Goal: Task Accomplishment & Management: Manage account settings

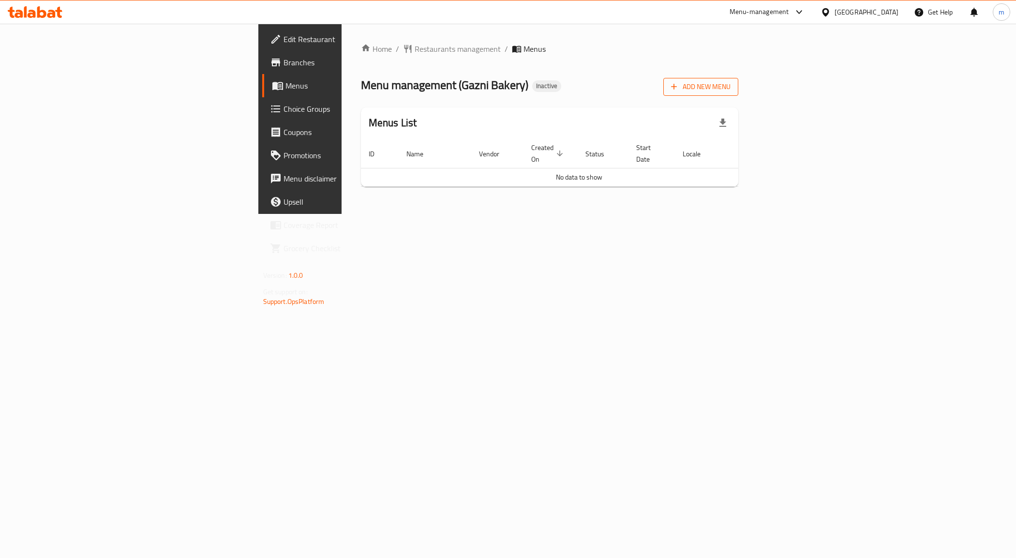
click at [731, 92] on span "Add New Menu" at bounding box center [701, 87] width 60 height 12
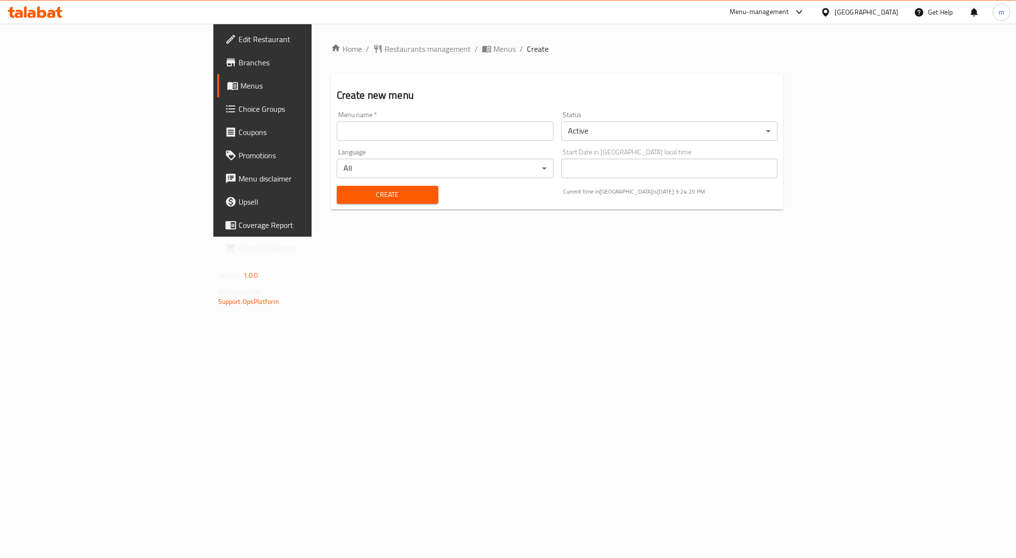
click at [337, 136] on input "text" at bounding box center [445, 130] width 217 height 19
type input "[DATE]"
click at [337, 203] on button "Create" at bounding box center [388, 195] width 102 height 18
click at [241, 82] on span "Menus" at bounding box center [308, 86] width 135 height 12
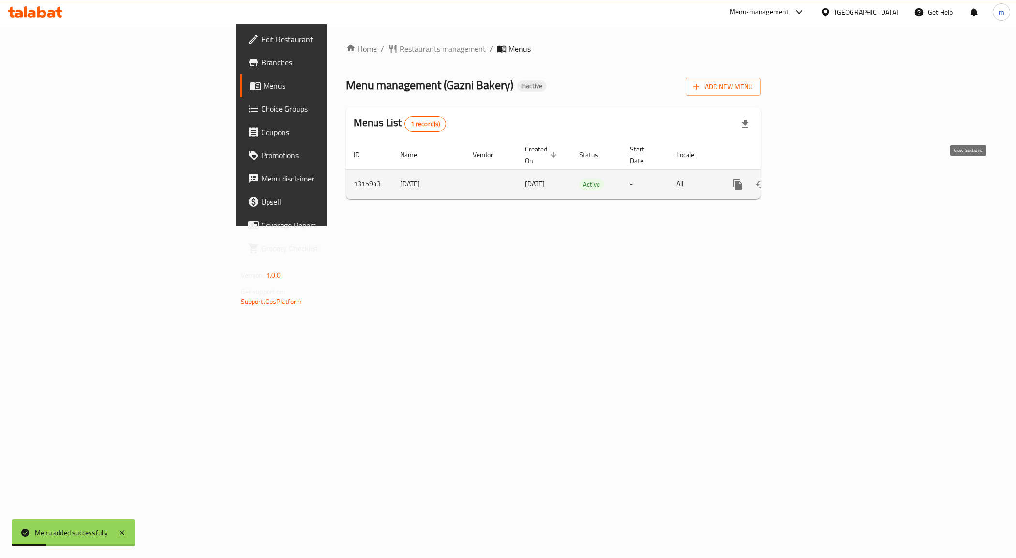
click at [814, 179] on icon "enhanced table" at bounding box center [808, 185] width 12 height 12
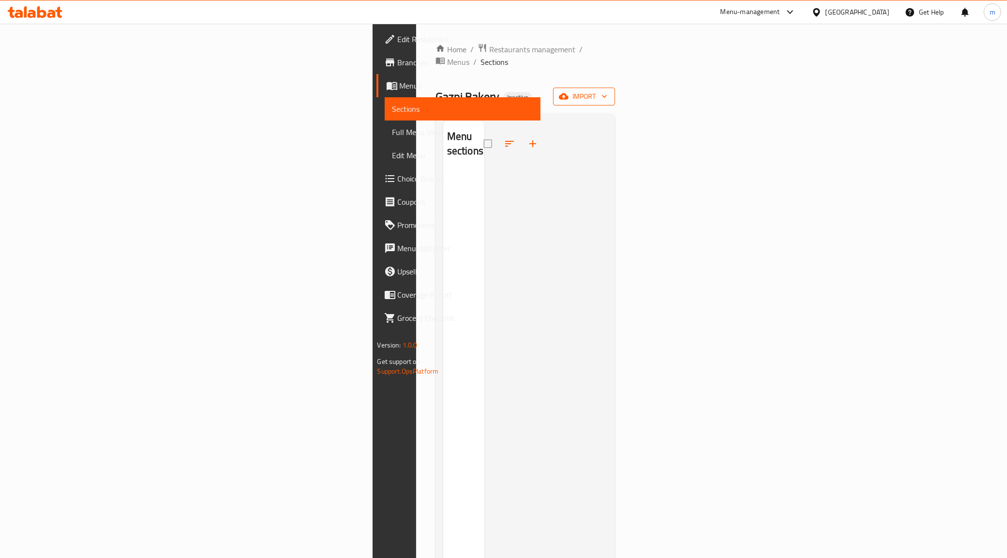
click at [607, 91] on span "import" at bounding box center [584, 97] width 46 height 12
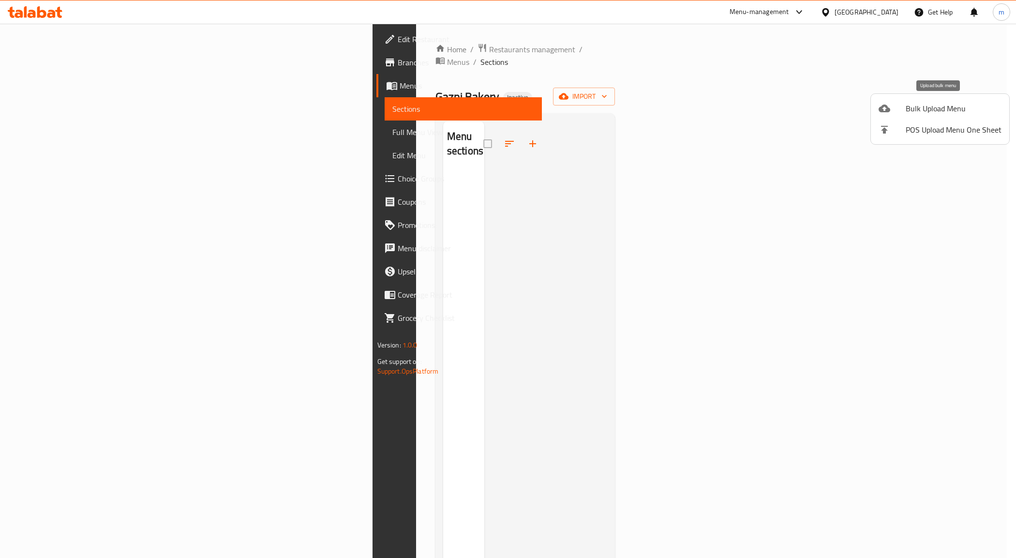
click at [921, 110] on span "Bulk Upload Menu" at bounding box center [954, 109] width 96 height 12
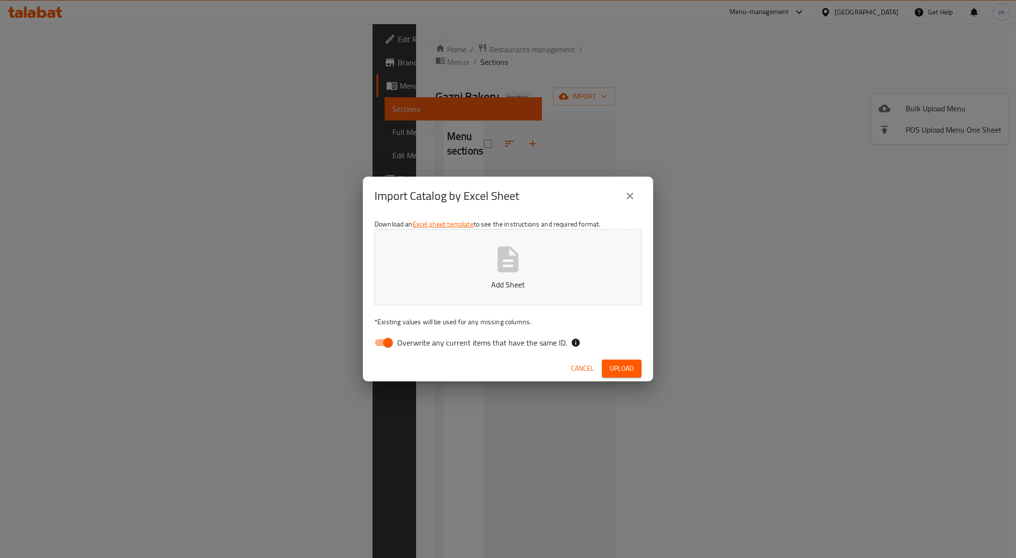
click at [383, 344] on input "Overwrite any current items that have the same ID." at bounding box center [388, 342] width 55 height 18
checkbox input "false"
click at [474, 286] on p "Add Sheet" at bounding box center [508, 285] width 237 height 12
click at [619, 371] on span "Upload" at bounding box center [622, 369] width 24 height 12
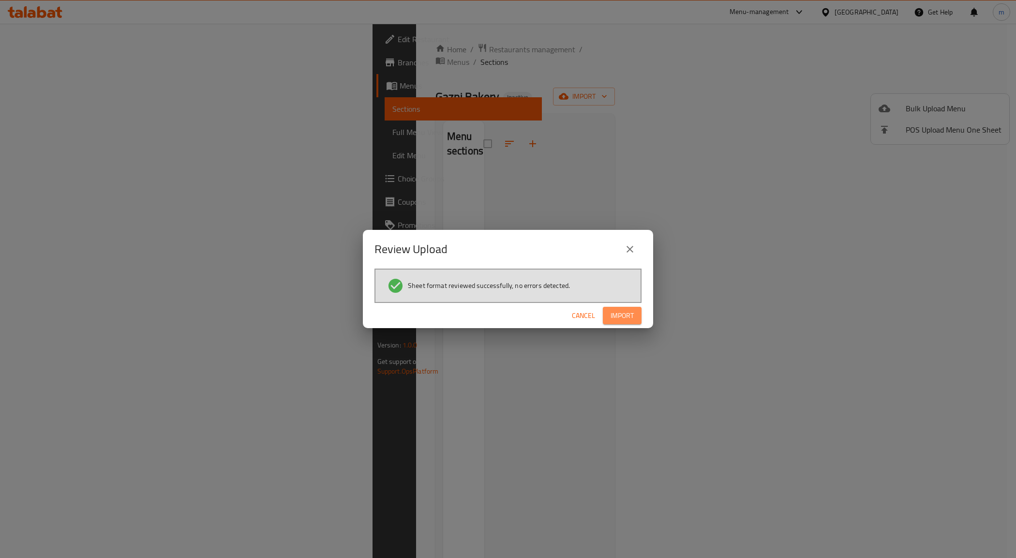
click at [621, 310] on span "Import" at bounding box center [622, 316] width 23 height 12
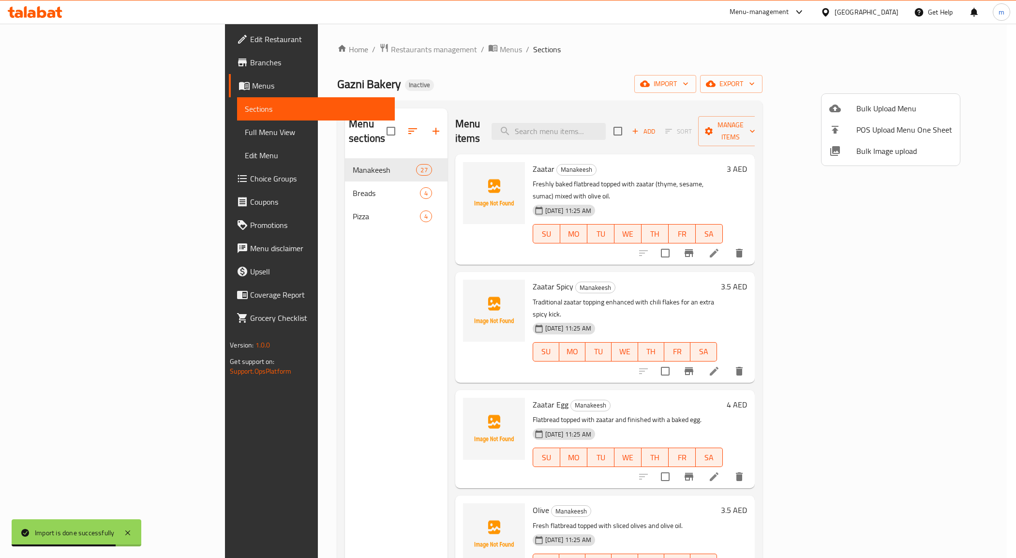
click at [52, 130] on div at bounding box center [508, 279] width 1016 height 558
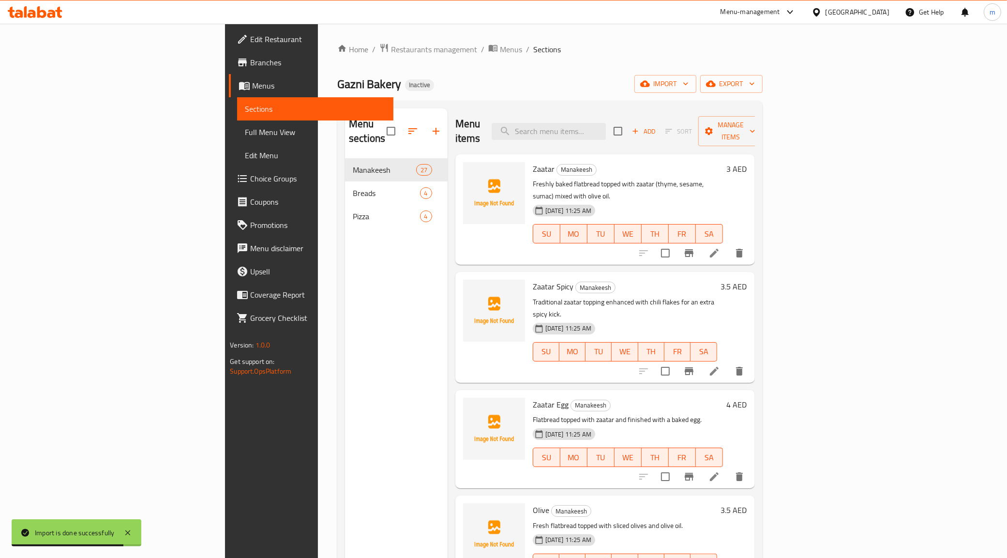
click at [245, 131] on span "Full Menu View" at bounding box center [315, 132] width 141 height 12
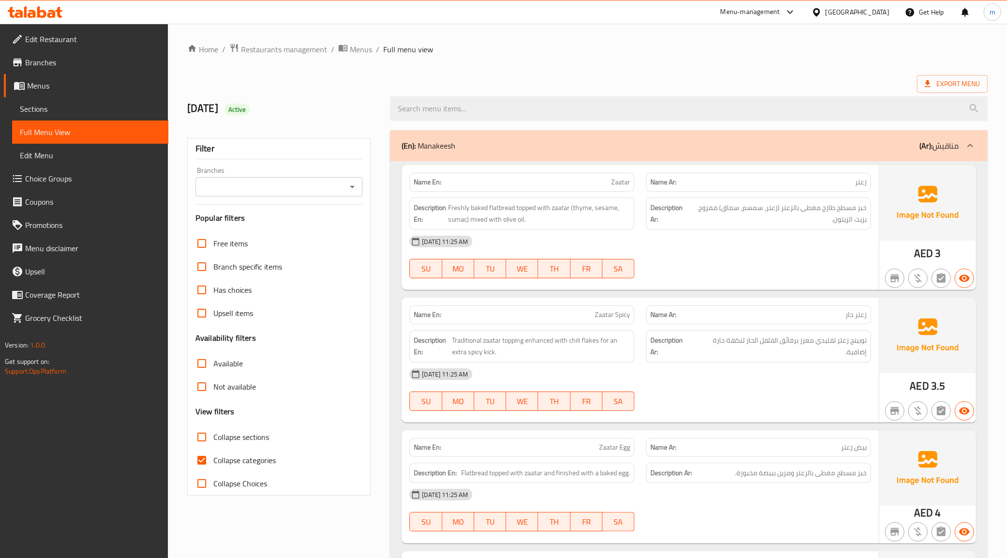
click at [492, 181] on p "Name En: Zaatar" at bounding box center [522, 182] width 216 height 10
click at [604, 180] on p "Name En: Zaatar" at bounding box center [522, 182] width 216 height 10
click at [627, 184] on span "Zaatar" at bounding box center [620, 182] width 19 height 10
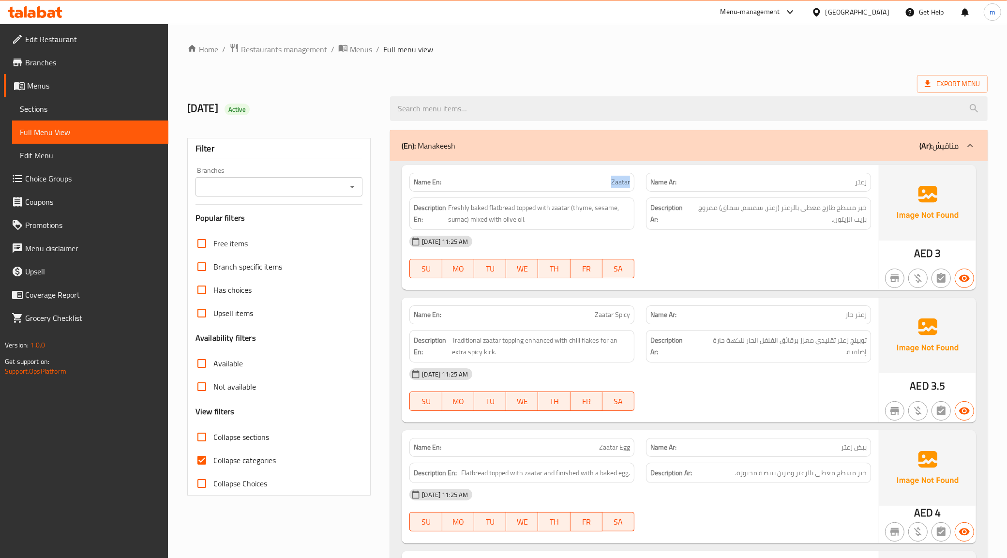
click at [627, 184] on span "Zaatar" at bounding box center [620, 182] width 19 height 10
copy span "Zaatar"
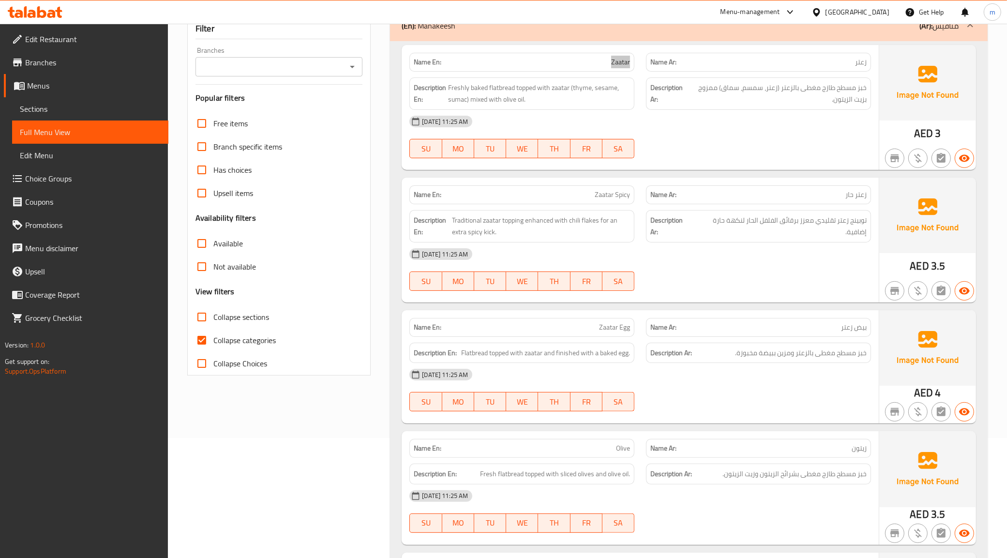
scroll to position [121, 0]
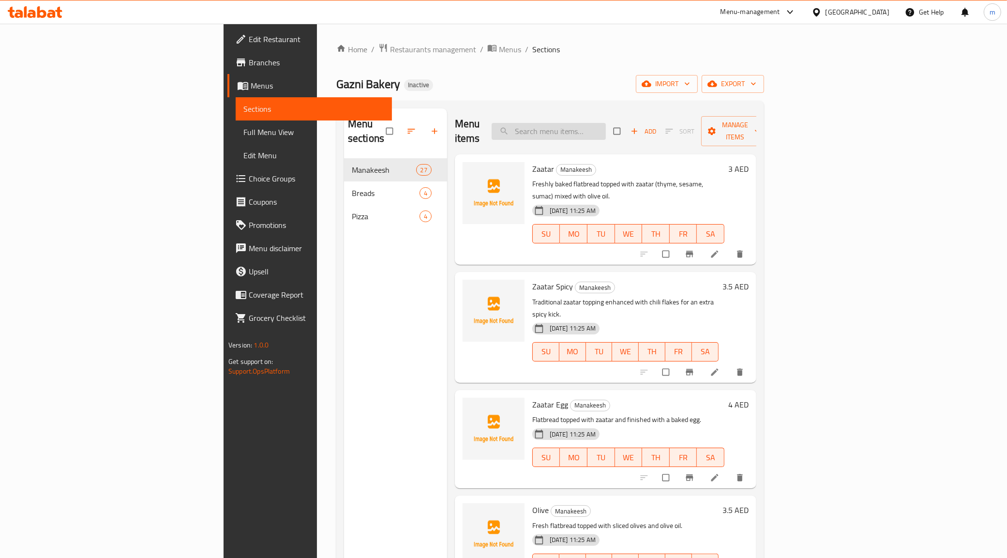
click at [606, 127] on input "search" at bounding box center [549, 131] width 114 height 17
paste input "Mortadella"
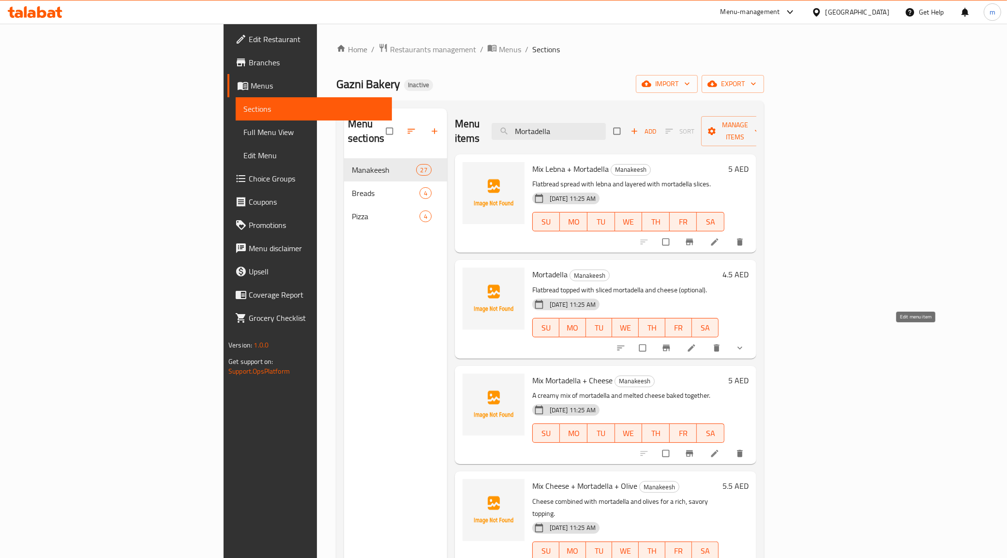
type input "Mortadella"
click at [697, 343] on icon at bounding box center [692, 348] width 10 height 10
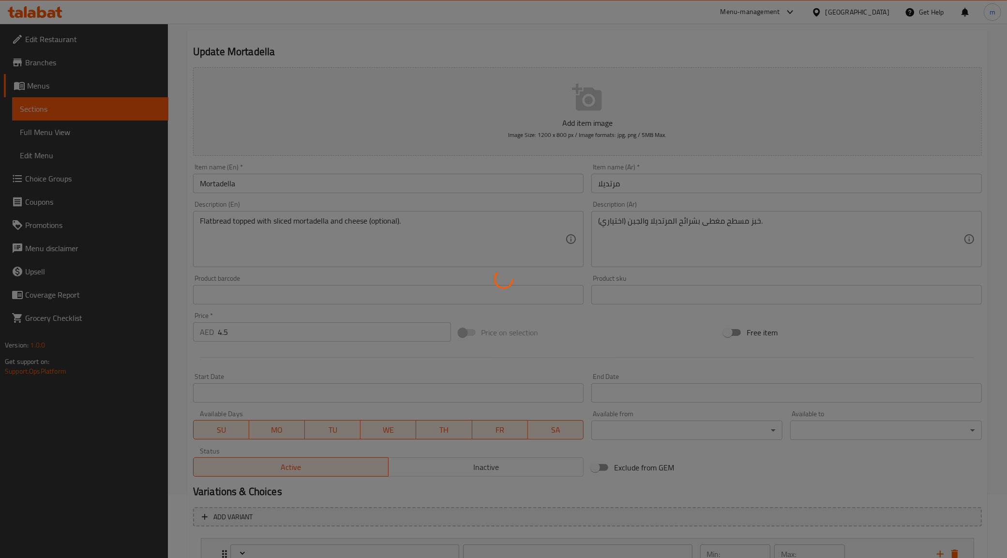
scroll to position [141, 0]
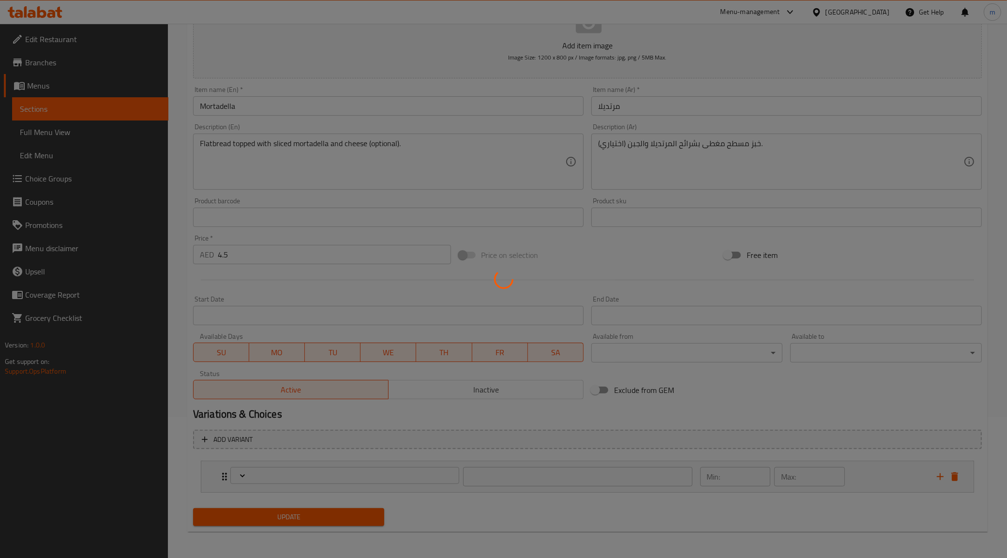
type input "إختيارك من:"
type input "0"
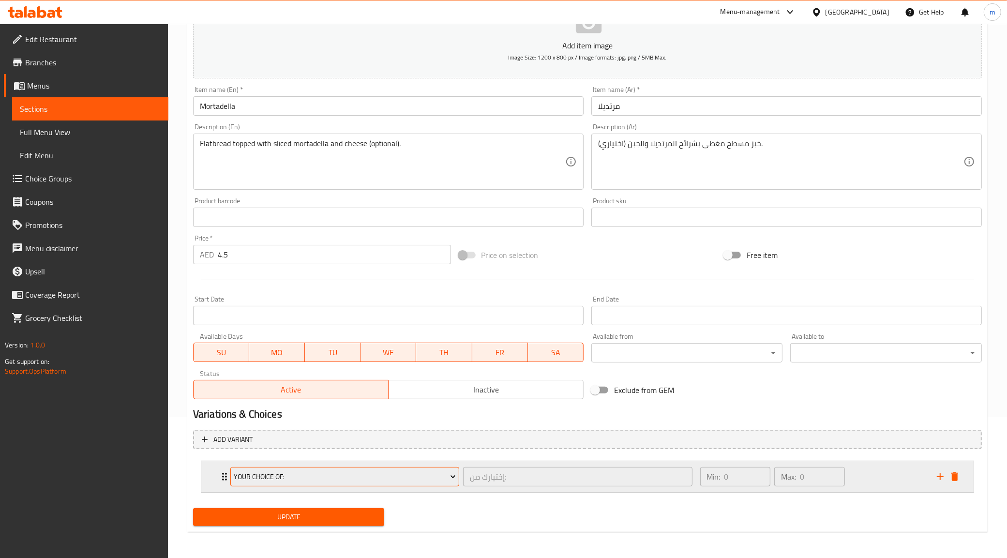
click at [447, 482] on span "Your Choice Of:" at bounding box center [345, 477] width 222 height 12
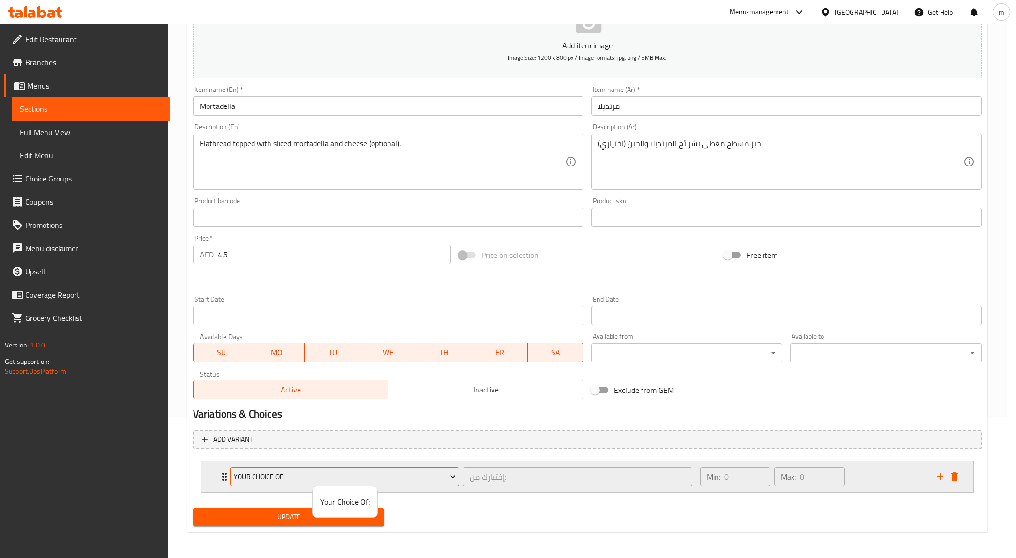
click at [447, 482] on div at bounding box center [508, 279] width 1016 height 558
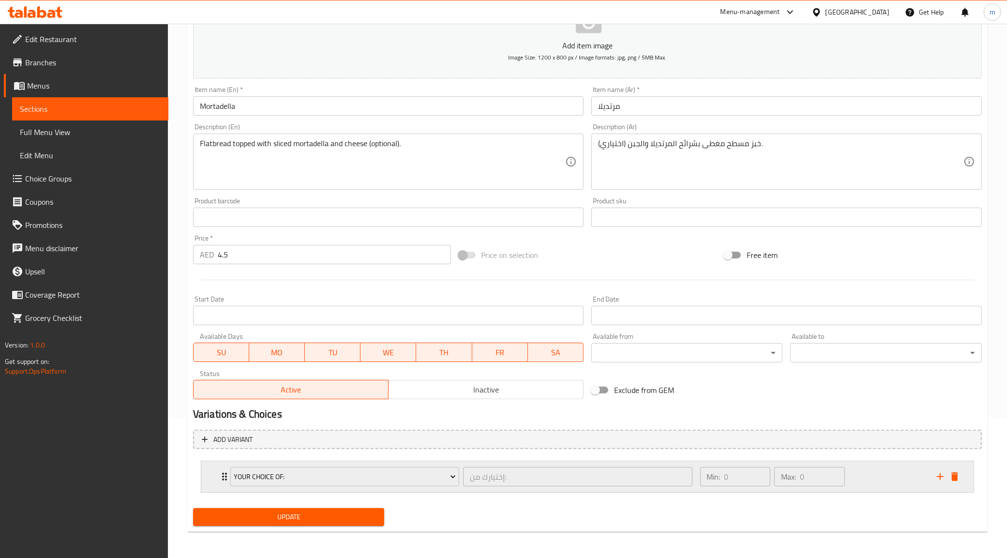
click at [225, 477] on div "Your Choice Of: إختيارك من: ​" at bounding box center [462, 476] width 474 height 31
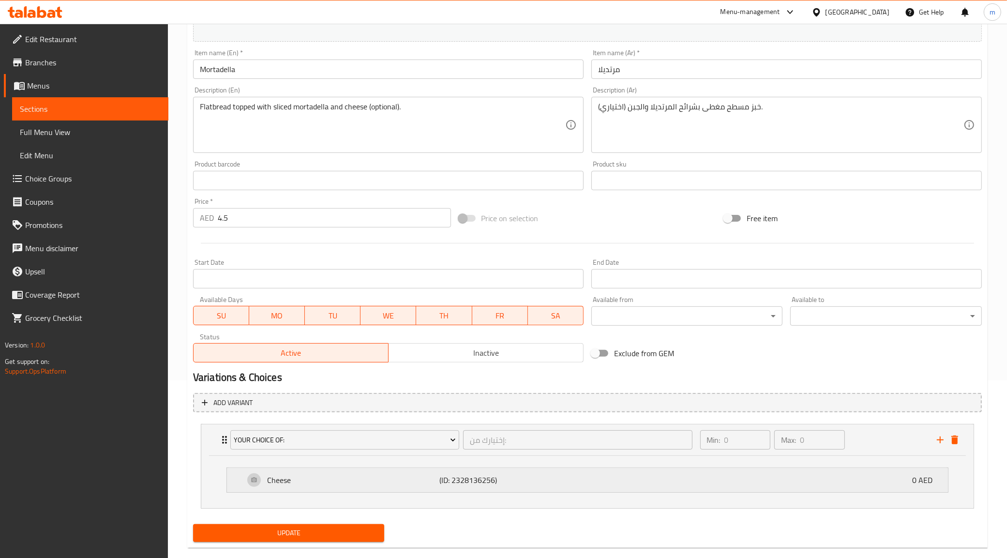
scroll to position [194, 0]
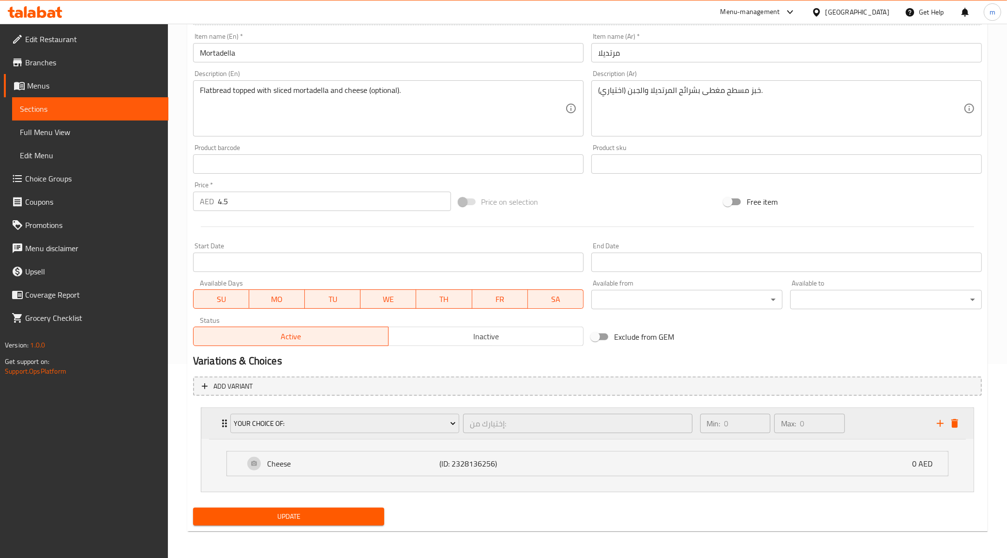
click at [226, 426] on div "Your Choice Of: إختيارك من: ​" at bounding box center [462, 423] width 474 height 31
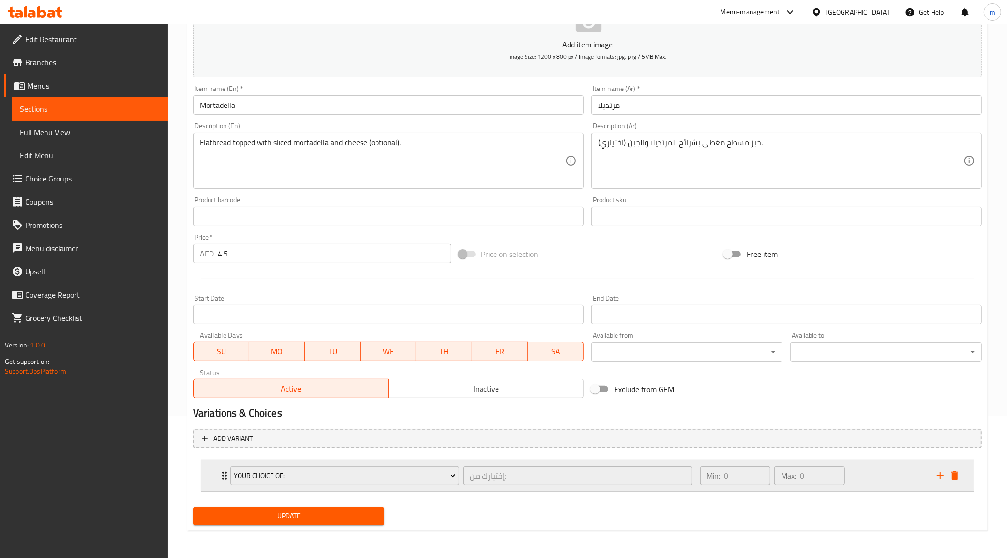
scroll to position [141, 0]
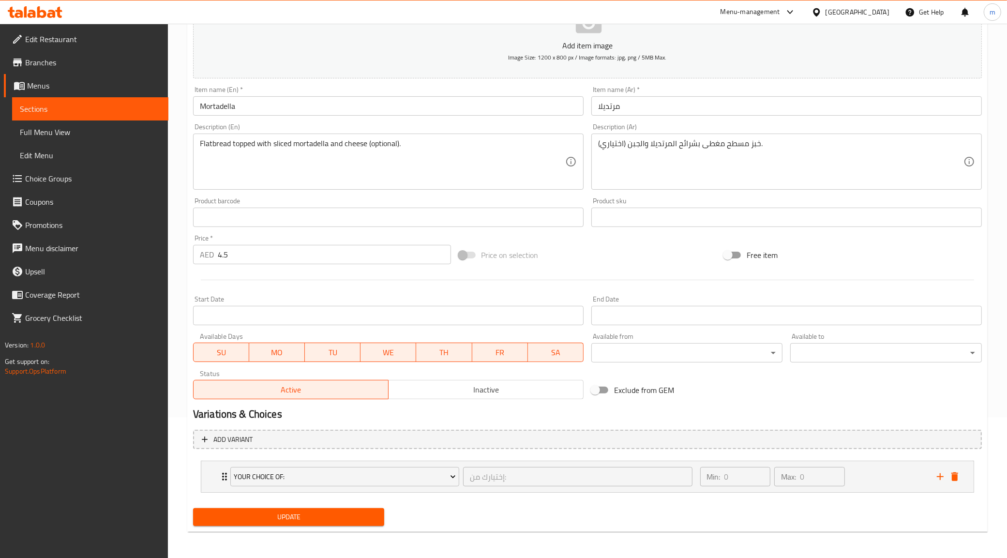
click at [201, 470] on div "Your Choice Of: إختيارك من: ​ Min: 0 ​ Max: 0 ​ Cheese (ID: 2328136256) 0 AED N…" at bounding box center [587, 477] width 773 height 32
click at [212, 473] on div "Your Choice Of: إختيارك من: ​ Min: 0 ​ Max: 0 ​" at bounding box center [587, 476] width 773 height 31
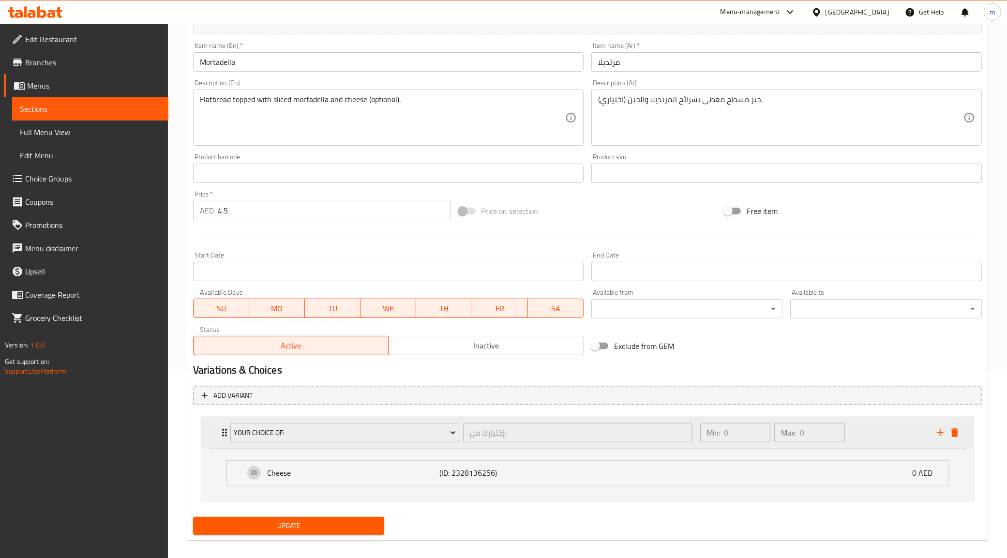
scroll to position [194, 0]
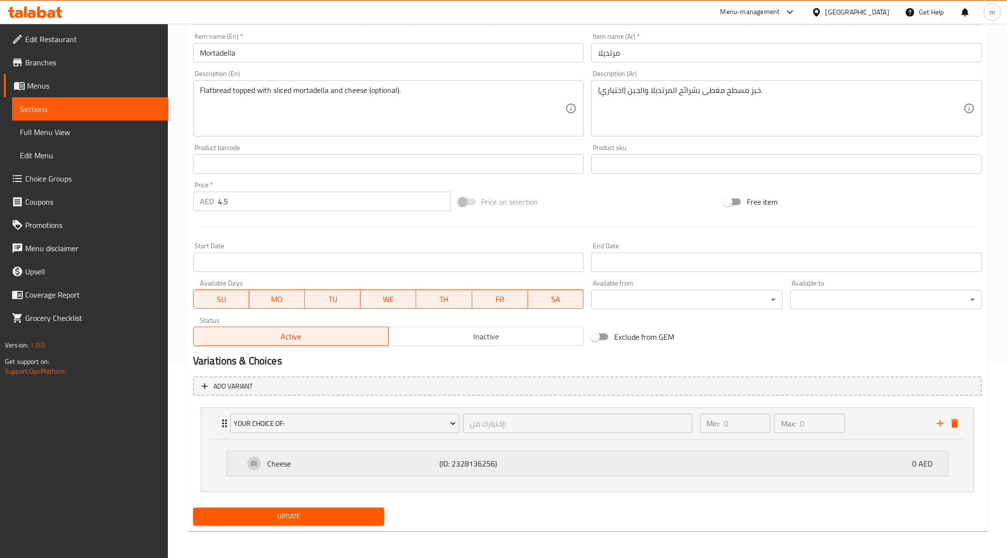
click at [789, 452] on div "Cheese (ID: 2328136256) 0 AED" at bounding box center [590, 464] width 692 height 24
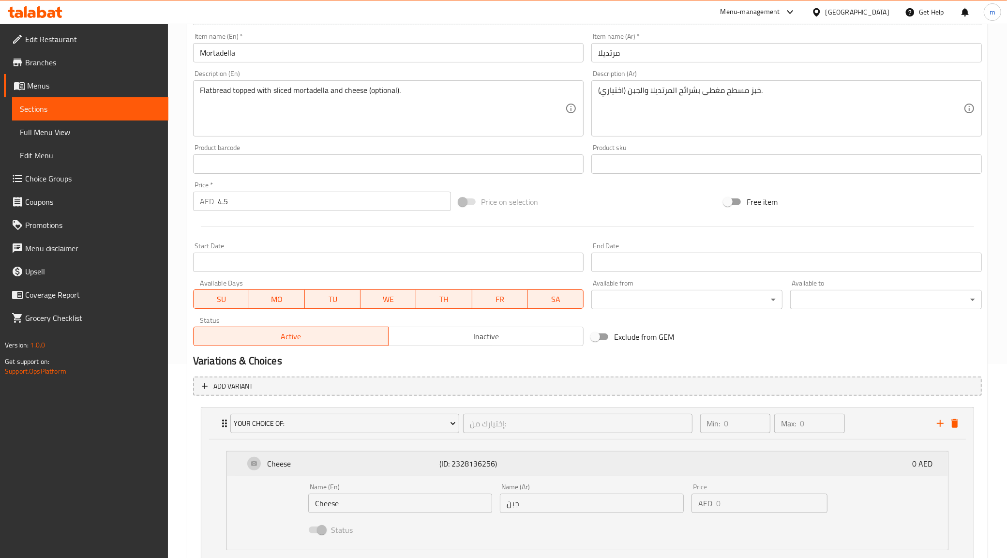
click at [795, 460] on div "Cheese (ID: 2328136256) 0 AED" at bounding box center [590, 464] width 692 height 24
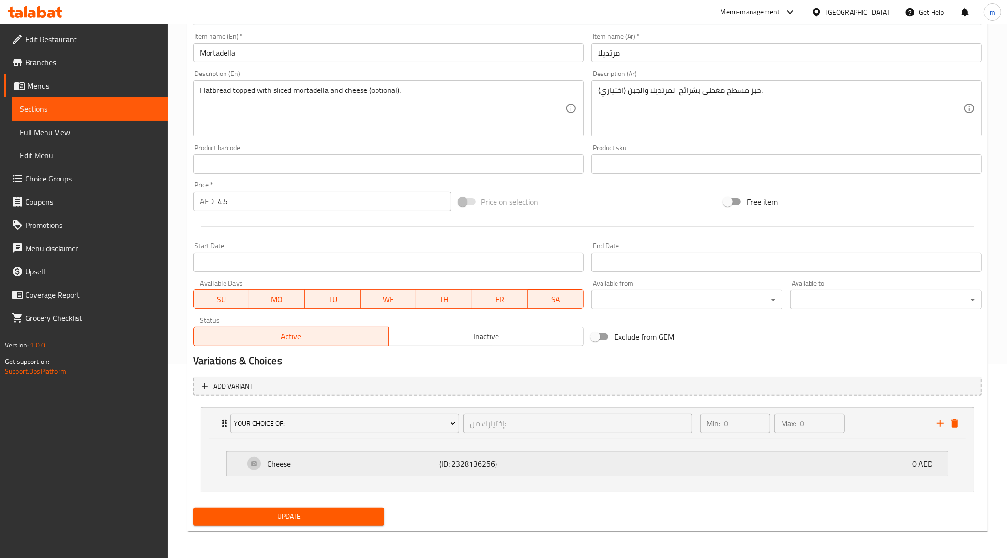
click at [606, 452] on div "Cheese (ID: 2328136256) 0 AED" at bounding box center [590, 464] width 692 height 24
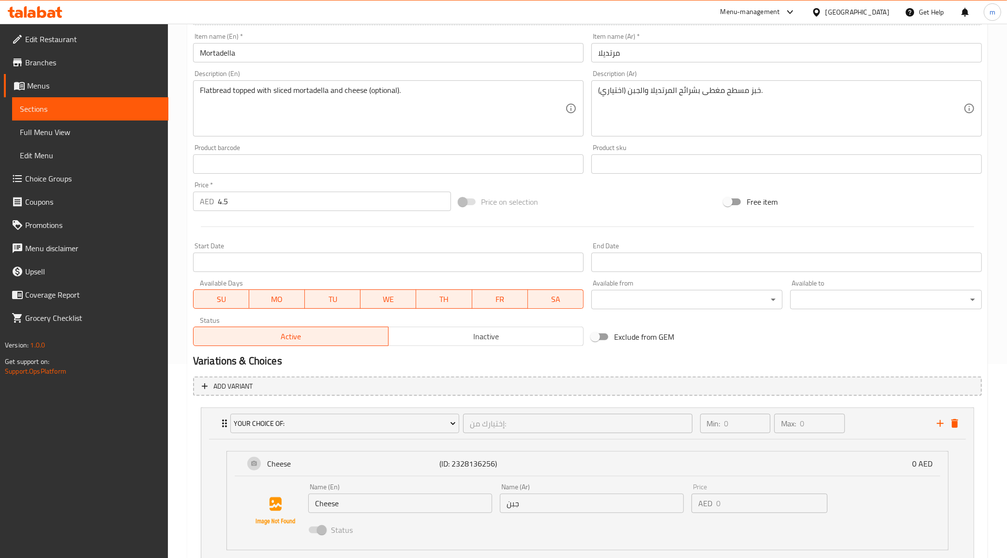
click at [570, 441] on div "Cheese (ID: 2328136256) 0 AED Name (En) Cheese Name (En) Name (Ar) جبن Name (Ar…" at bounding box center [587, 503] width 773 height 126
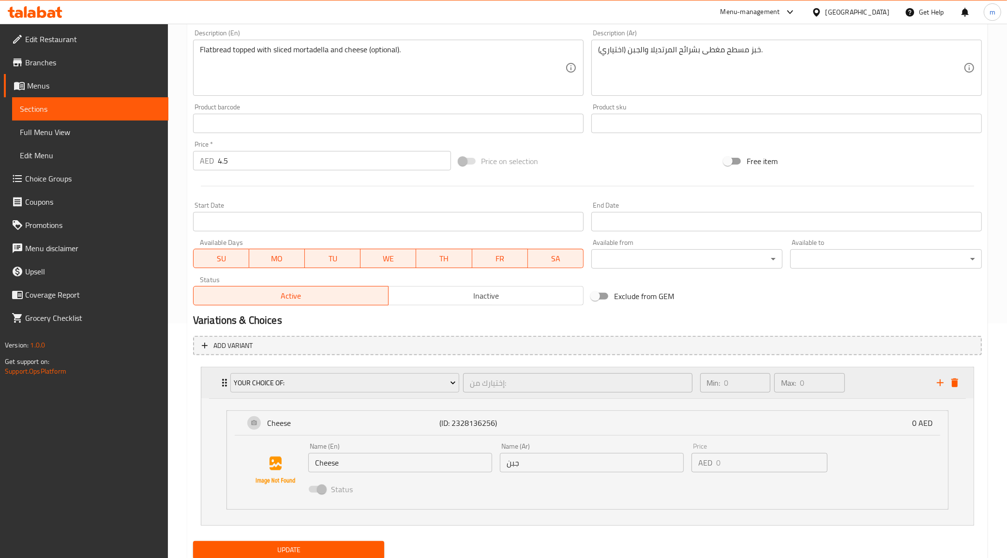
scroll to position [268, 0]
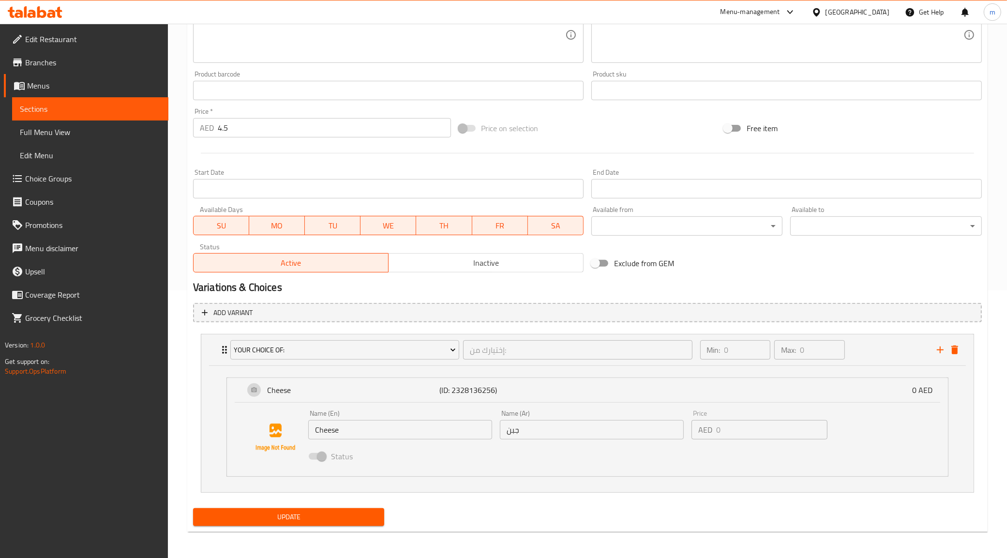
click at [519, 432] on input "جبن" at bounding box center [592, 429] width 184 height 19
click at [644, 405] on div "Name (En) Cheese Name (En) Name (Ar) جبن Name (Ar) Price AED 0 Price Status" at bounding box center [588, 438] width 690 height 66
click at [798, 340] on div "Max: 0 ​" at bounding box center [809, 349] width 71 height 19
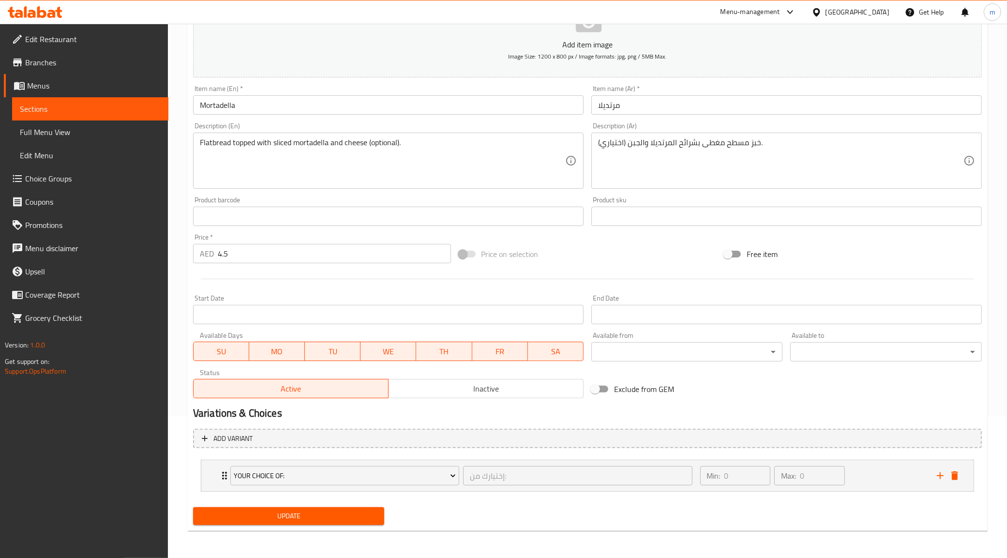
scroll to position [141, 0]
click at [39, 91] on span "Menus" at bounding box center [94, 86] width 134 height 12
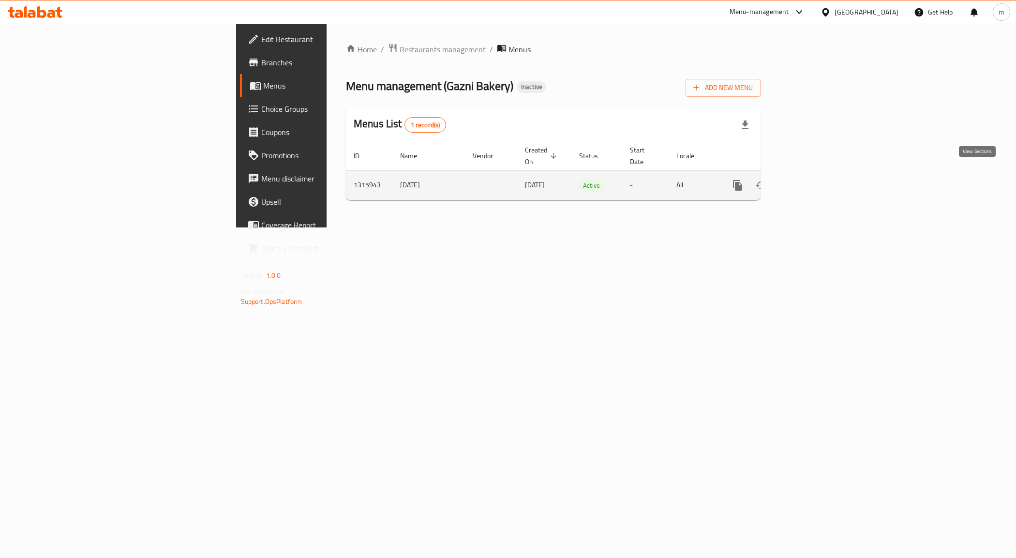
click at [819, 178] on link "enhanced table" at bounding box center [807, 185] width 23 height 23
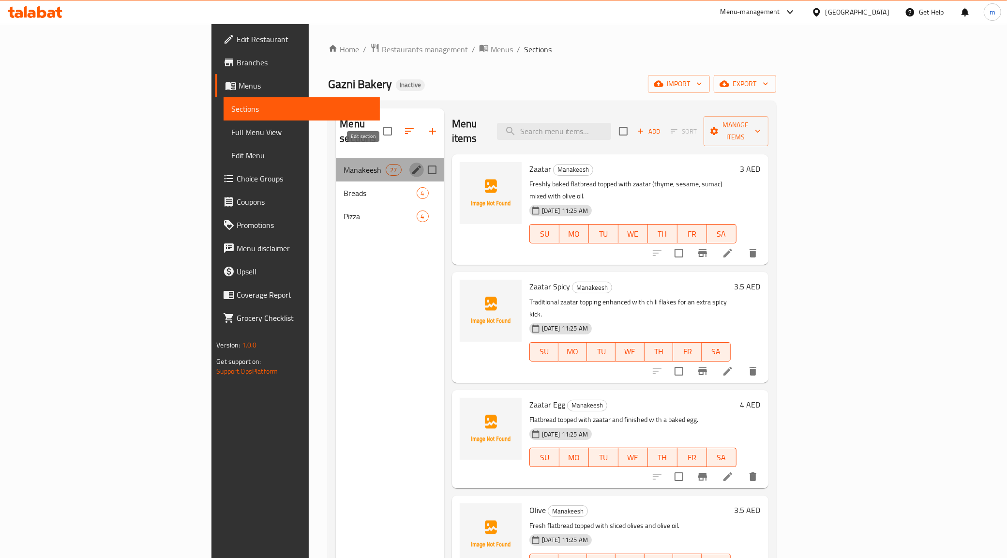
click at [411, 164] on icon "edit" at bounding box center [417, 170] width 12 height 12
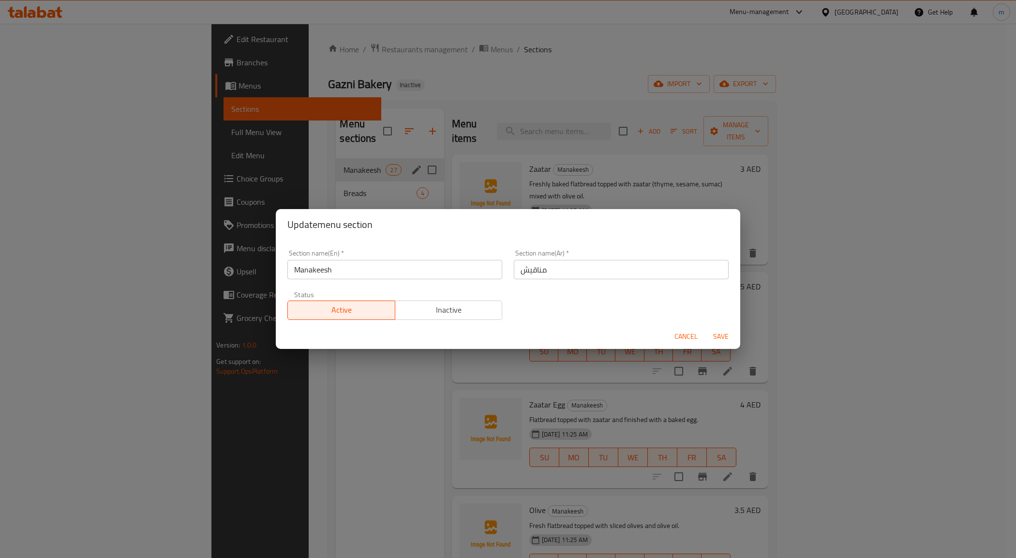
click at [689, 337] on span "Cancel" at bounding box center [686, 337] width 23 height 12
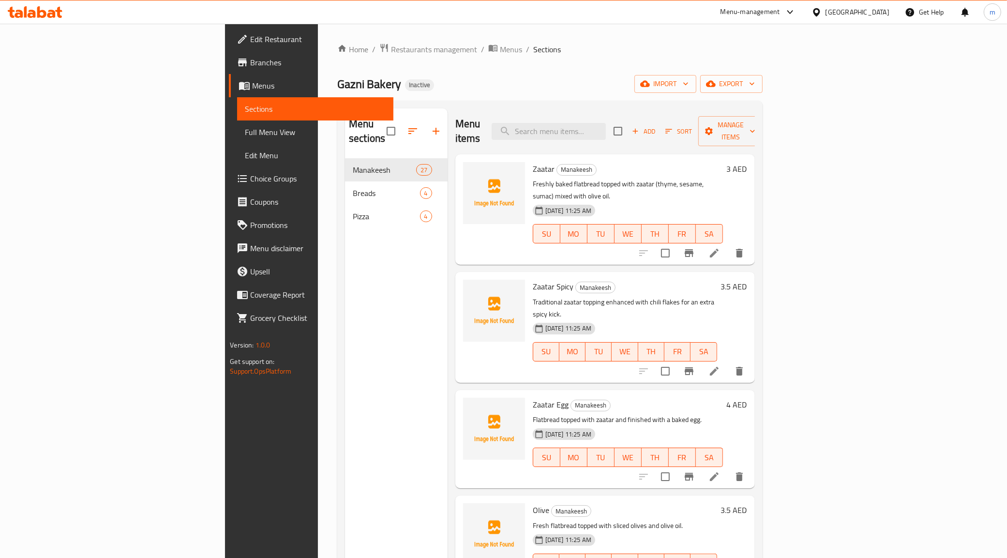
click at [245, 131] on span "Full Menu View" at bounding box center [315, 132] width 141 height 12
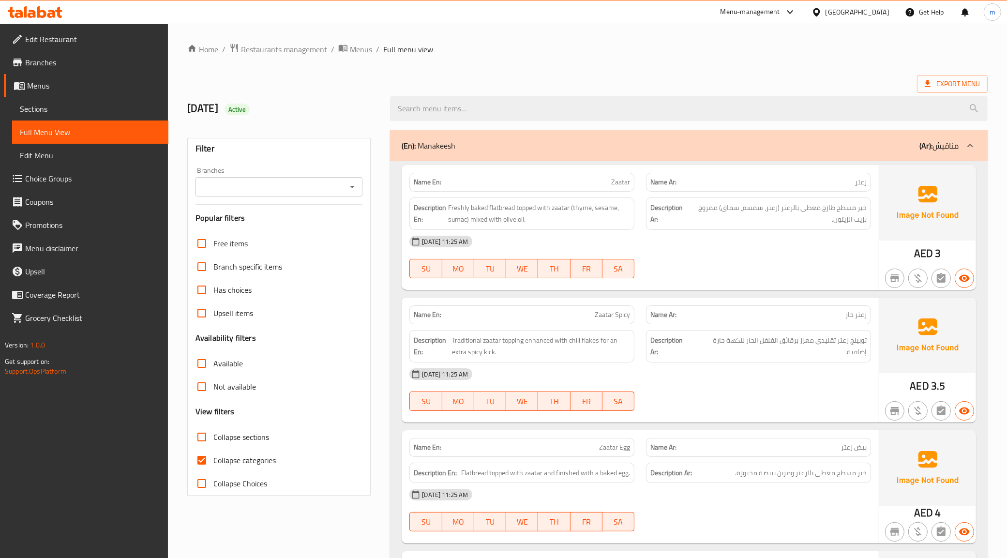
click at [60, 115] on link "Sections" at bounding box center [90, 108] width 156 height 23
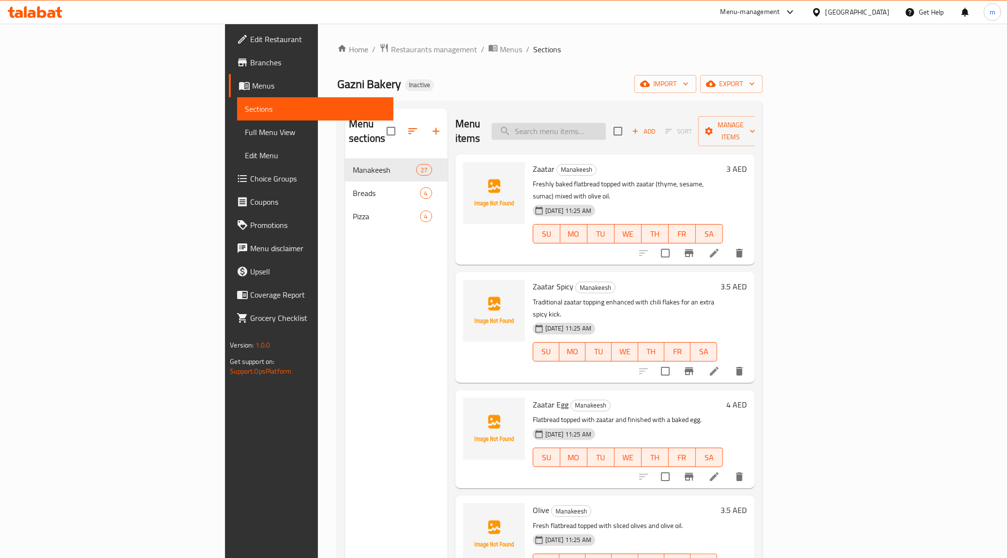
click at [606, 124] on input "search" at bounding box center [549, 131] width 114 height 17
paste input "Mortadella"
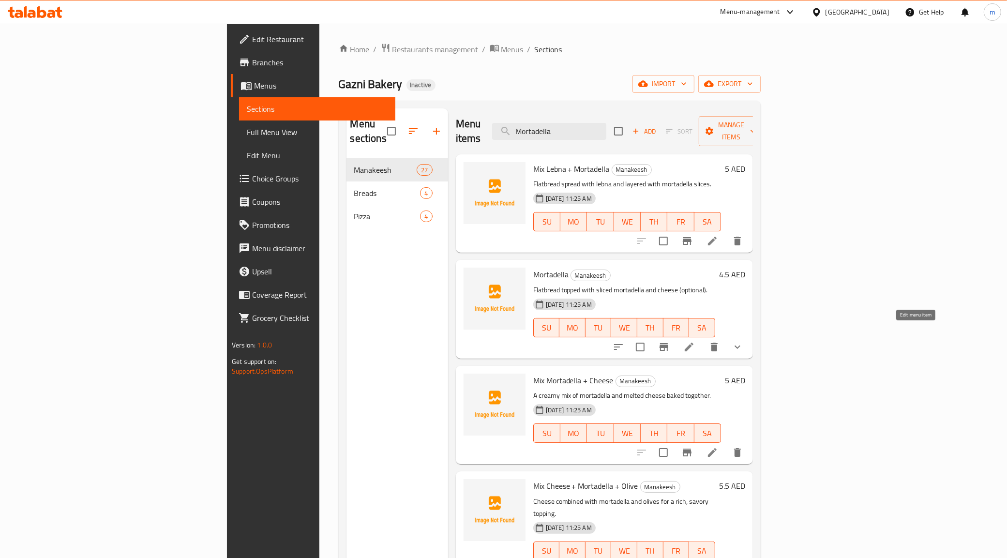
type input "Mortadella"
click at [694, 343] on icon at bounding box center [689, 347] width 9 height 9
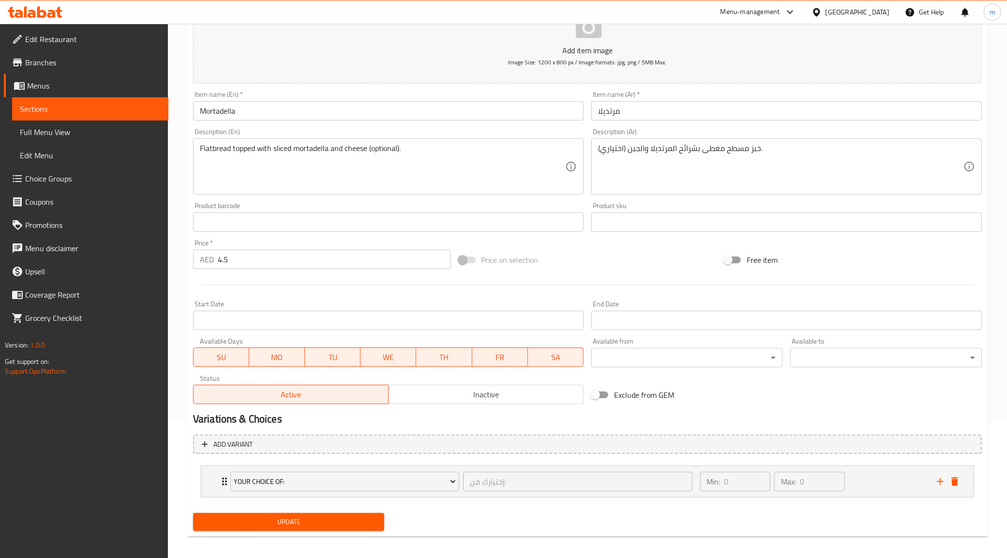
scroll to position [141, 0]
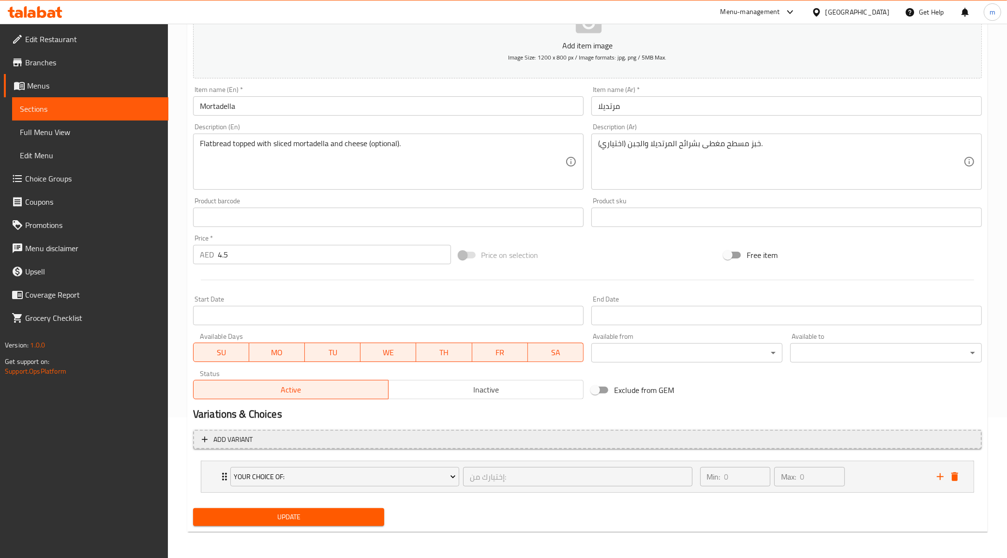
click at [911, 439] on span "Add variant" at bounding box center [588, 440] width 772 height 12
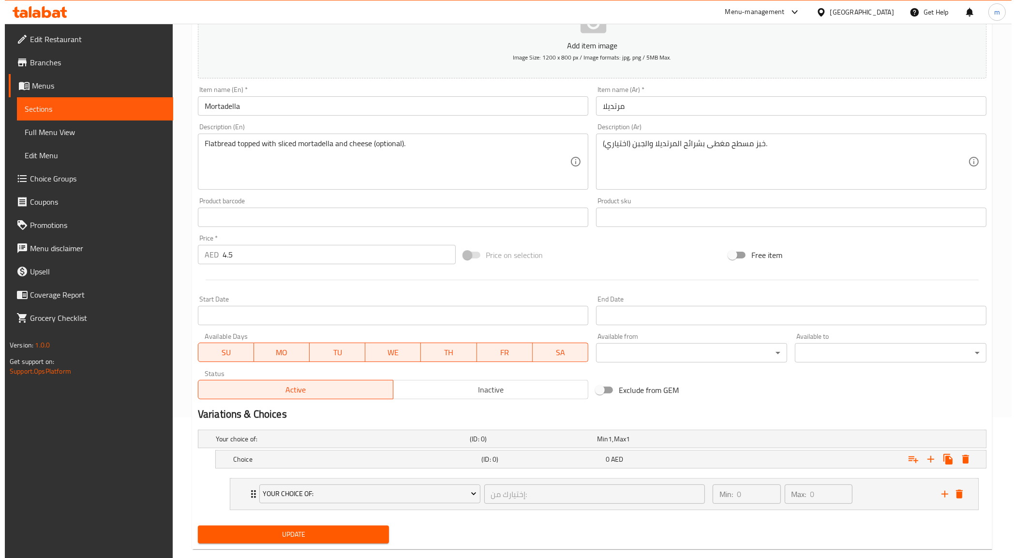
scroll to position [159, 0]
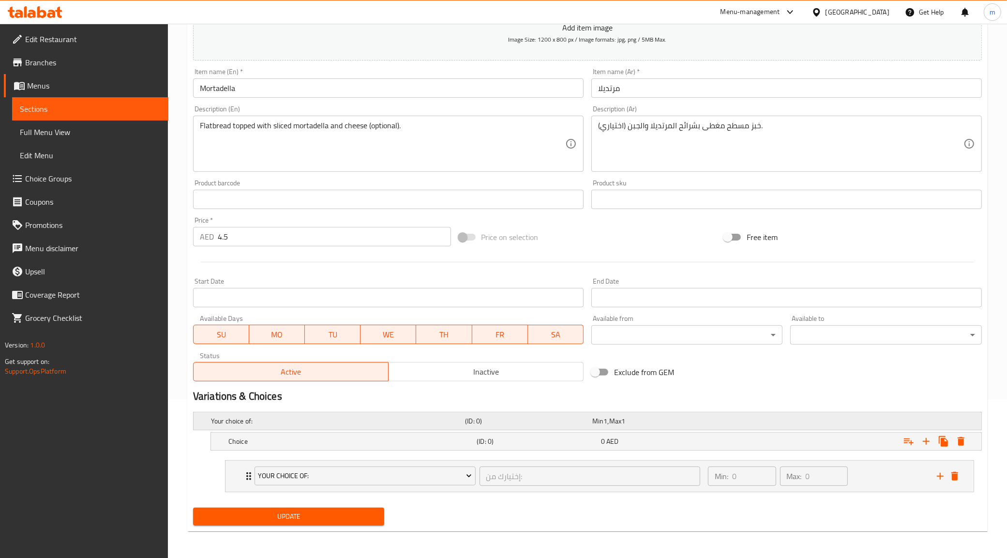
click at [451, 418] on h5 "Your choice of:" at bounding box center [336, 421] width 250 height 10
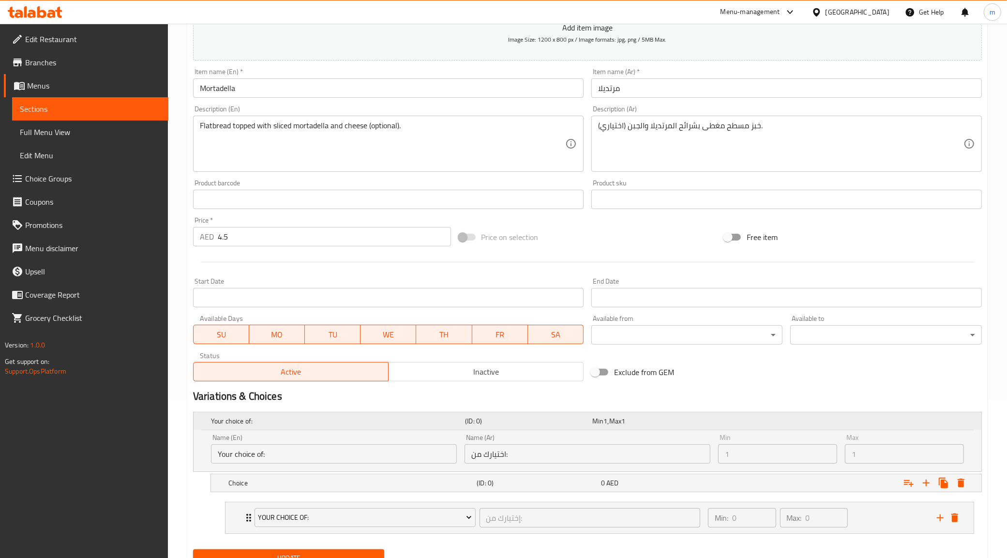
click at [480, 426] on h5 "(ID: 0)" at bounding box center [526, 421] width 123 height 10
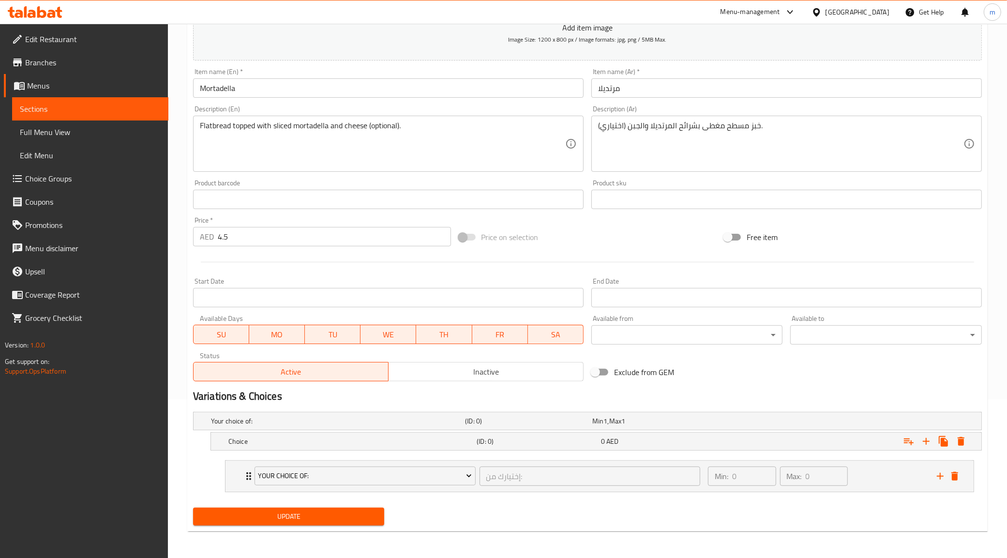
click at [224, 454] on nav "Your Choice Of: إختيارك من: ​ Min: 0 ​ Max: 0 ​ Cheese (ID: 2328136256) 0 AED N…" at bounding box center [587, 476] width 789 height 47
click at [195, 454] on nav "Your Choice Of: إختيارك من: ​ Min: 0 ​ Max: 0 ​ Cheese (ID: 2328136256) 0 AED N…" at bounding box center [587, 476] width 789 height 47
click at [967, 446] on icon "Expand" at bounding box center [961, 442] width 12 height 12
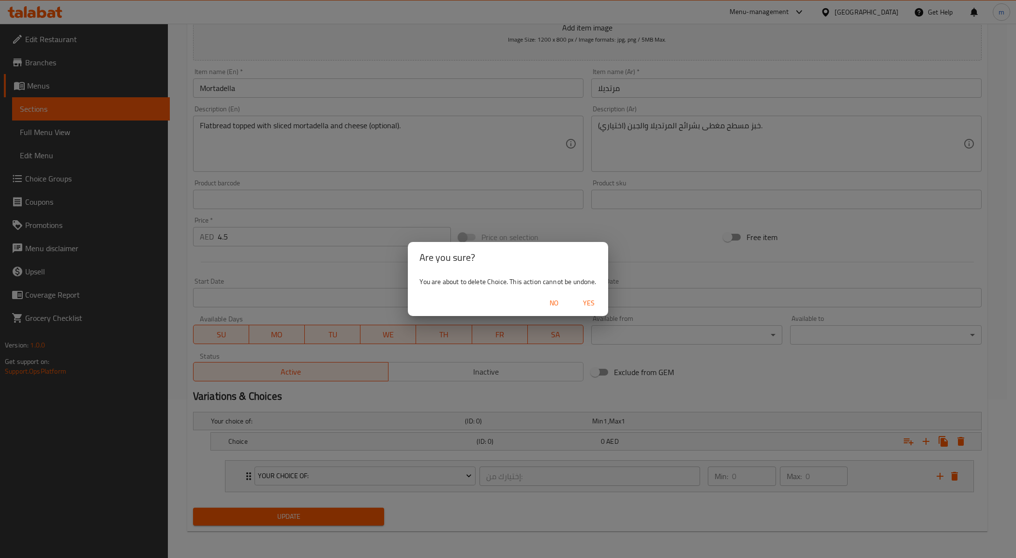
click at [567, 305] on button "No" at bounding box center [554, 303] width 31 height 18
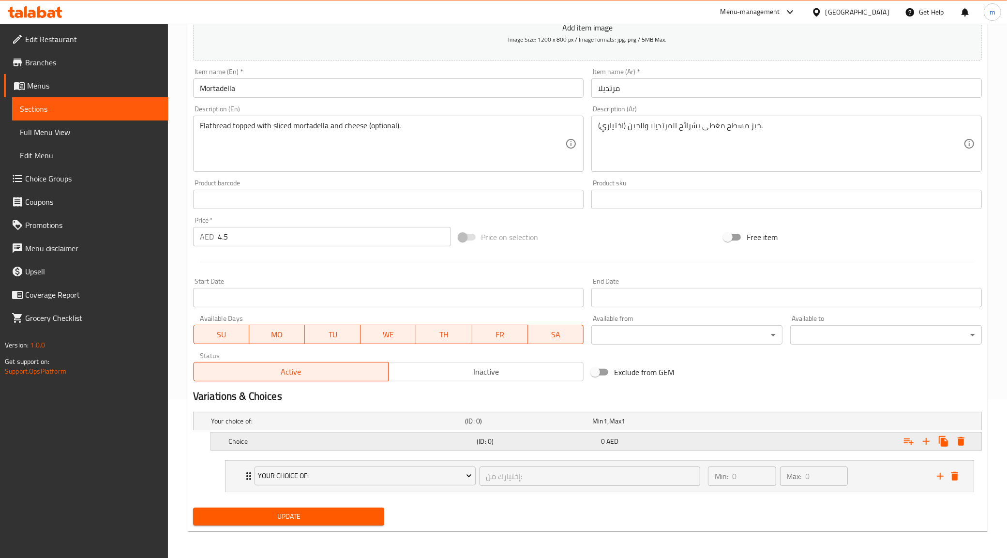
click at [973, 440] on div "Choice (ID: 0) 0 AED" at bounding box center [596, 441] width 771 height 17
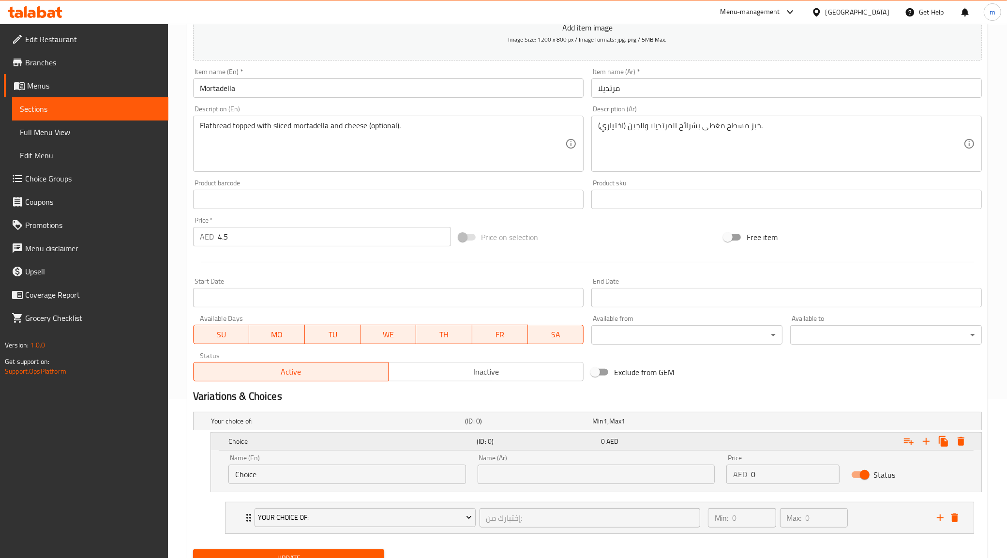
click at [966, 440] on icon "Expand" at bounding box center [961, 442] width 12 height 12
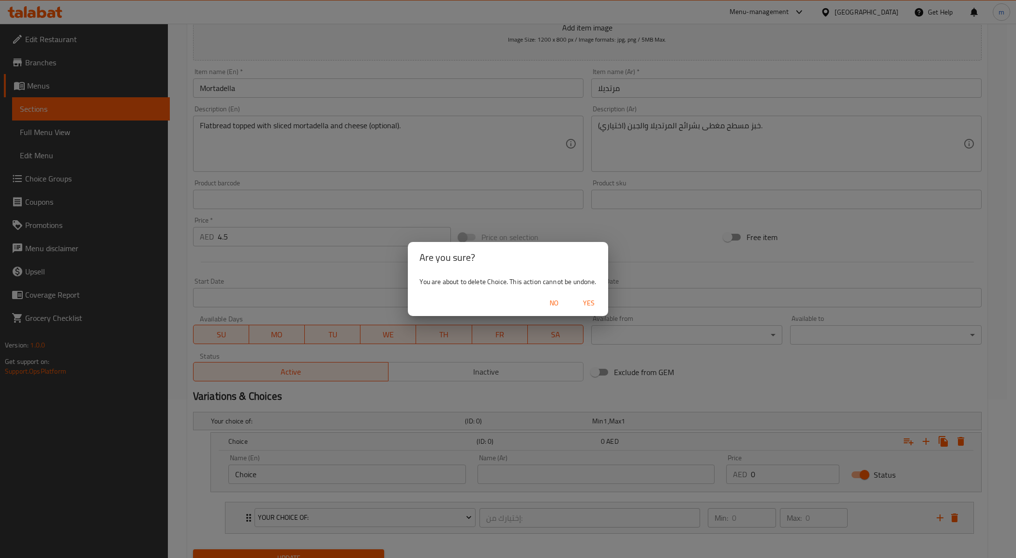
click at [579, 301] on span "Yes" at bounding box center [588, 303] width 23 height 12
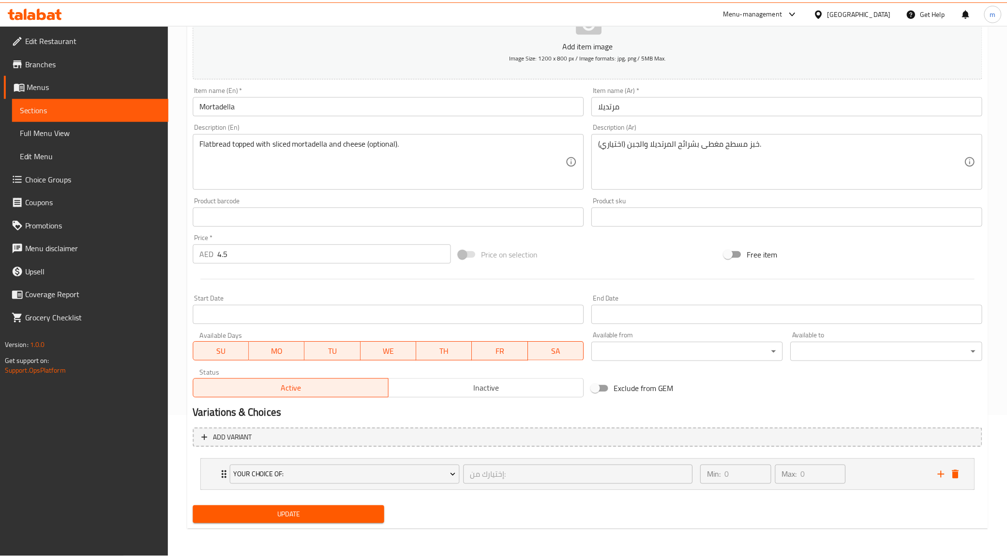
scroll to position [141, 0]
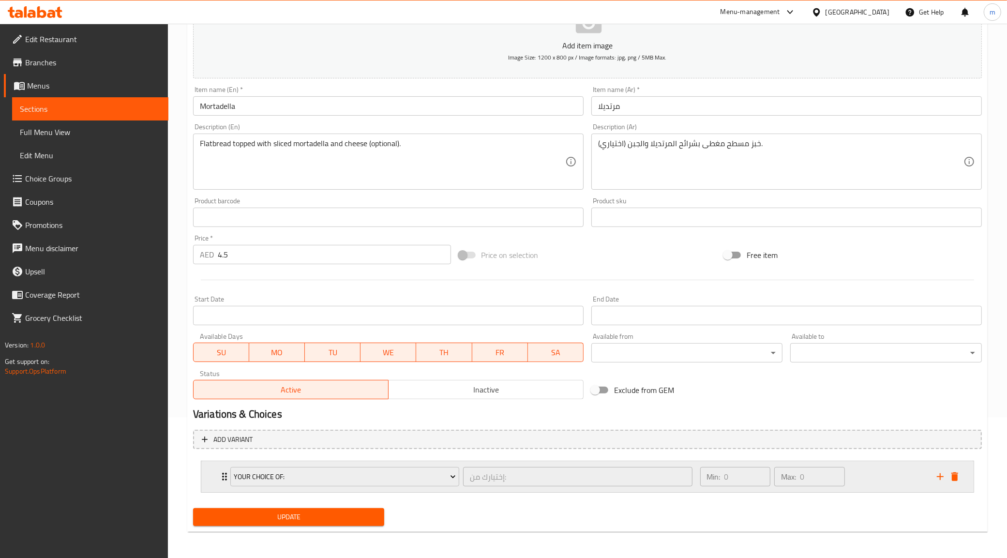
click at [225, 477] on div "Your Choice Of: إختيارك من: ​" at bounding box center [462, 476] width 474 height 31
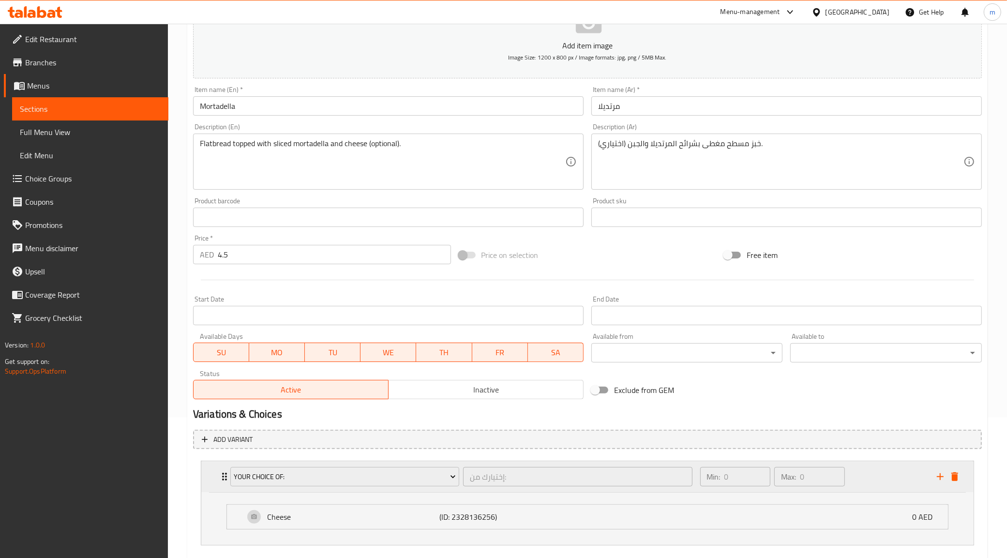
scroll to position [159, 0]
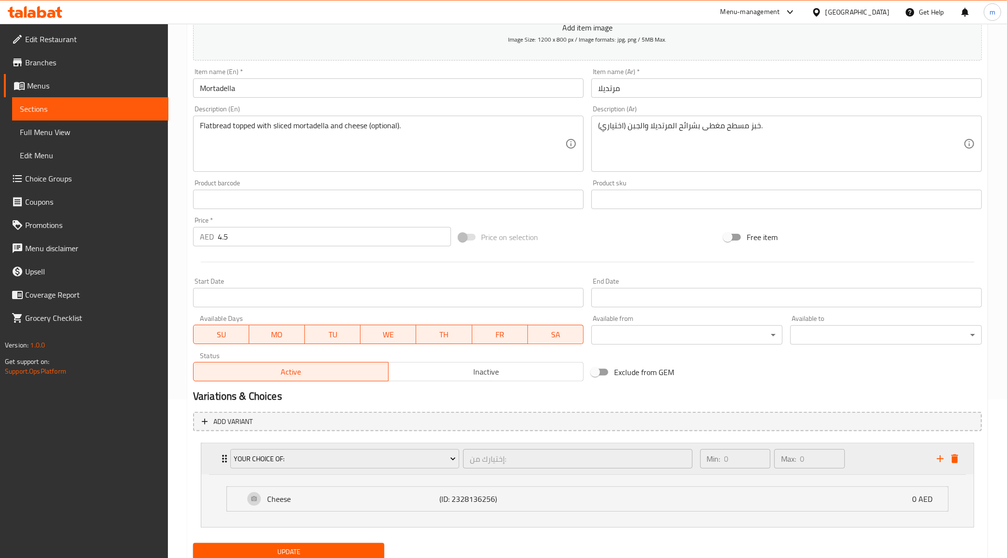
click at [229, 460] on div "Your Choice Of:" at bounding box center [344, 458] width 233 height 23
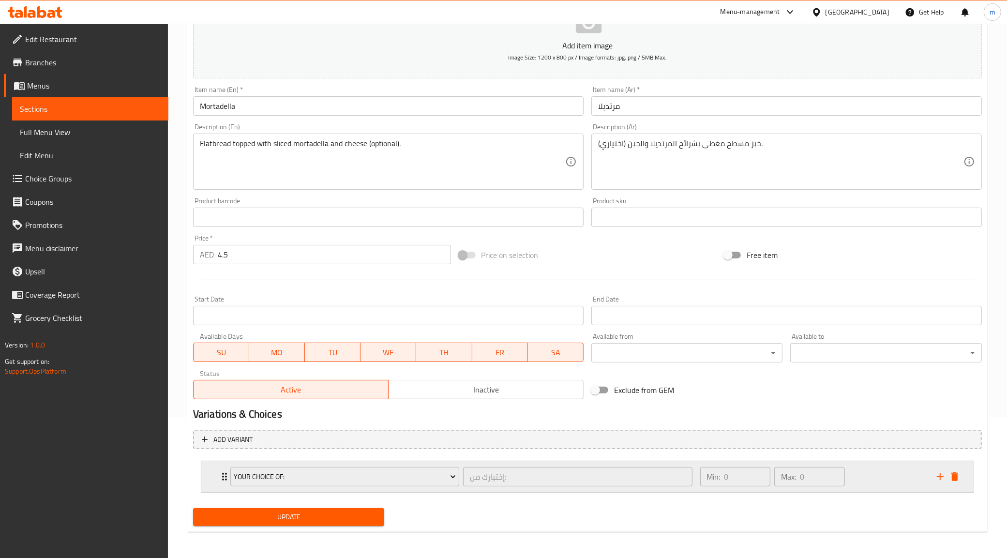
click at [228, 461] on div "Your Choice Of: إختيارك من: ​" at bounding box center [462, 476] width 474 height 31
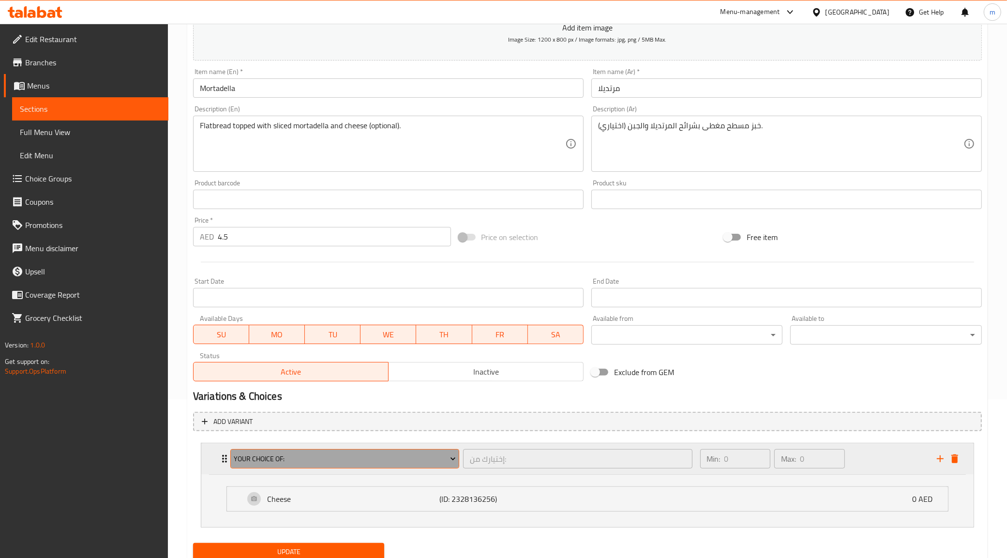
click at [353, 461] on span "Your Choice Of:" at bounding box center [345, 459] width 222 height 12
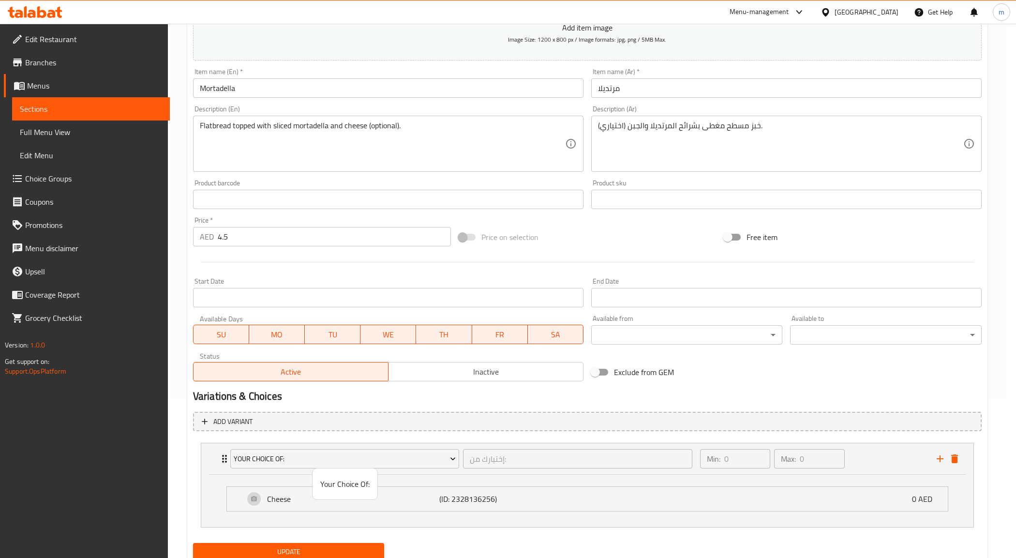
click at [380, 461] on div at bounding box center [508, 279] width 1016 height 558
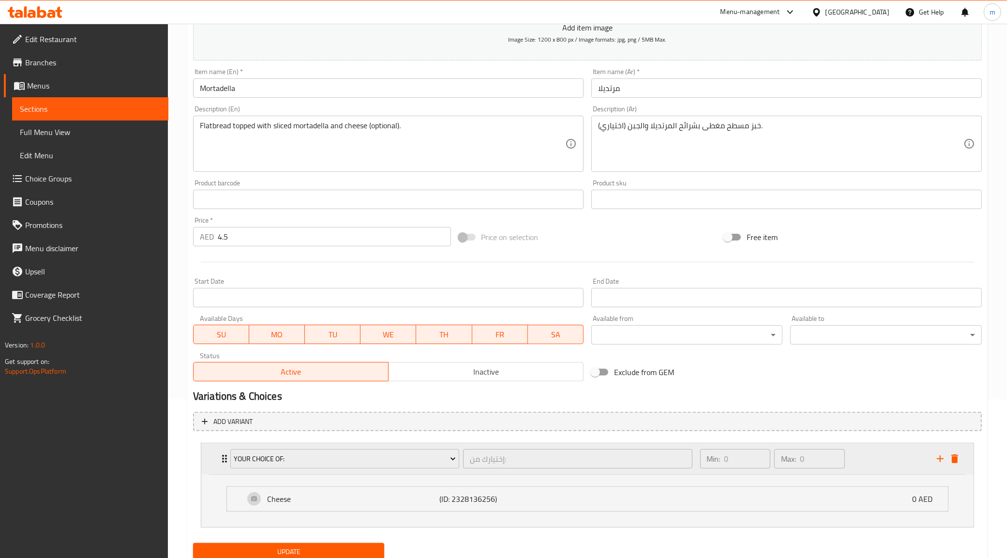
click at [683, 472] on div "Your Choice Of: إختيارك من: ​" at bounding box center [462, 458] width 474 height 31
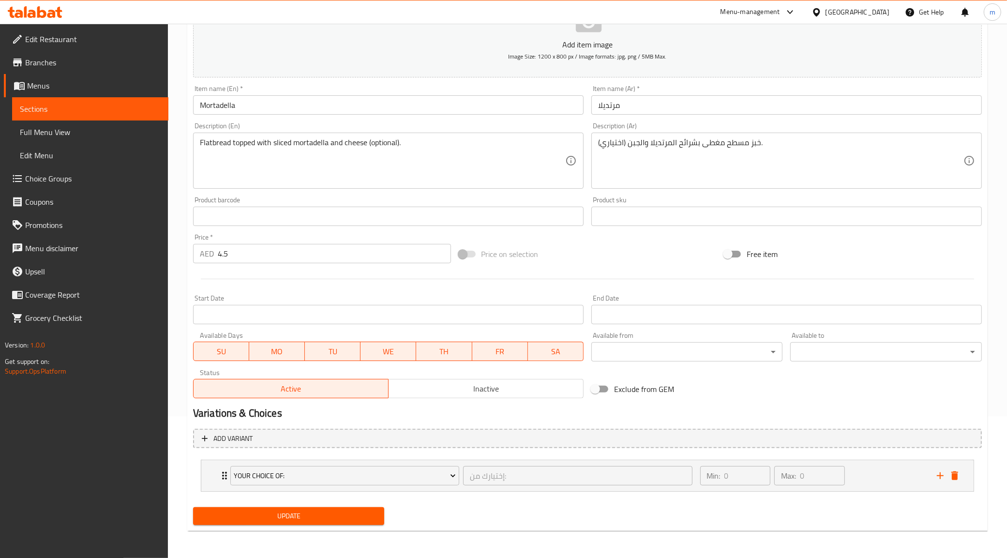
scroll to position [141, 0]
click at [956, 483] on div "Expand" at bounding box center [947, 477] width 29 height 15
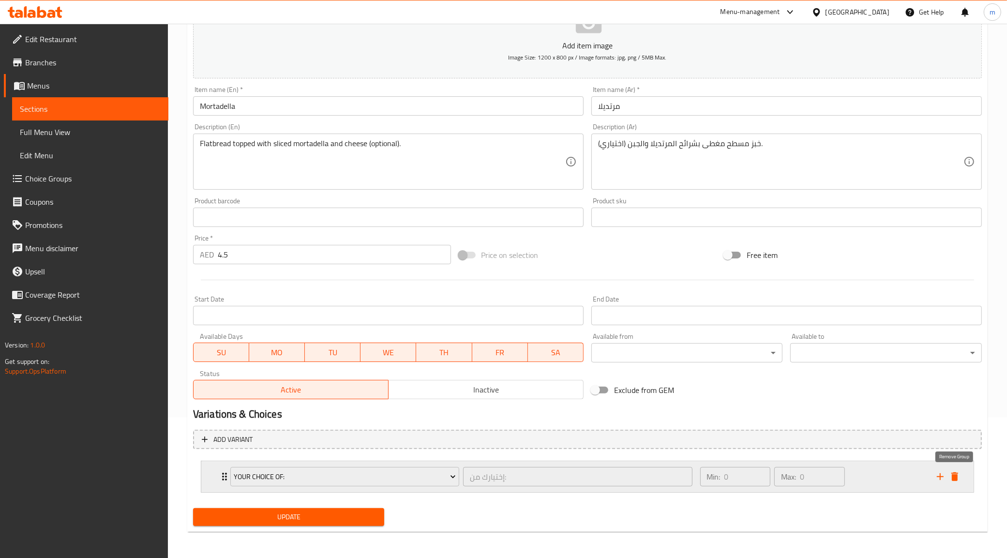
click at [957, 482] on button "delete" at bounding box center [955, 477] width 15 height 15
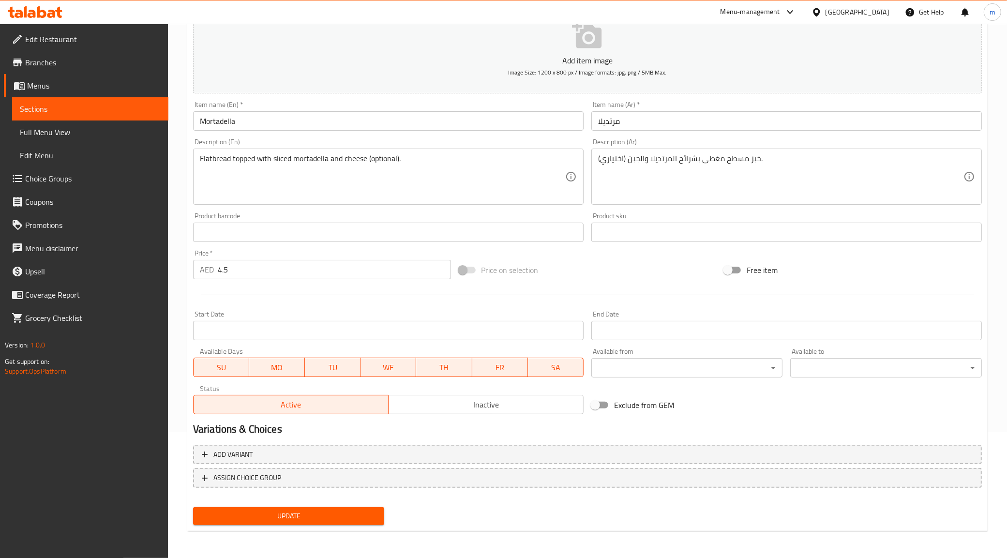
scroll to position [124, 0]
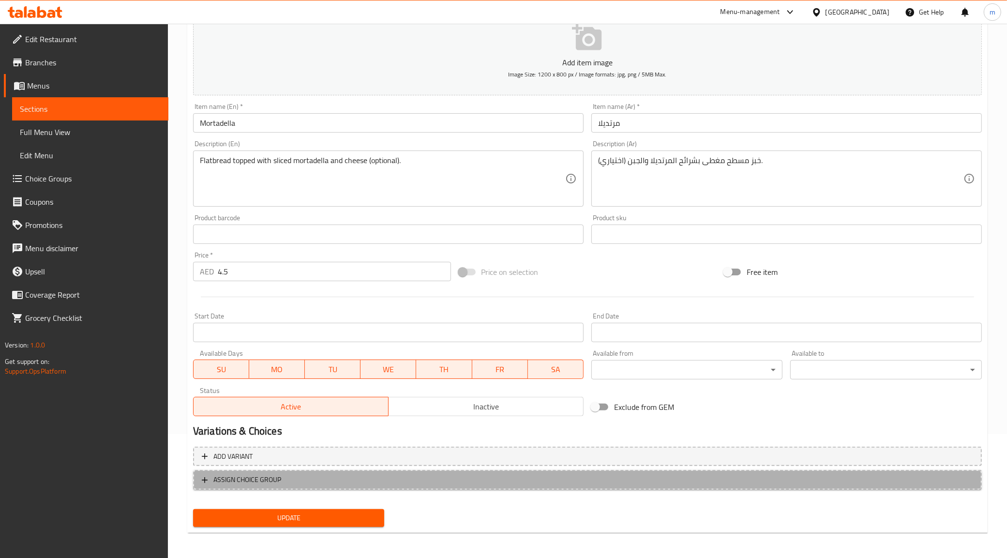
click at [310, 480] on span "ASSIGN CHOICE GROUP" at bounding box center [588, 480] width 772 height 12
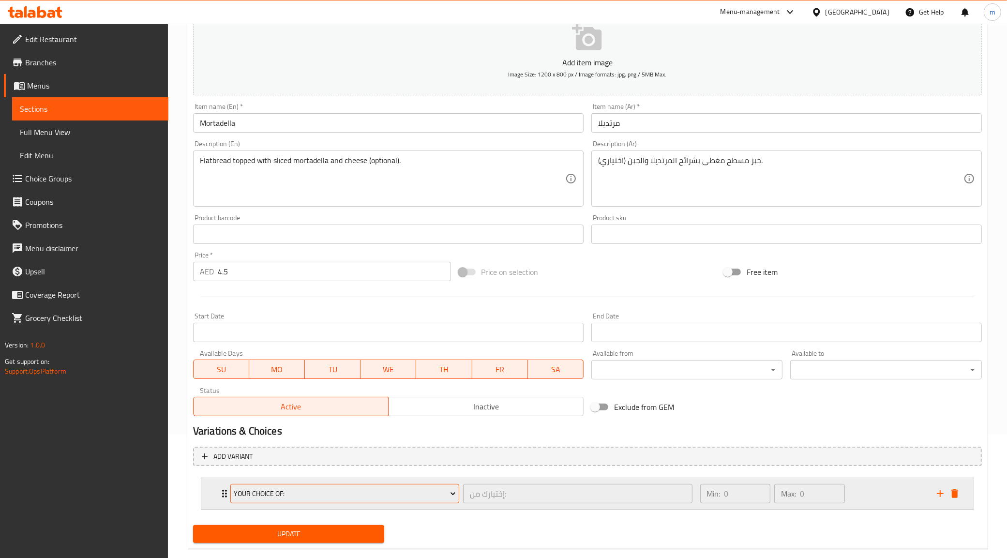
click at [409, 491] on span "Your Choice Of:" at bounding box center [345, 494] width 222 height 12
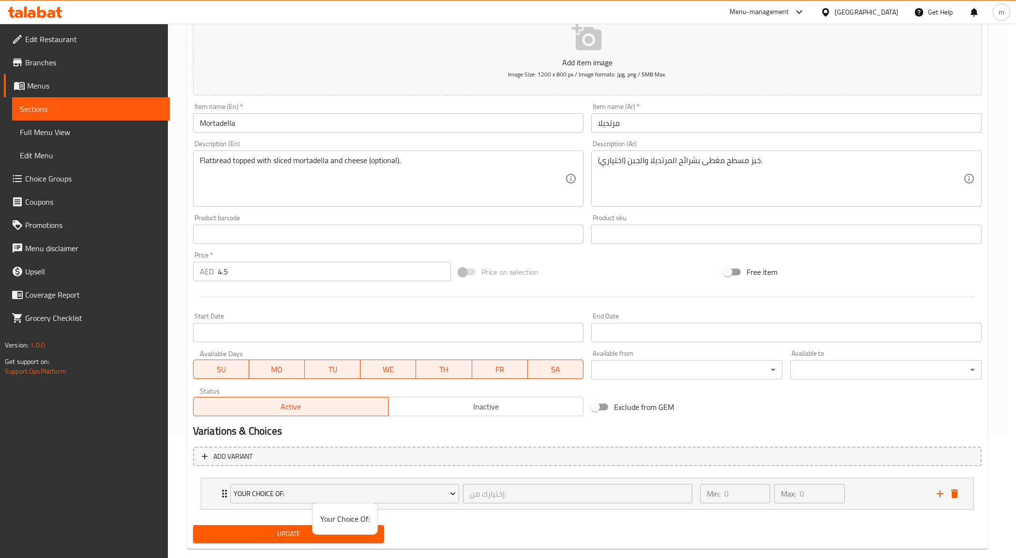
click at [465, 488] on div at bounding box center [508, 279] width 1016 height 558
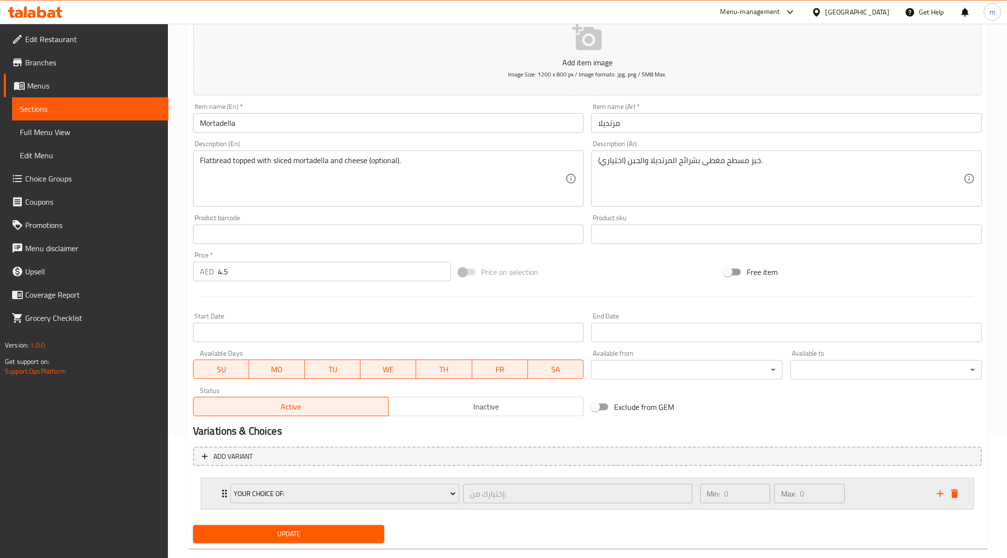
click at [788, 495] on p "Max:" at bounding box center [788, 494] width 15 height 12
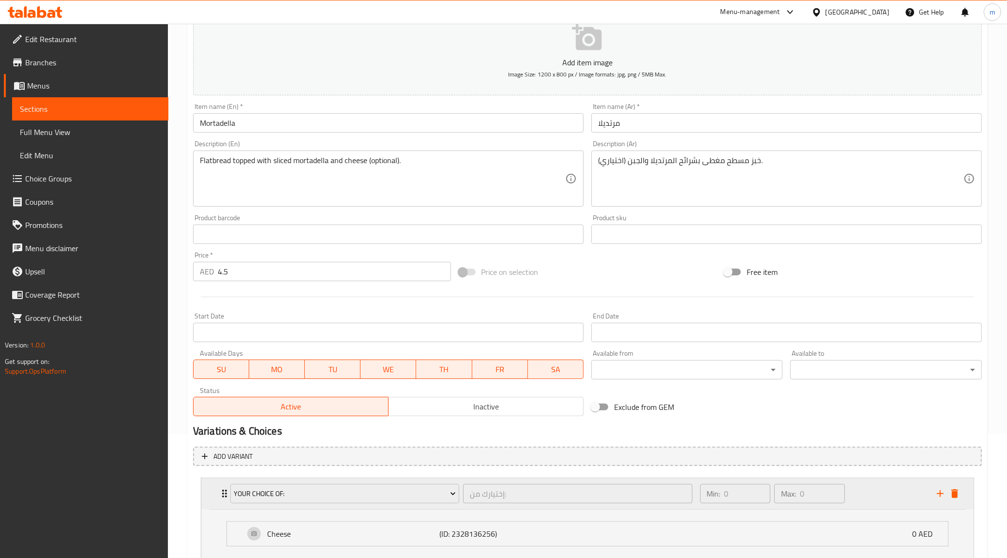
click at [799, 495] on div "Max: 0 ​" at bounding box center [809, 493] width 71 height 19
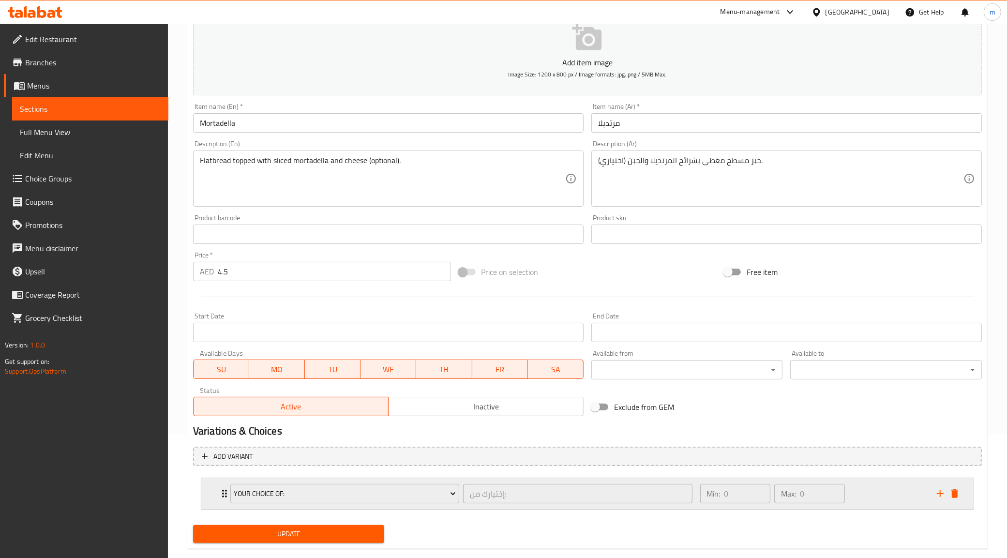
click at [799, 495] on div "Max: 0 ​" at bounding box center [809, 493] width 71 height 19
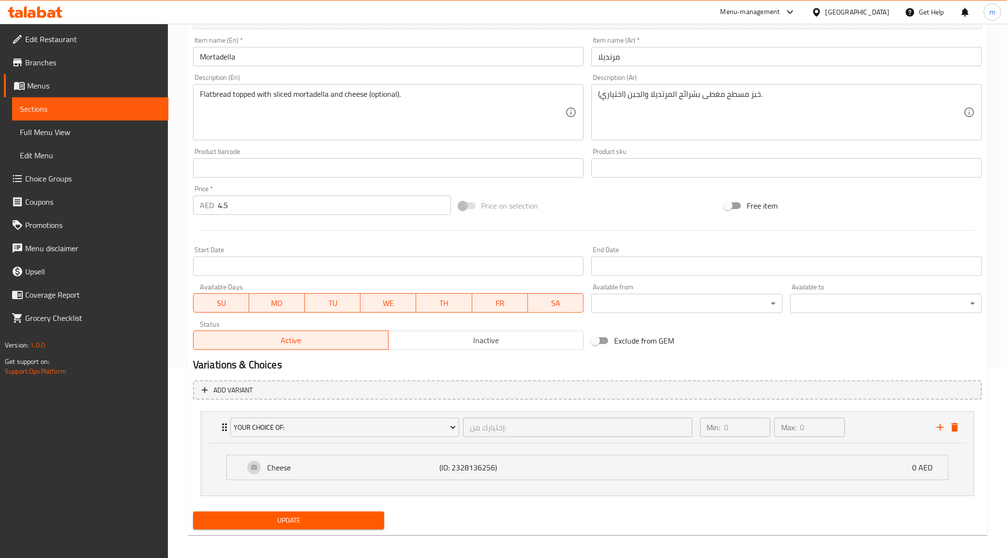
scroll to position [194, 0]
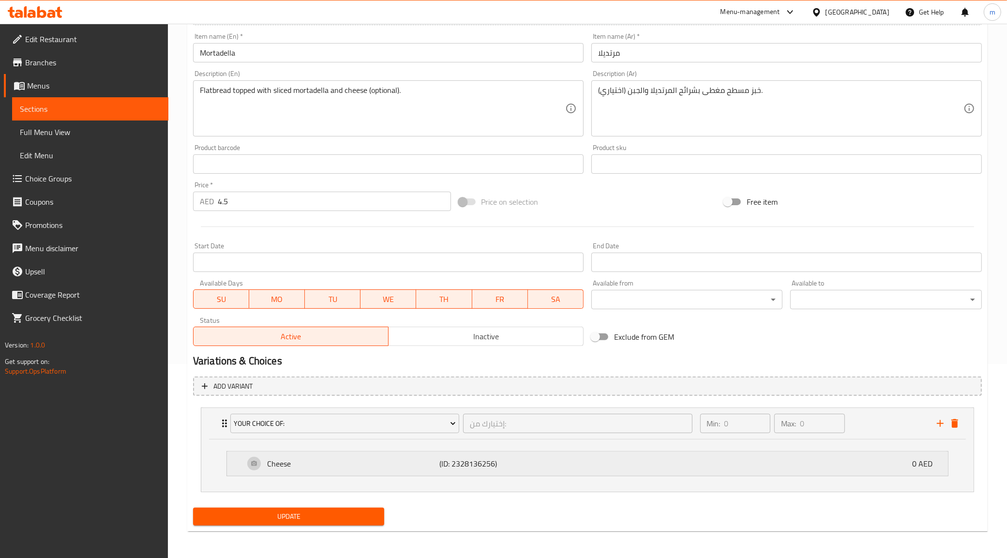
click at [345, 473] on div "Cheese (ID: 2328136256) 0 AED" at bounding box center [590, 464] width 692 height 24
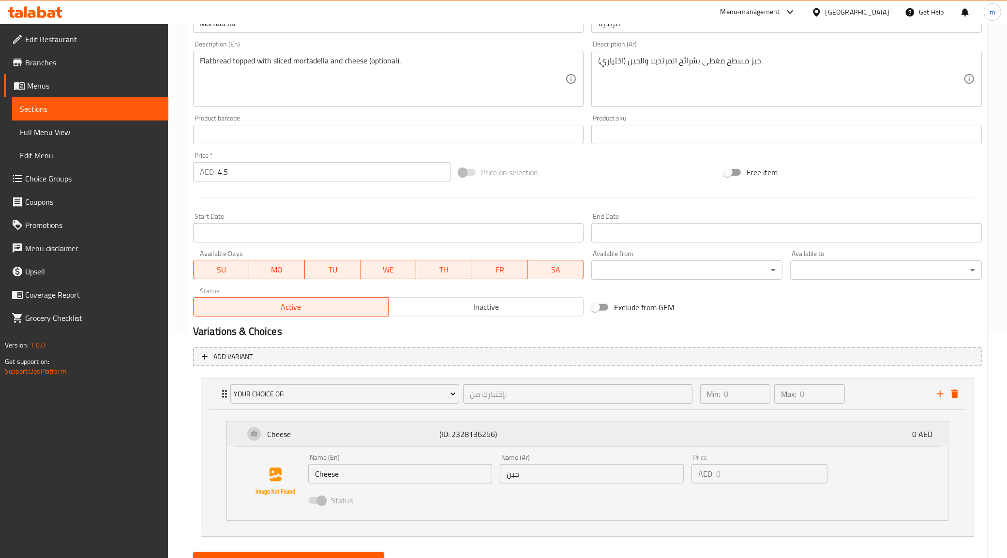
scroll to position [268, 0]
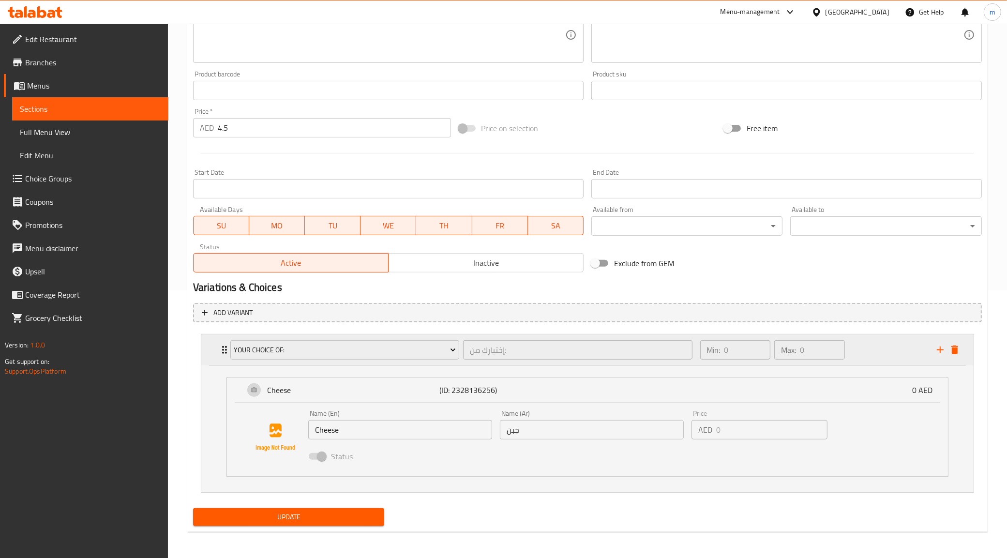
click at [223, 349] on icon "Expand" at bounding box center [224, 350] width 5 height 8
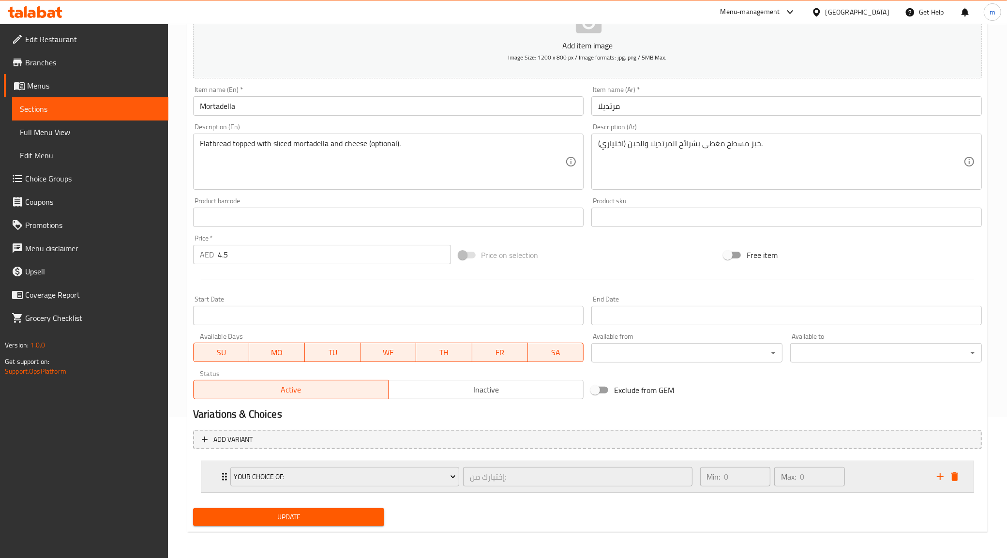
click at [223, 473] on icon "Expand" at bounding box center [224, 477] width 5 height 8
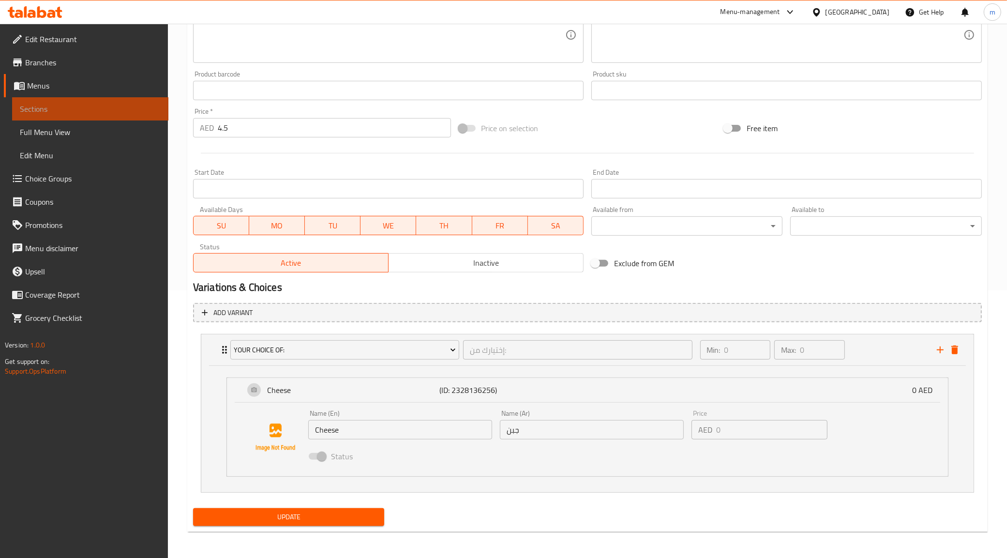
click at [66, 111] on span "Sections" at bounding box center [90, 109] width 141 height 12
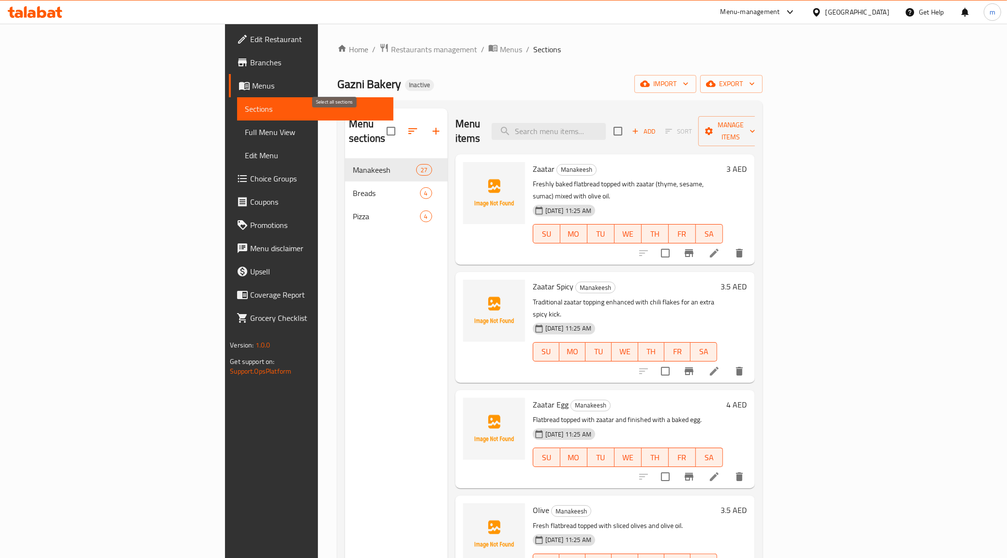
click at [381, 122] on input "checkbox" at bounding box center [391, 131] width 20 height 20
checkbox input "true"
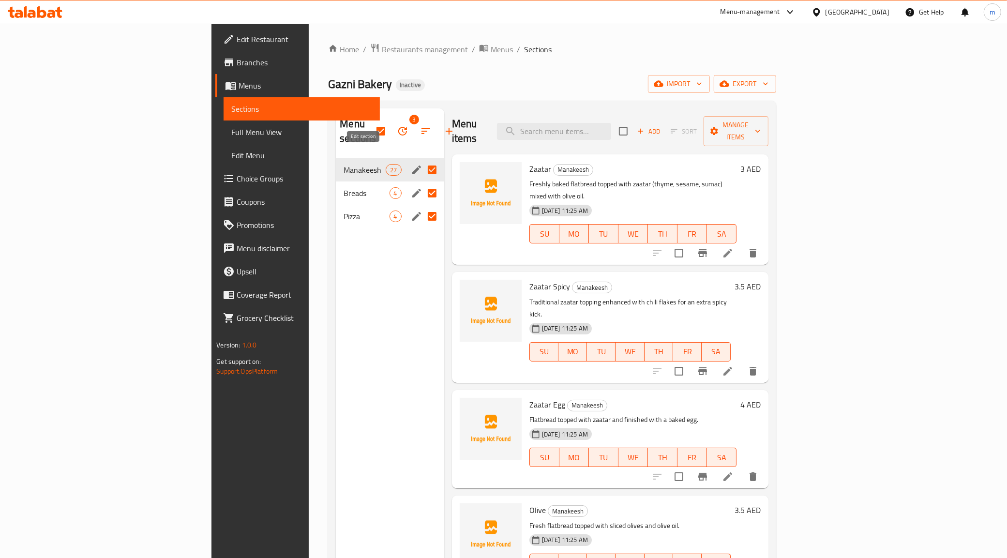
click at [411, 164] on icon "edit" at bounding box center [417, 170] width 12 height 12
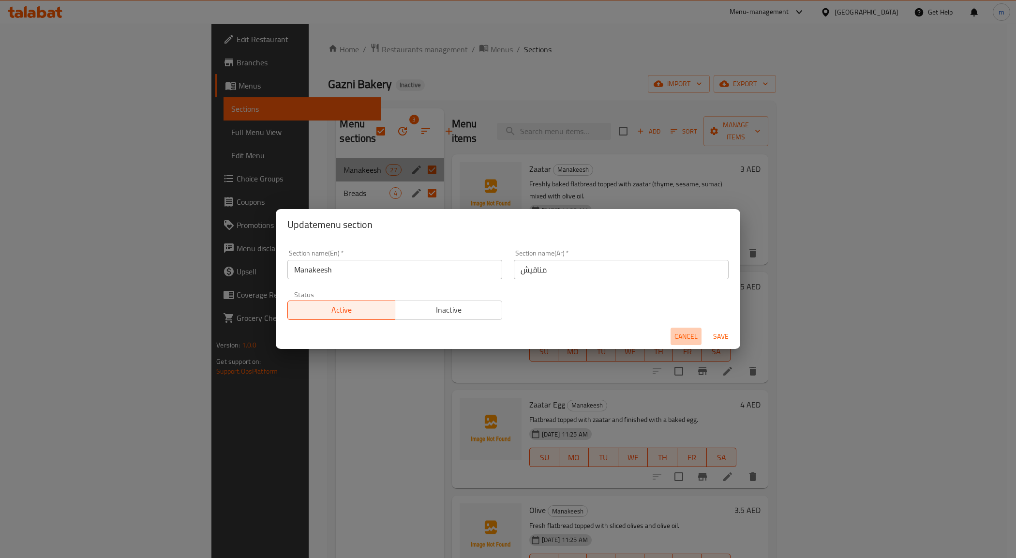
click at [693, 333] on span "Cancel" at bounding box center [686, 337] width 23 height 12
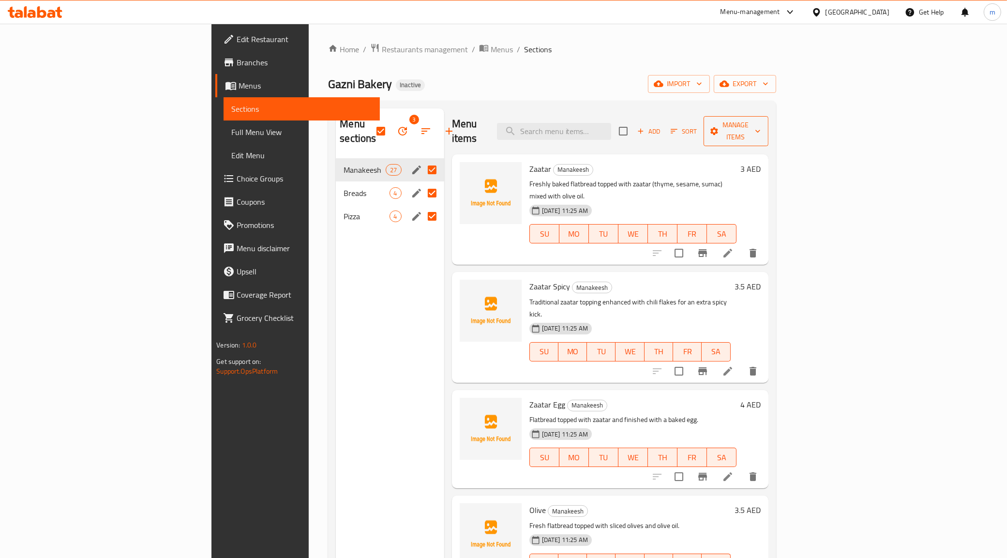
click at [719, 126] on icon "button" at bounding box center [715, 131] width 10 height 10
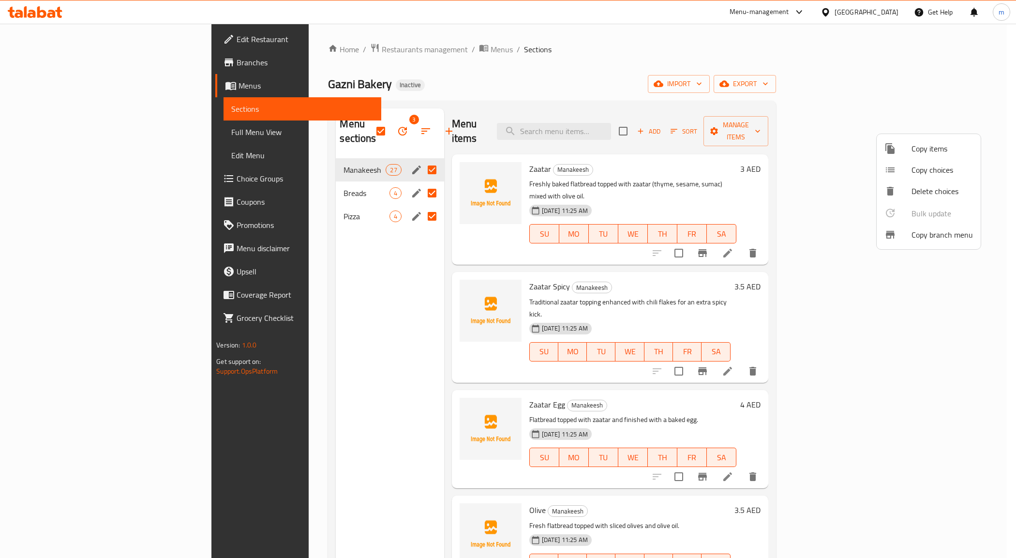
click at [915, 193] on span "Delete choices" at bounding box center [942, 191] width 61 height 12
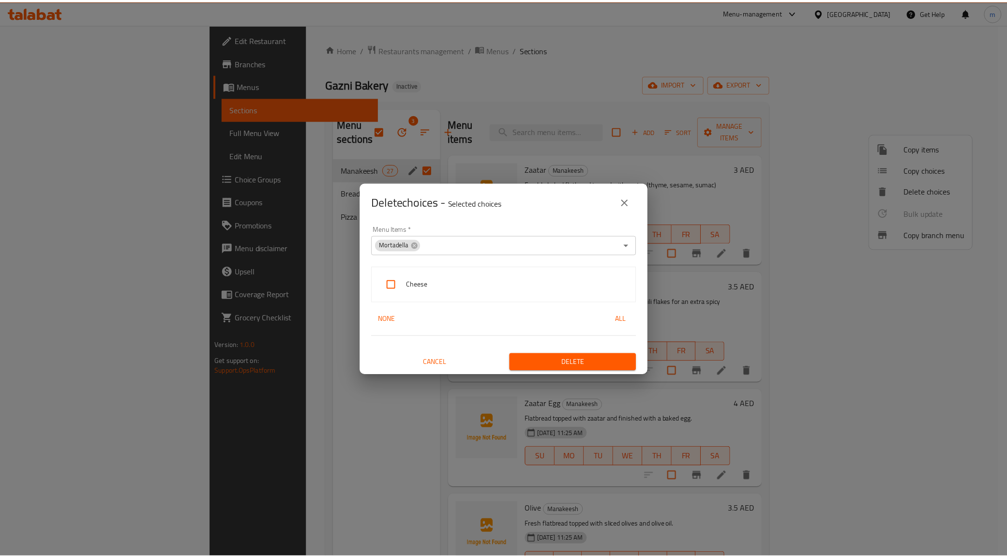
scroll to position [1, 0]
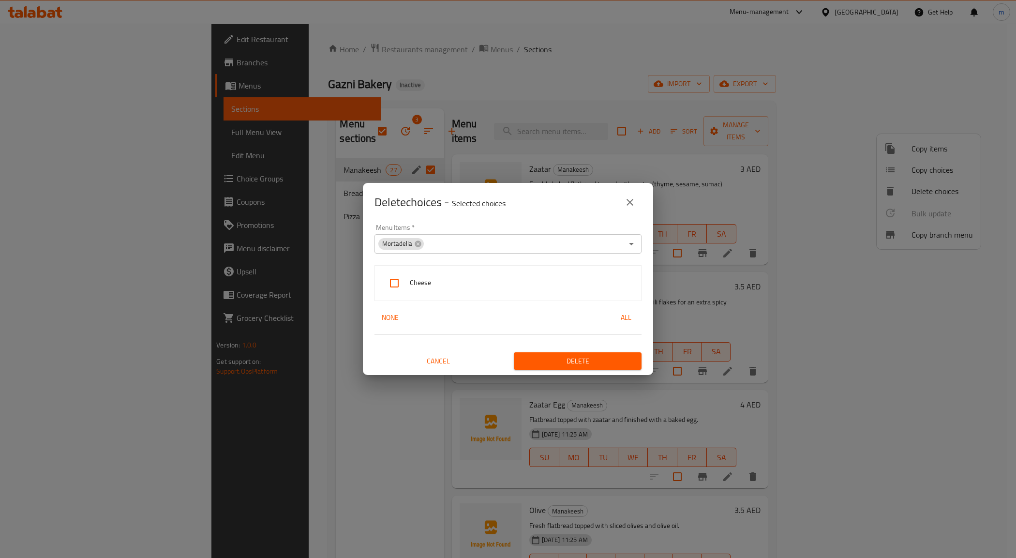
click at [634, 206] on icon "close" at bounding box center [630, 203] width 12 height 12
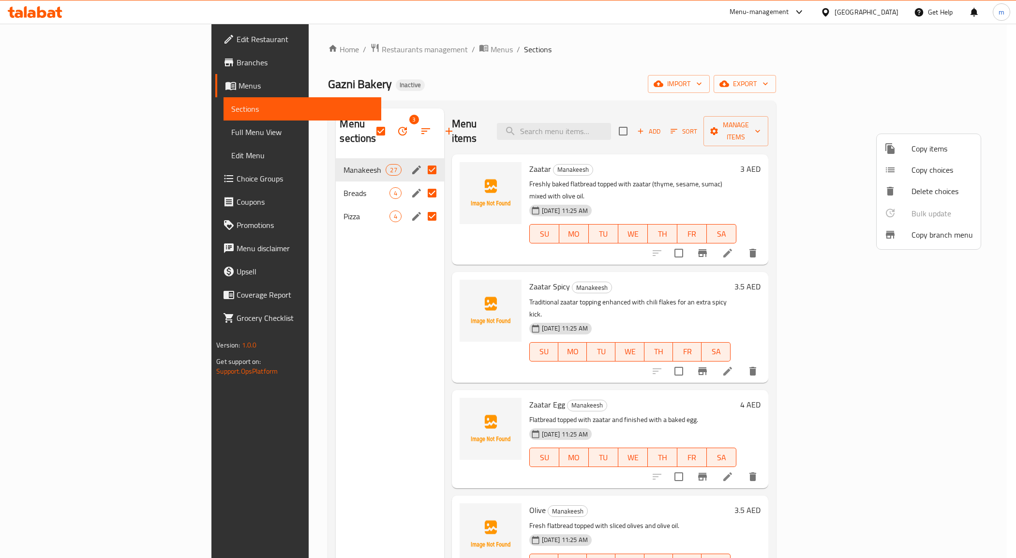
click at [923, 130] on div at bounding box center [508, 279] width 1016 height 558
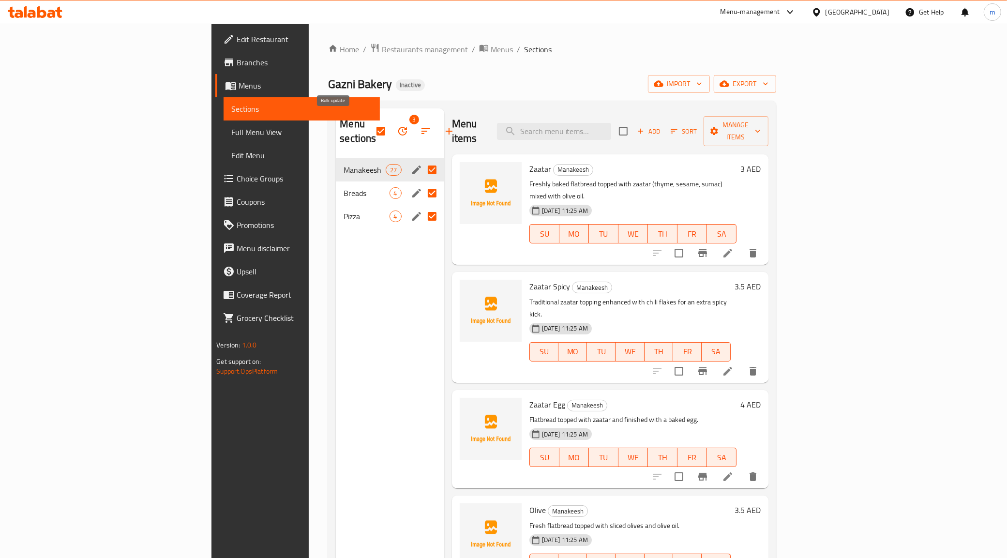
click at [397, 125] on icon "button" at bounding box center [403, 131] width 12 height 12
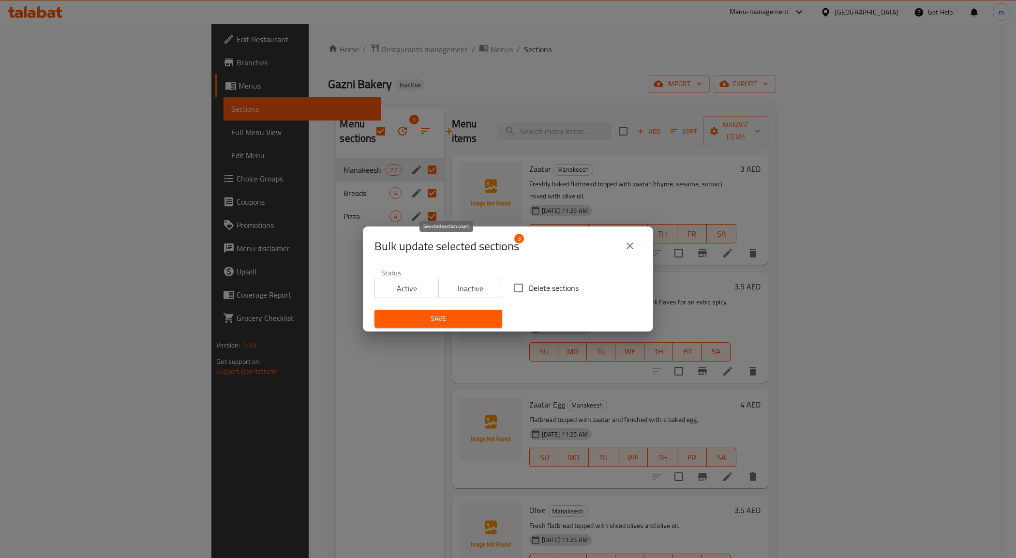
click at [511, 248] on span "Bulk update selected sections" at bounding box center [447, 246] width 145 height 15
click at [515, 286] on input "Delete sections" at bounding box center [519, 288] width 20 height 20
checkbox input "true"
click at [463, 316] on span "Save" at bounding box center [438, 319] width 112 height 12
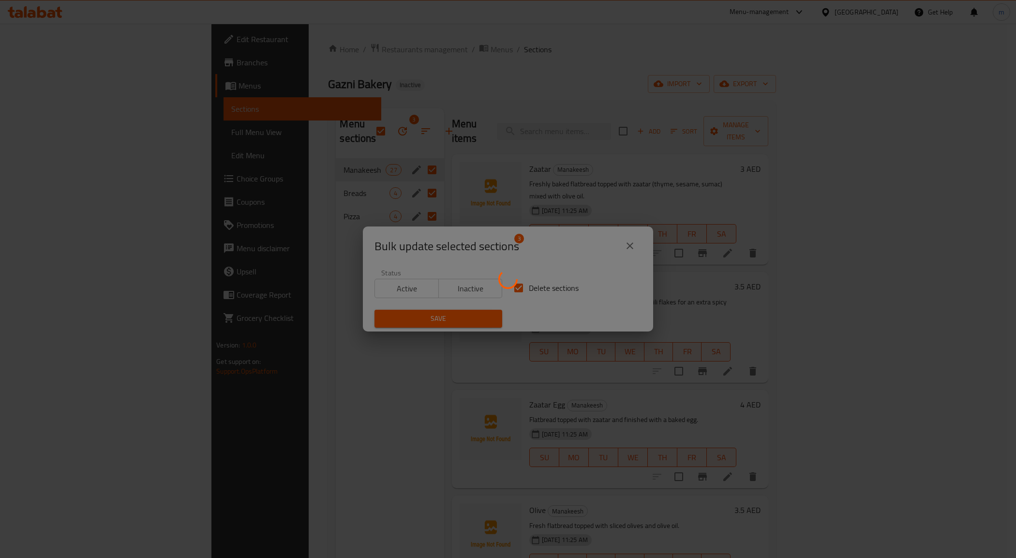
checkbox input "false"
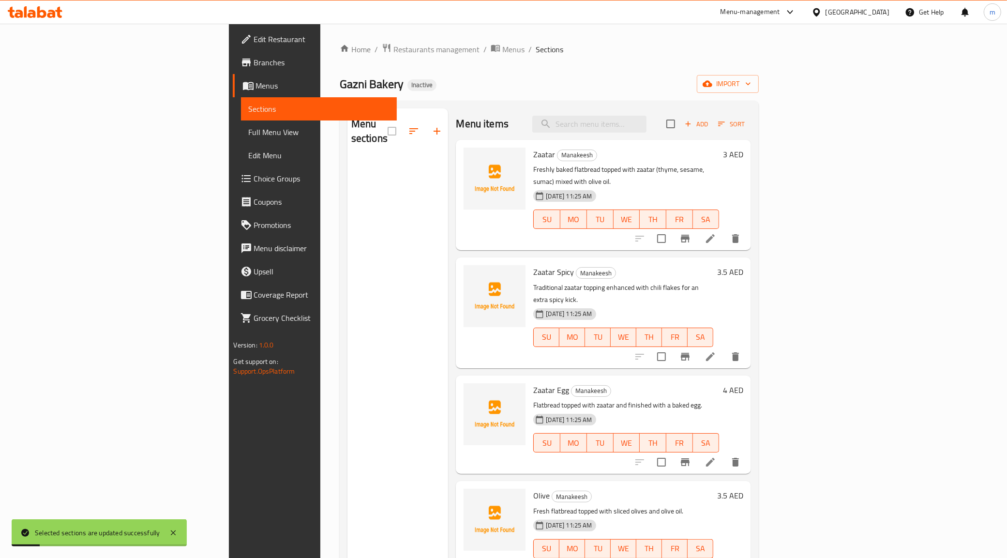
click at [348, 117] on div "Menu sections" at bounding box center [398, 131] width 101 height 46
click at [348, 124] on div "Menu sections" at bounding box center [398, 131] width 101 height 46
click at [230, 109] on div "Sections" at bounding box center [313, 108] width 167 height 23
click at [249, 110] on span "Sections" at bounding box center [319, 109] width 141 height 12
click at [747, 234] on button "delete" at bounding box center [735, 238] width 23 height 23
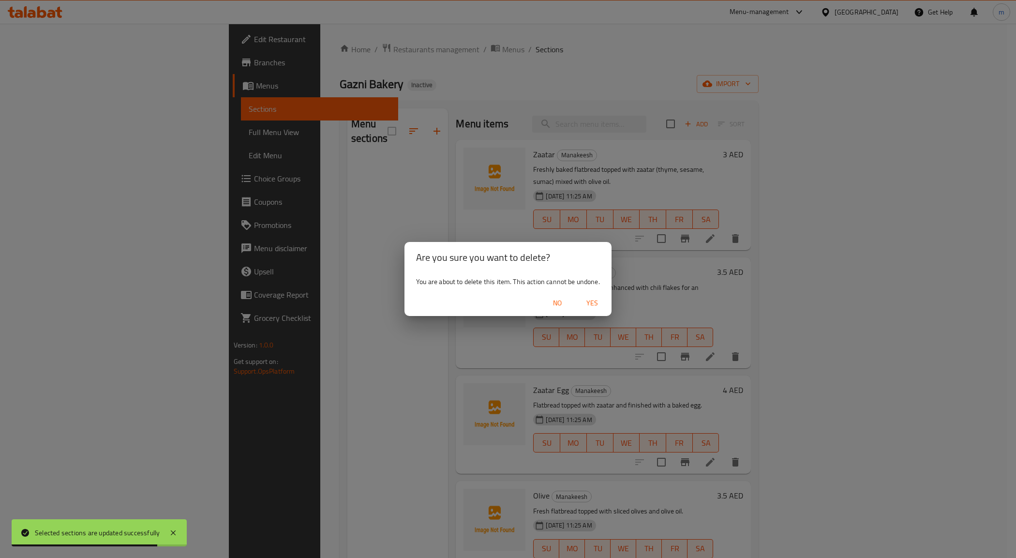
click at [596, 303] on span "Yes" at bounding box center [592, 303] width 23 height 12
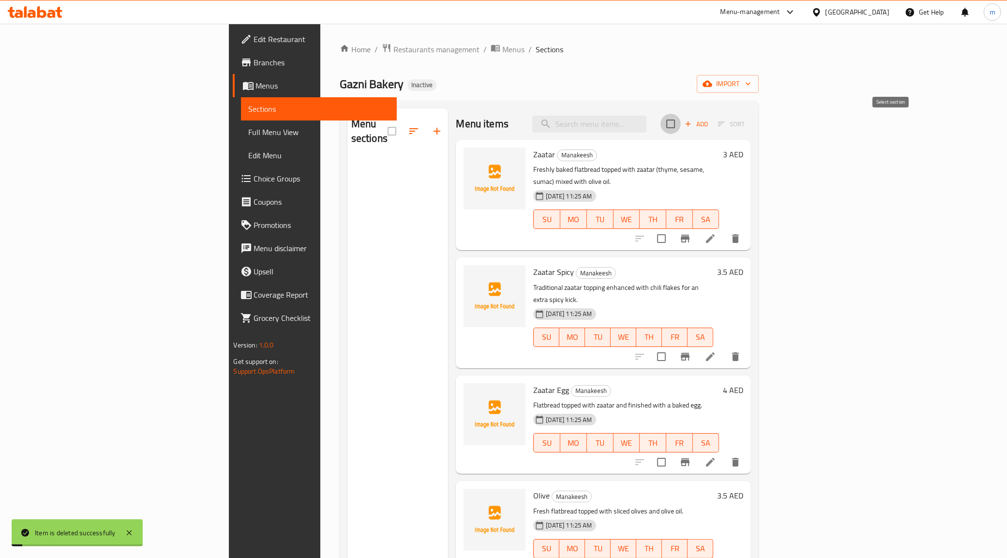
click at [681, 129] on input "checkbox" at bounding box center [671, 124] width 20 height 20
checkbox input "true"
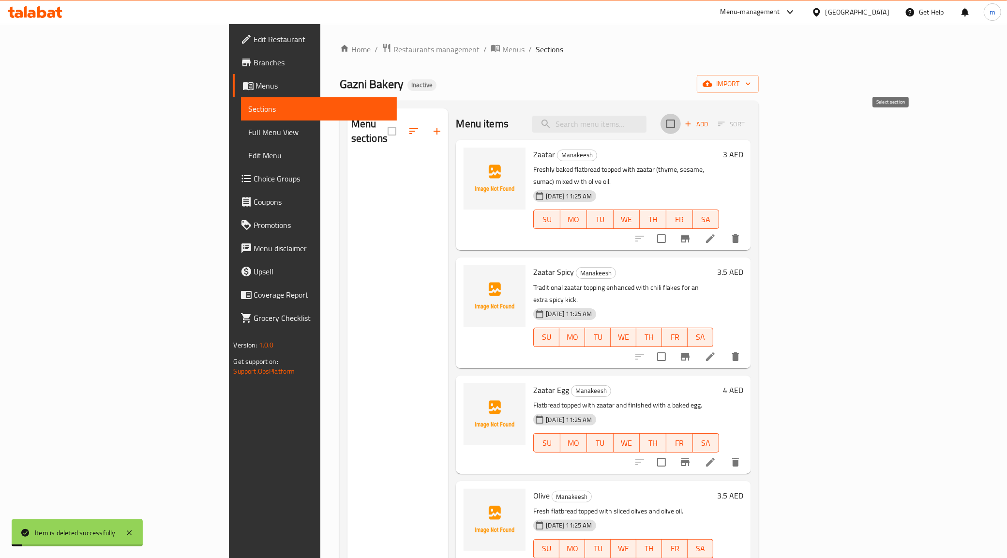
checkbox input "true"
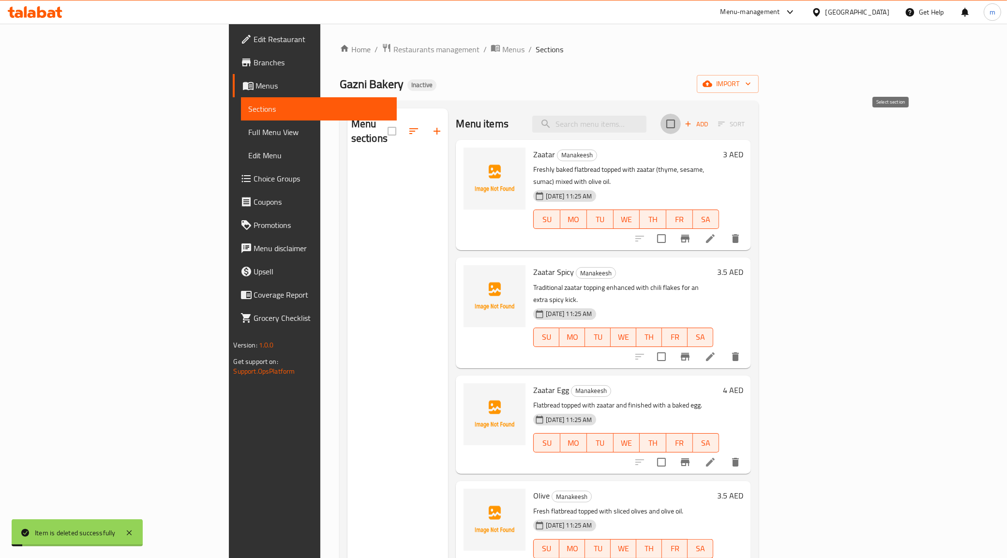
checkbox input "true"
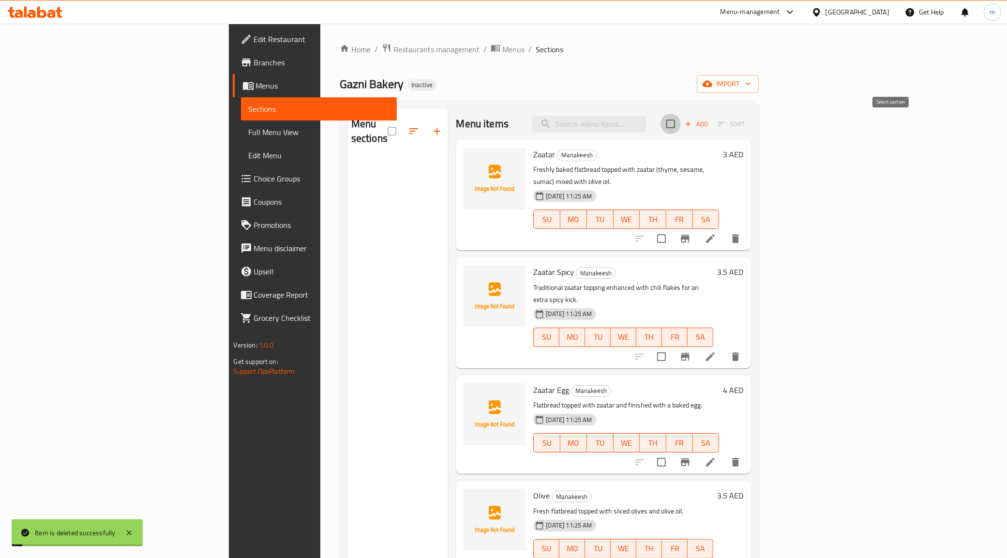
checkbox input "true"
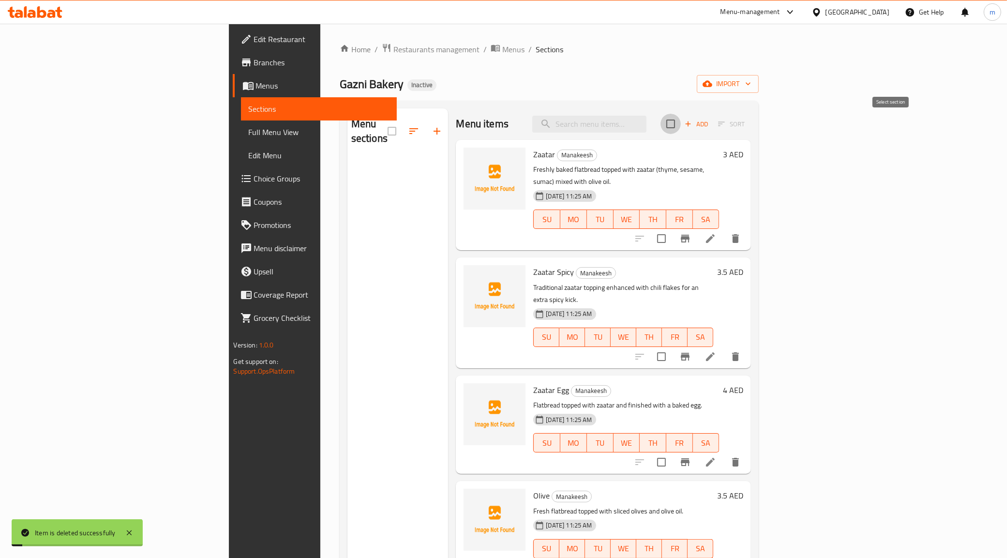
checkbox input "true"
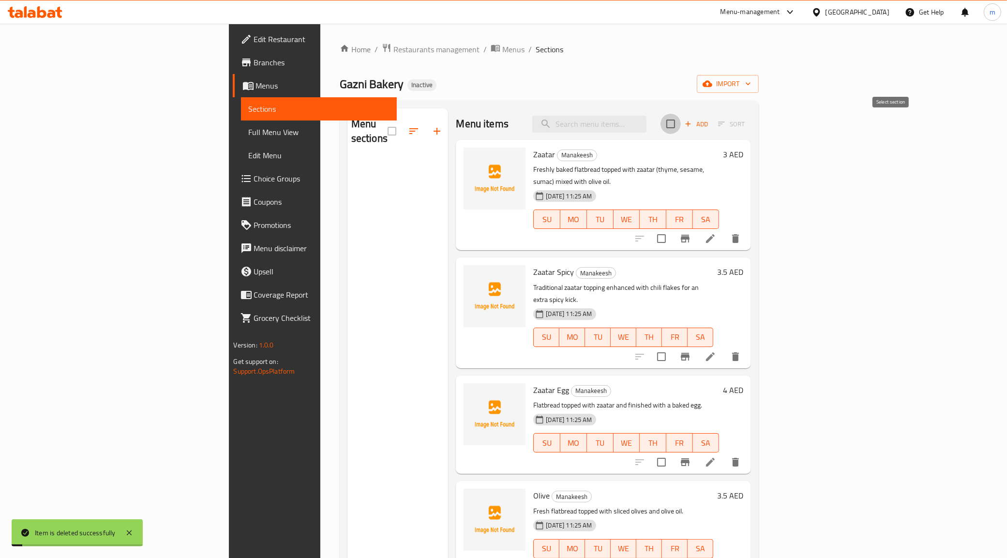
checkbox input "true"
click at [747, 233] on button "delete" at bounding box center [735, 238] width 23 height 23
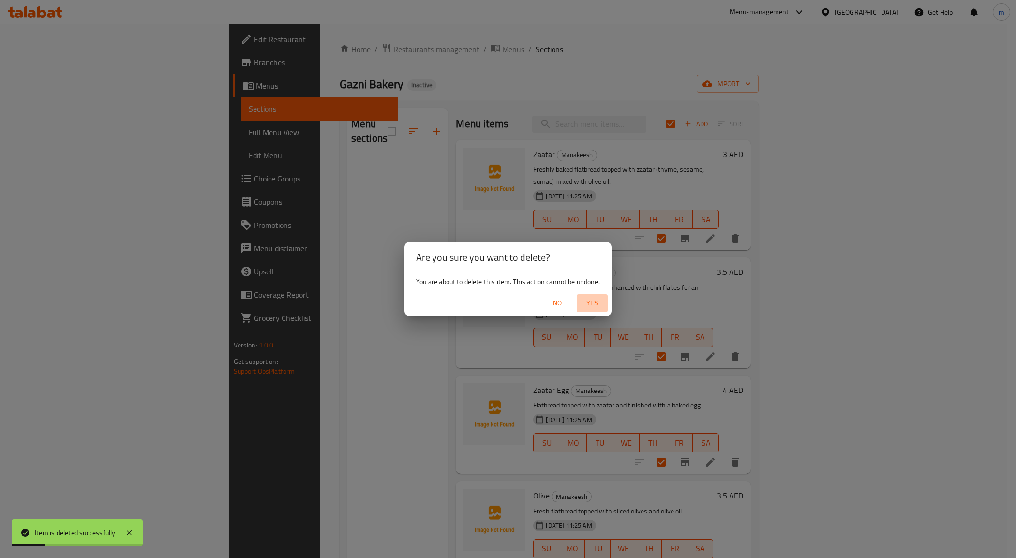
click at [582, 299] on span "Yes" at bounding box center [592, 303] width 23 height 12
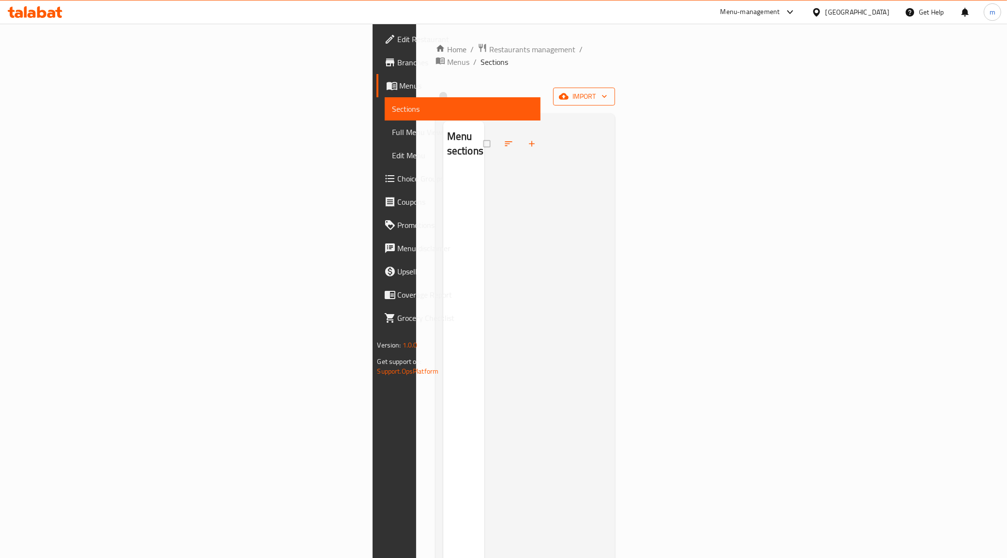
click at [607, 91] on span "import" at bounding box center [584, 97] width 46 height 12
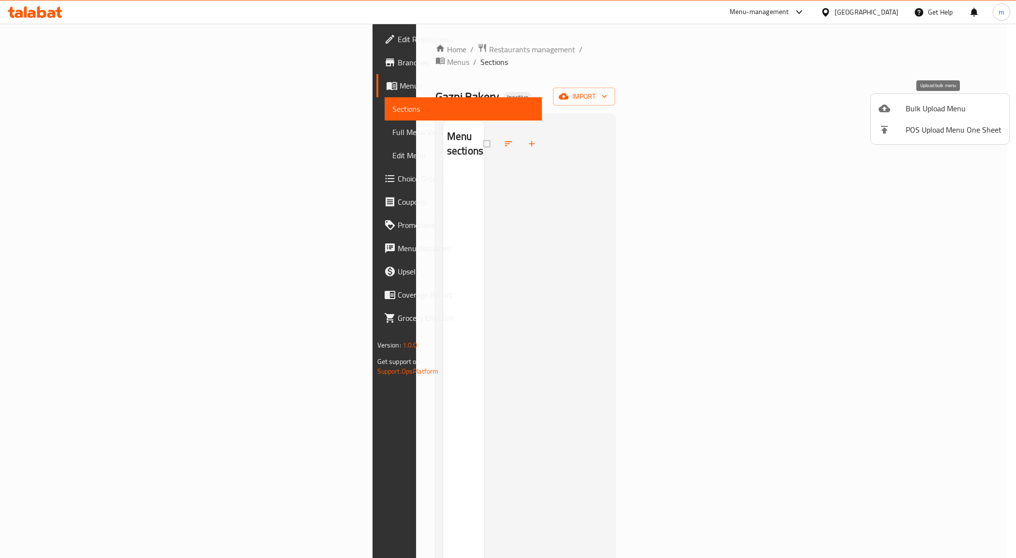
click at [959, 112] on span "Bulk Upload Menu" at bounding box center [954, 109] width 96 height 12
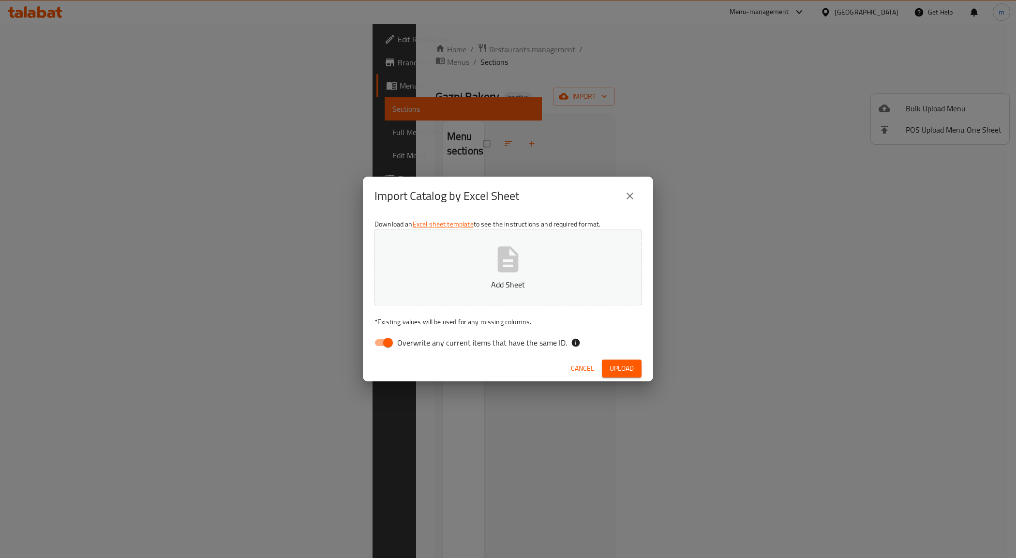
click at [400, 338] on span "Overwrite any current items that have the same ID." at bounding box center [482, 343] width 170 height 12
click at [400, 338] on input "Overwrite any current items that have the same ID." at bounding box center [388, 342] width 55 height 18
checkbox input "false"
click at [482, 290] on p "Add Sheet" at bounding box center [508, 285] width 237 height 12
click at [207, 48] on div "Import Catalog by Excel Sheet Download an Excel sheet template to see the instr…" at bounding box center [508, 279] width 1016 height 558
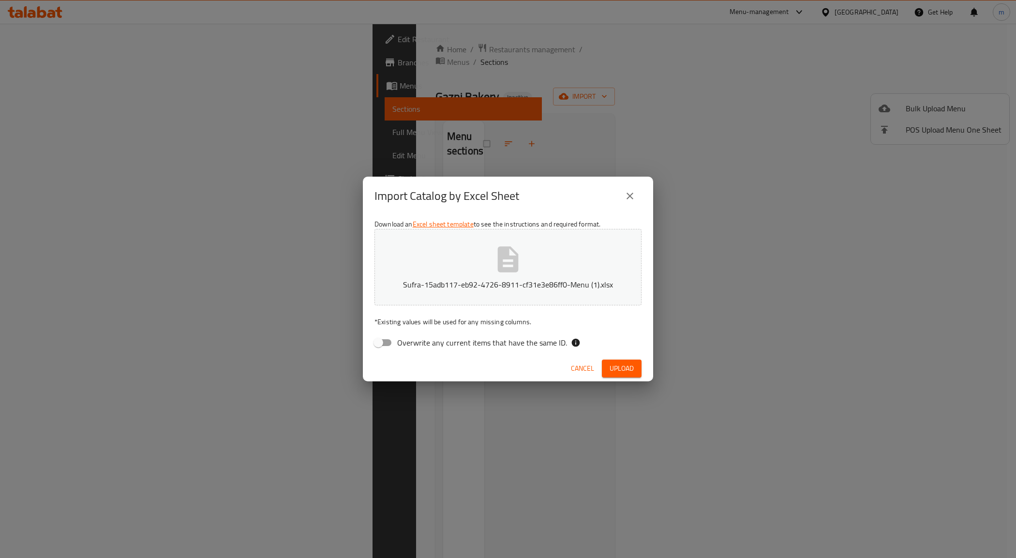
click at [636, 373] on button "Upload" at bounding box center [622, 369] width 40 height 18
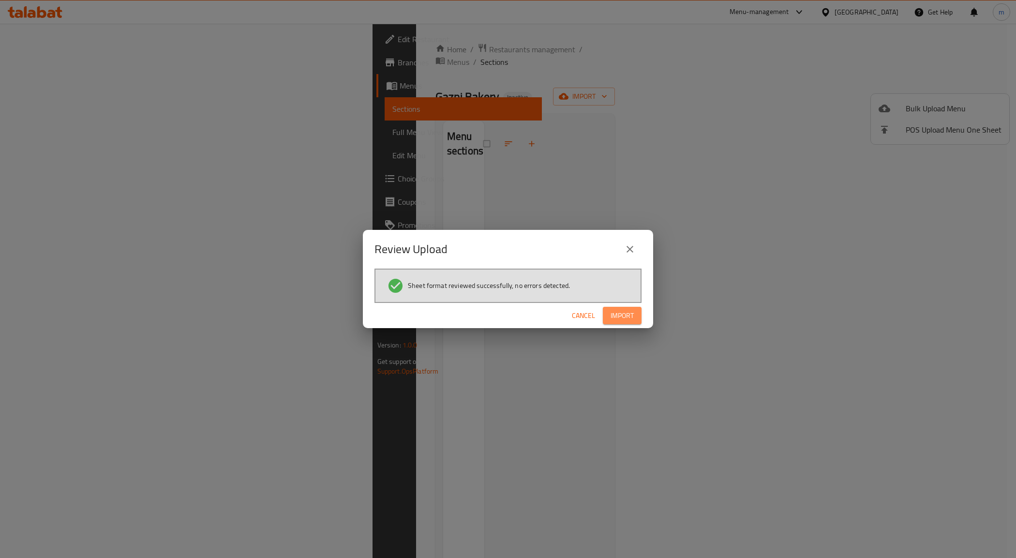
click at [618, 316] on span "Import" at bounding box center [622, 316] width 23 height 12
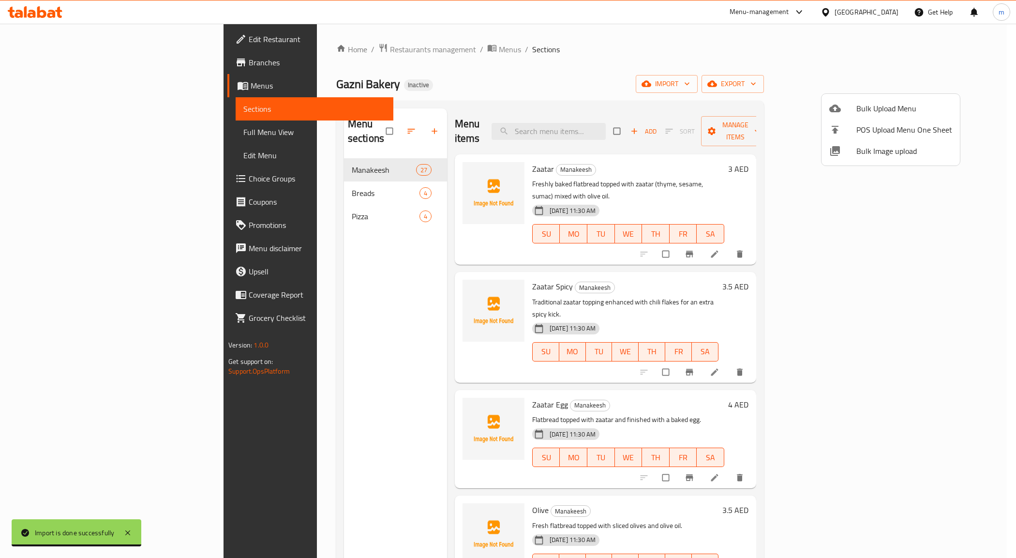
click at [595, 119] on div at bounding box center [508, 279] width 1016 height 558
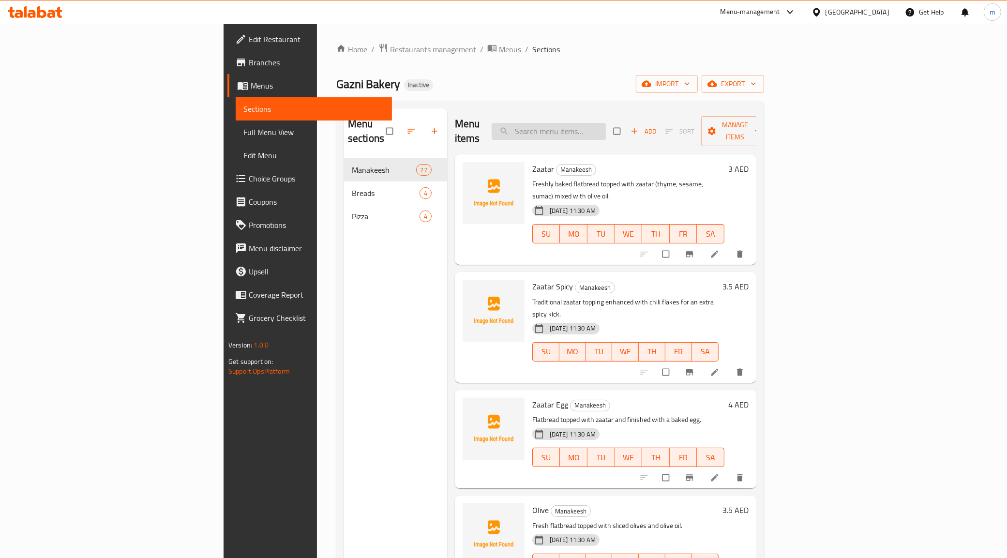
click at [601, 123] on input "search" at bounding box center [549, 131] width 114 height 17
paste input "Mortadella"
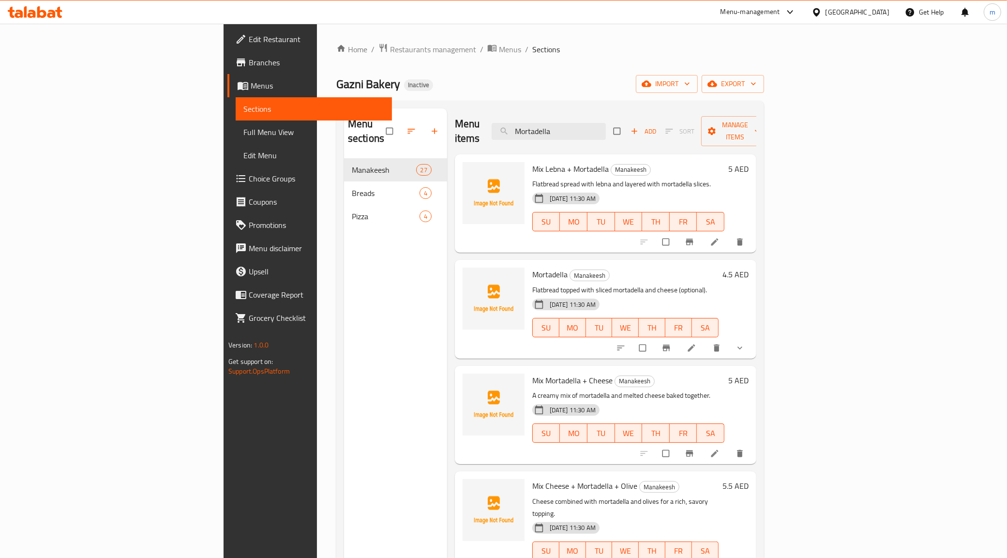
type input "Mortadella"
click at [697, 343] on icon at bounding box center [692, 348] width 10 height 10
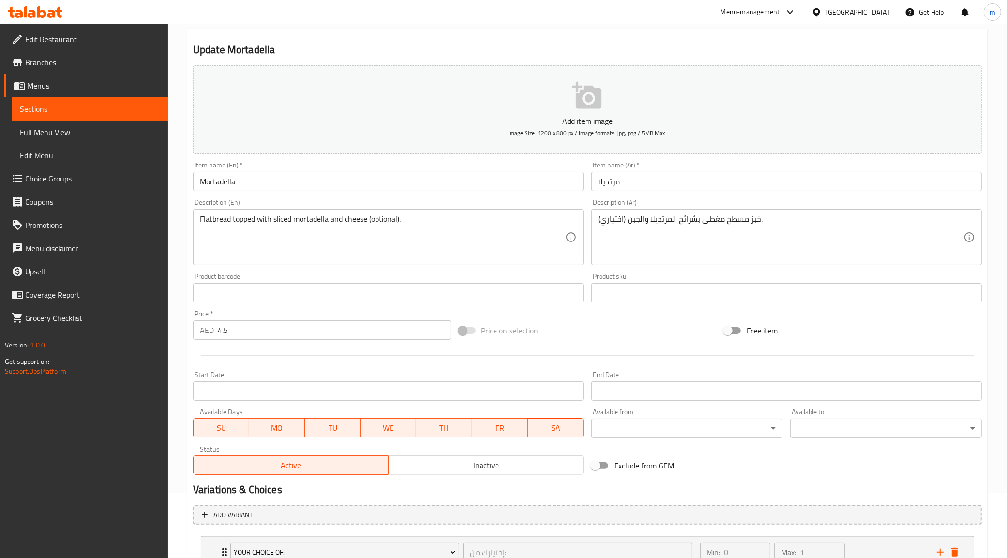
scroll to position [141, 0]
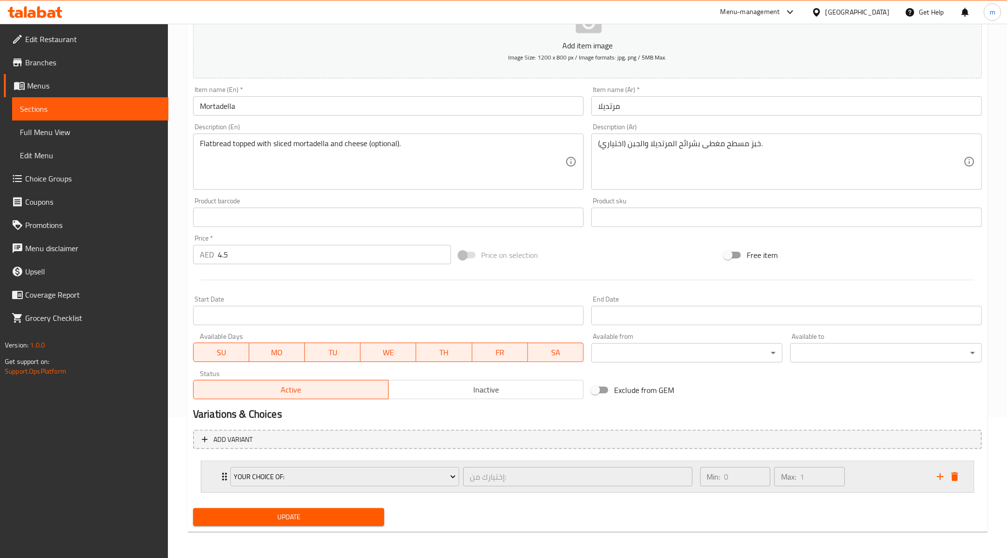
click at [219, 489] on div "Your Choice Of: إختيارك من: ​ Min: 0 ​ Max: 1 ​" at bounding box center [590, 476] width 743 height 31
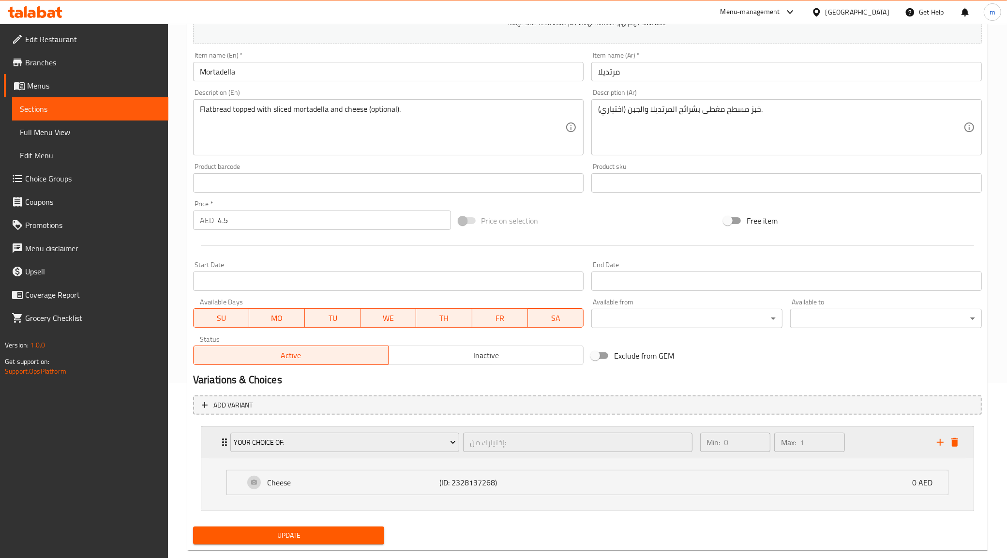
scroll to position [194, 0]
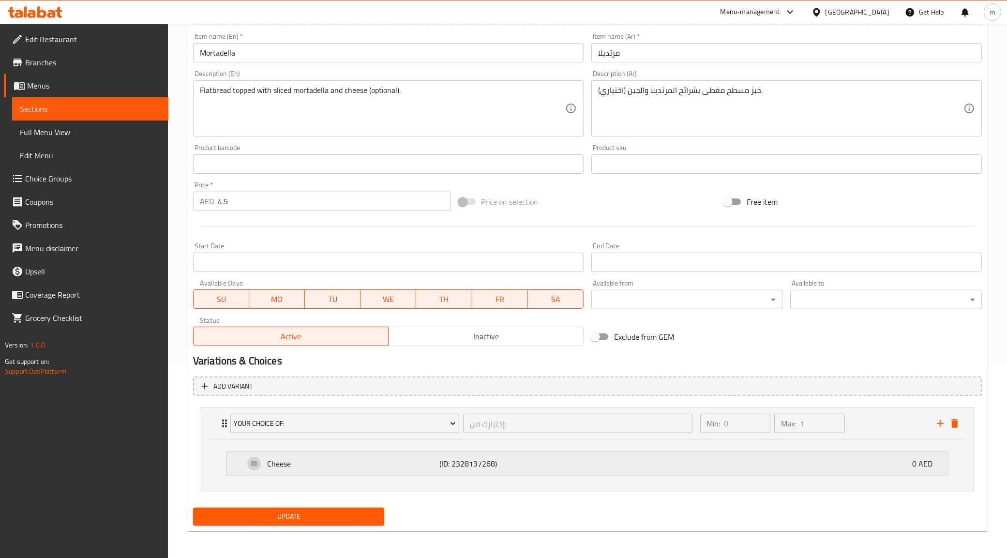
click at [378, 464] on p "Cheese" at bounding box center [353, 464] width 172 height 12
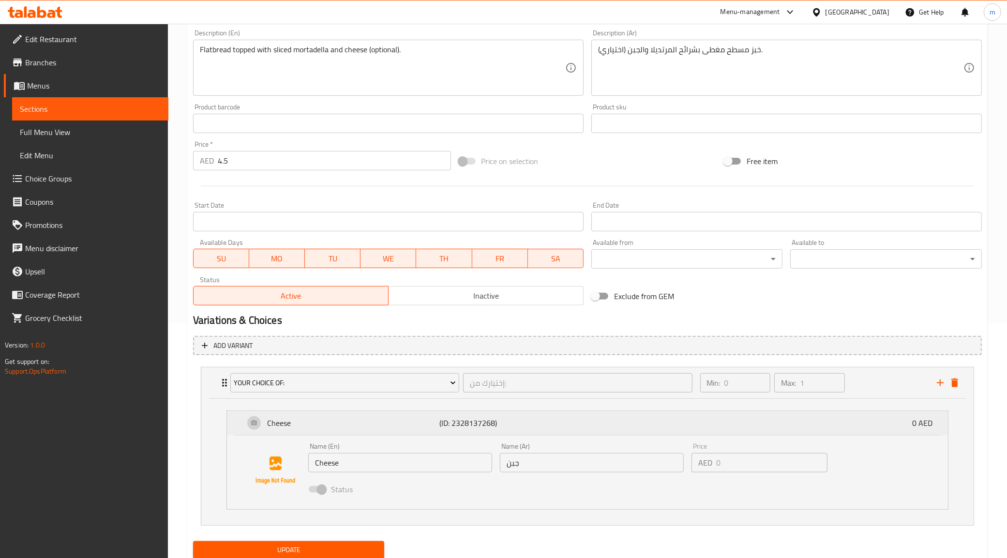
scroll to position [255, 0]
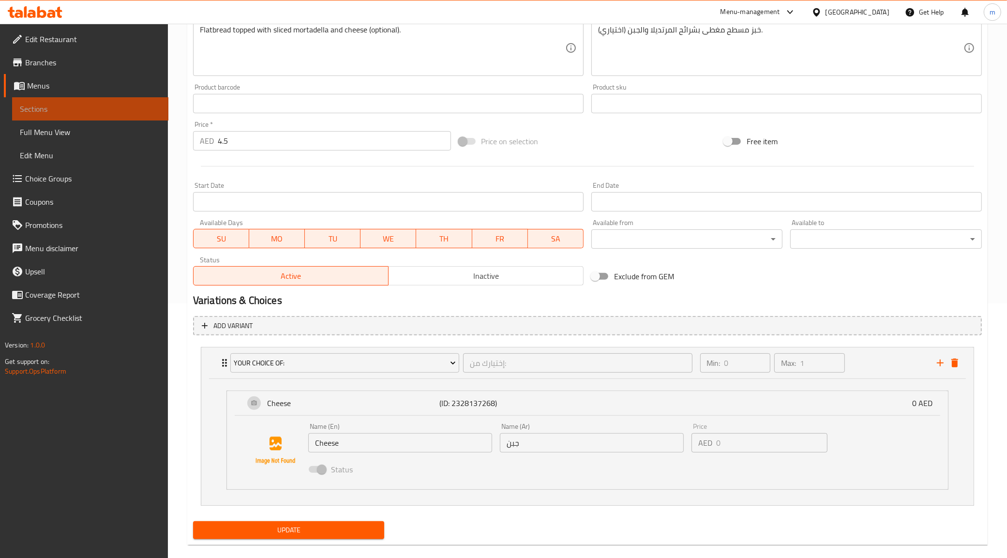
click at [61, 118] on link "Sections" at bounding box center [90, 108] width 156 height 23
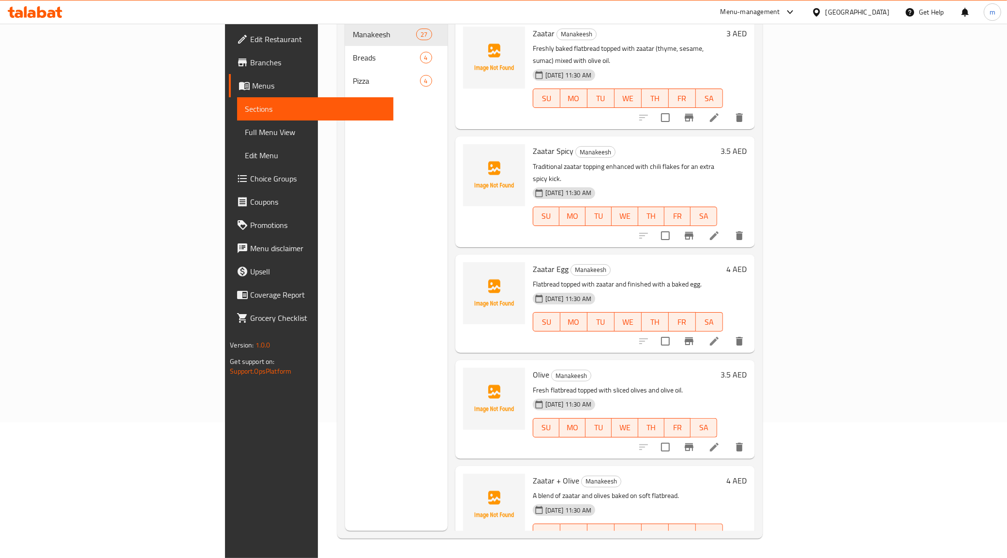
scroll to position [136, 0]
click at [237, 122] on link "Full Menu View" at bounding box center [315, 132] width 156 height 23
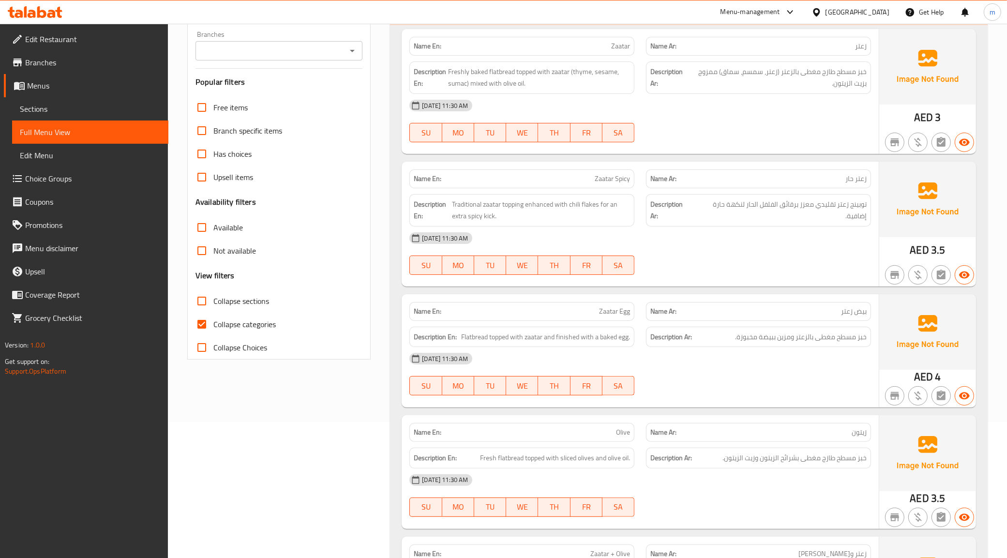
click at [224, 330] on span "Collapse categories" at bounding box center [244, 324] width 62 height 12
click at [213, 330] on input "Collapse categories" at bounding box center [201, 324] width 23 height 23
checkbox input "false"
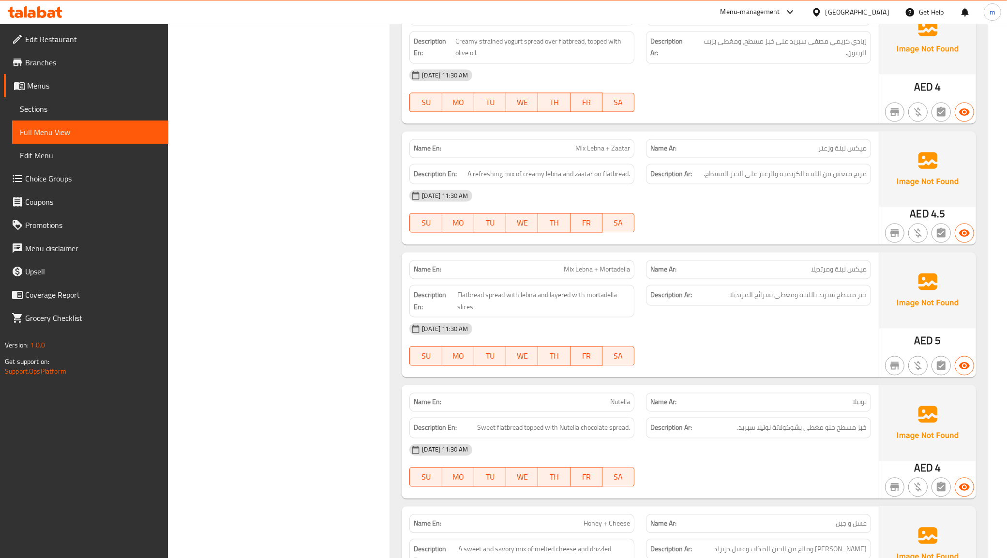
scroll to position [2057, 0]
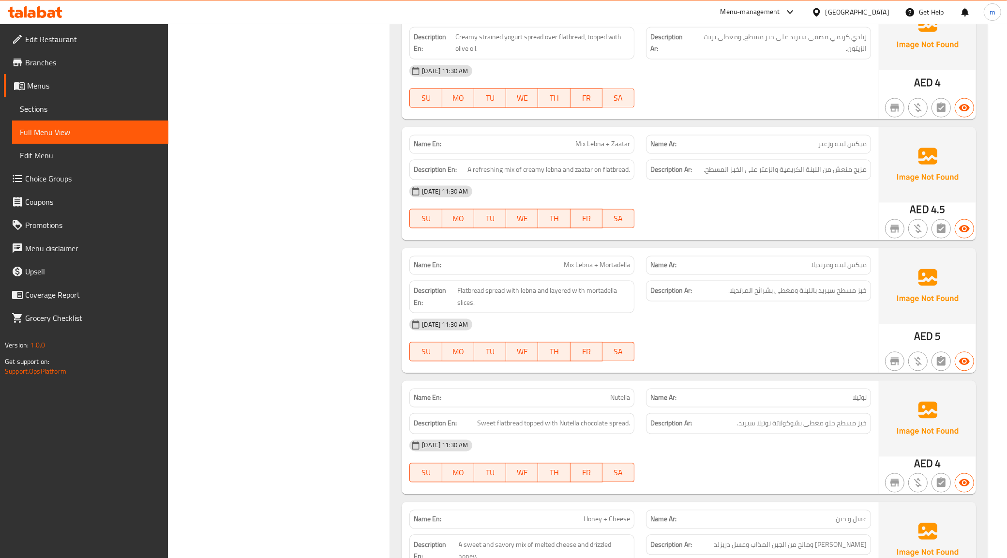
click at [540, 268] on p "Name En: Mix Lebna + Mortadella" at bounding box center [522, 265] width 216 height 10
copy span "Mix Lebna + Mortadella"
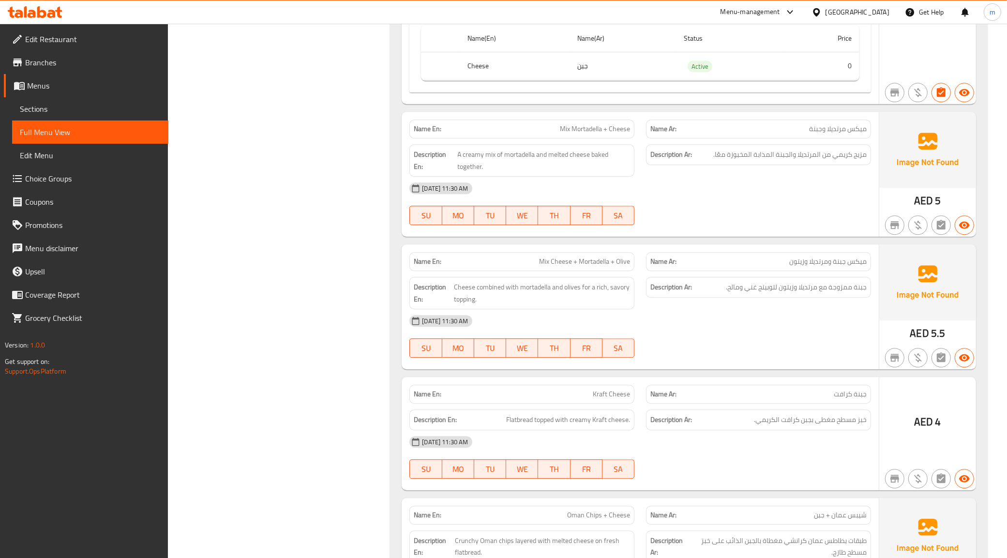
scroll to position [2844, 0]
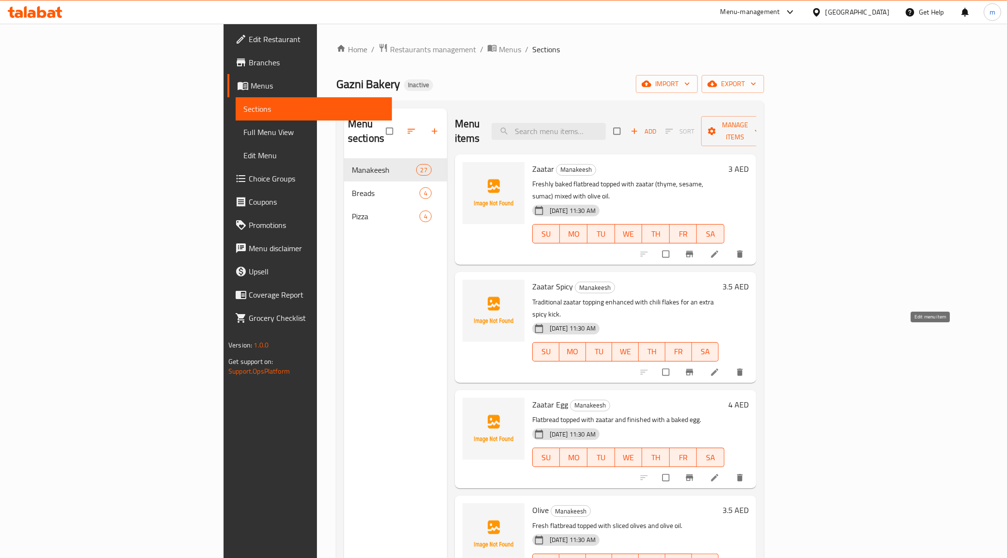
click at [720, 367] on icon at bounding box center [715, 372] width 10 height 10
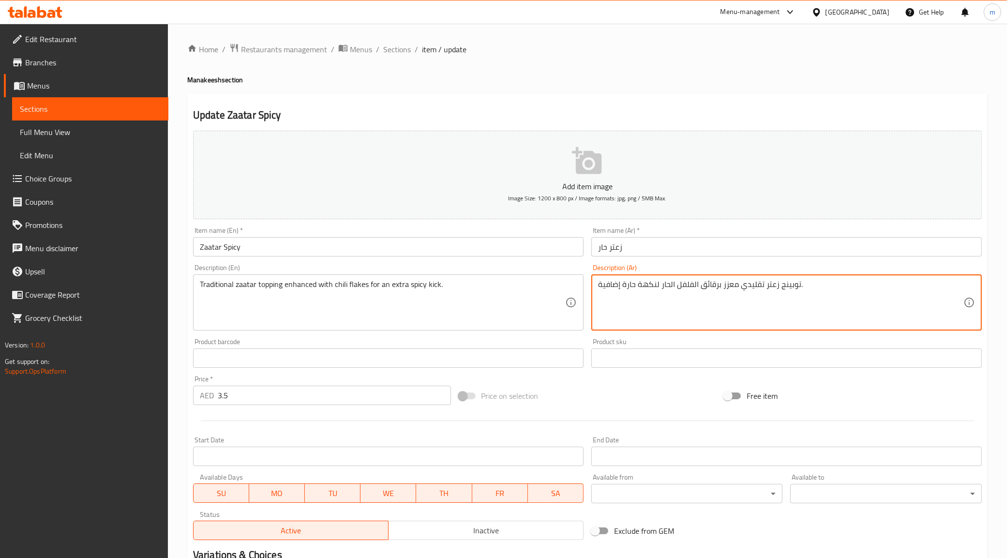
drag, startPoint x: 637, startPoint y: 282, endPoint x: 684, endPoint y: 299, distance: 49.5
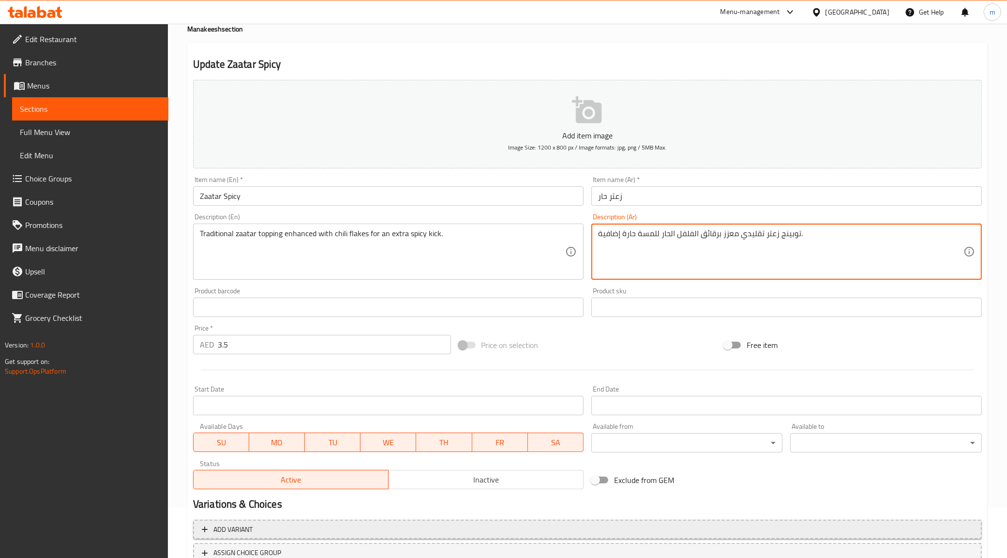
scroll to position [124, 0]
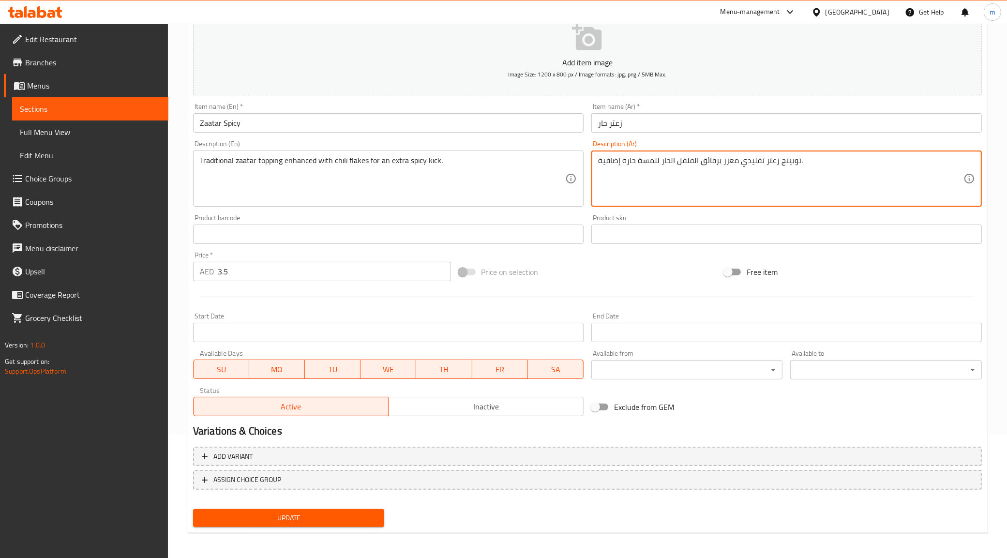
type textarea "توبينج زعتر تقليدي معزز برقائق الفلفل الحار للمسة حارة إضافية."
click at [328, 515] on span "Update" at bounding box center [289, 518] width 176 height 12
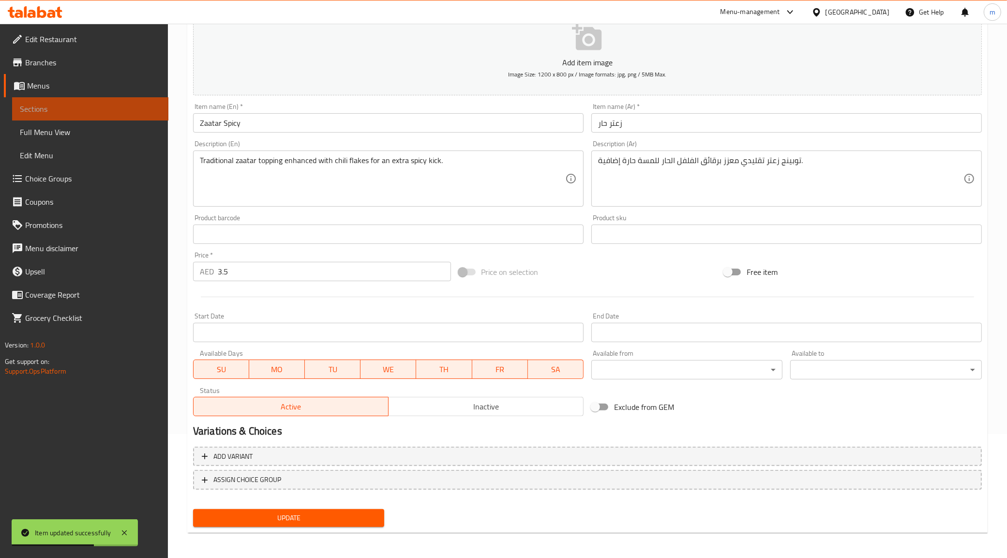
click at [40, 106] on span "Sections" at bounding box center [90, 109] width 141 height 12
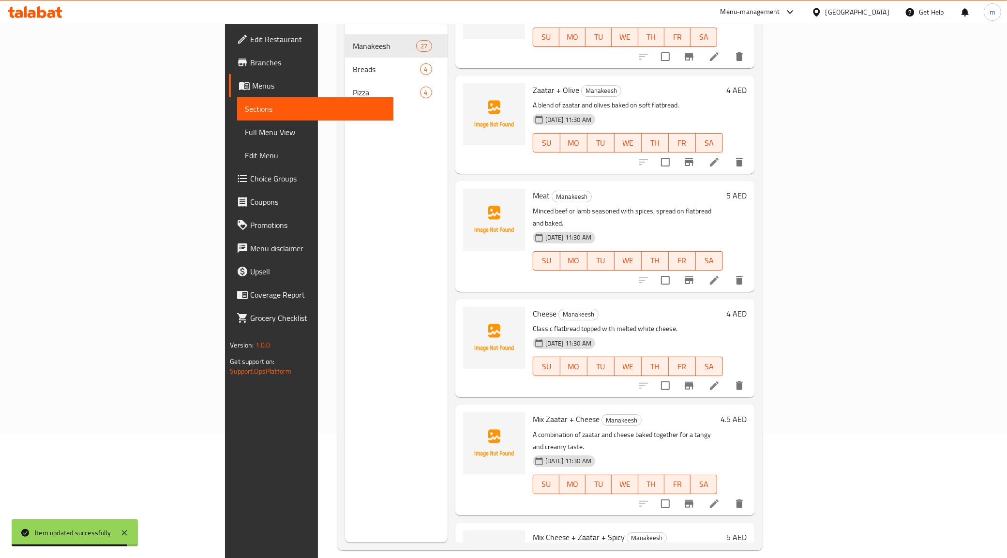
scroll to position [424, 0]
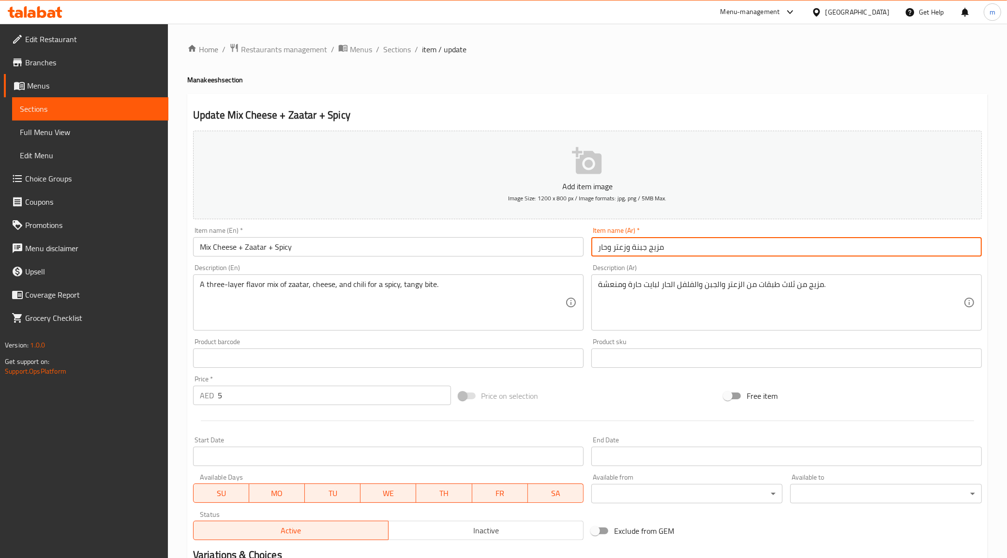
drag, startPoint x: 649, startPoint y: 251, endPoint x: 693, endPoint y: 255, distance: 44.3
click at [692, 255] on input "مزيج جبنة وزعتر وحار" at bounding box center [786, 246] width 391 height 19
type input "ميكس جبنة وزعتر وحار"
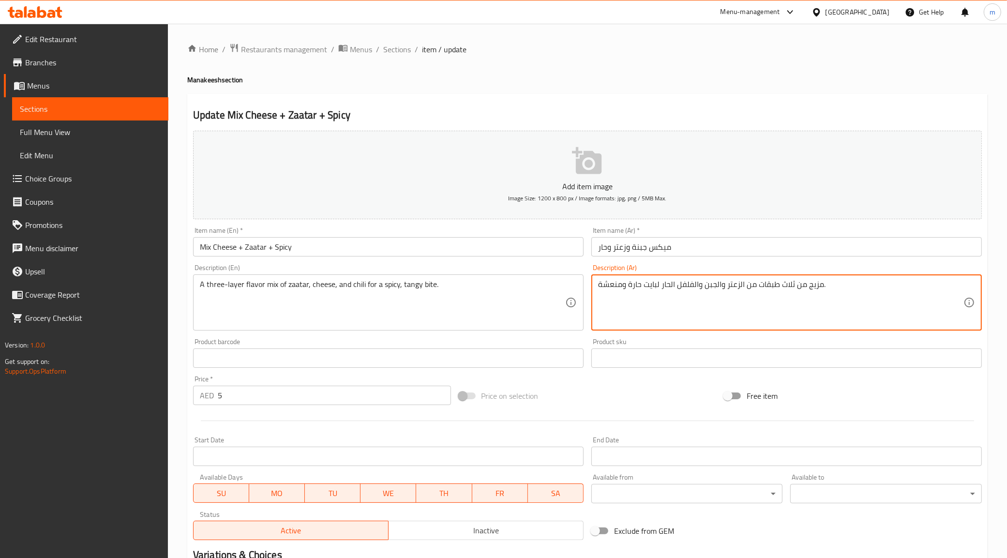
drag, startPoint x: 804, startPoint y: 284, endPoint x: 819, endPoint y: 291, distance: 16.9
type textarea "مزيج من ثلاث طبقات من الزعتر والجبن والفلفل الحار لبايت حارة ومنعشة."
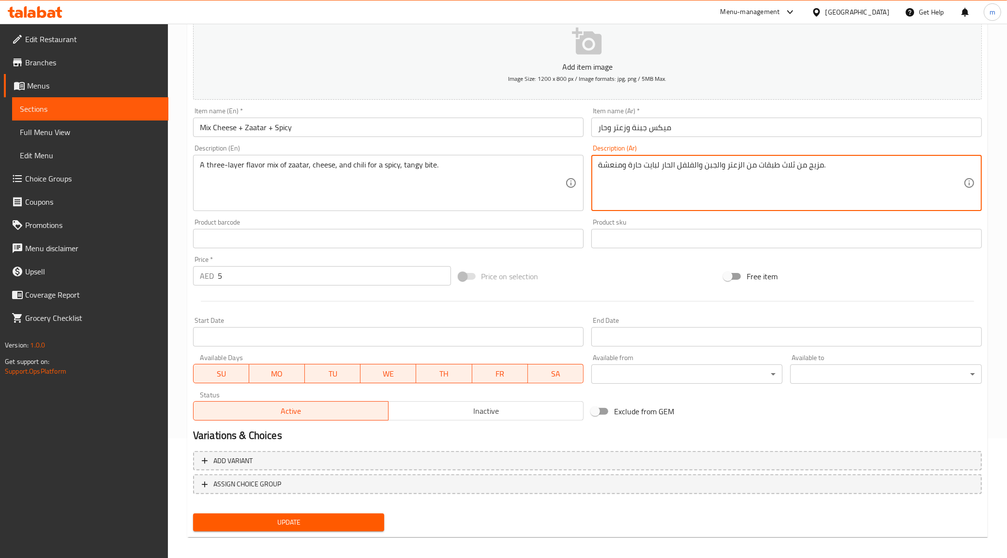
scroll to position [124, 0]
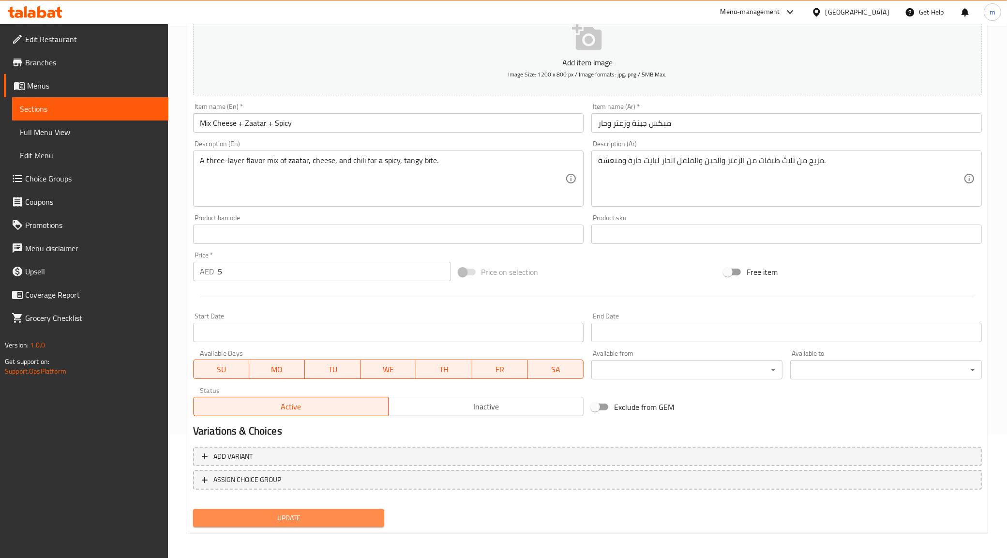
click at [266, 516] on span "Update" at bounding box center [289, 518] width 176 height 12
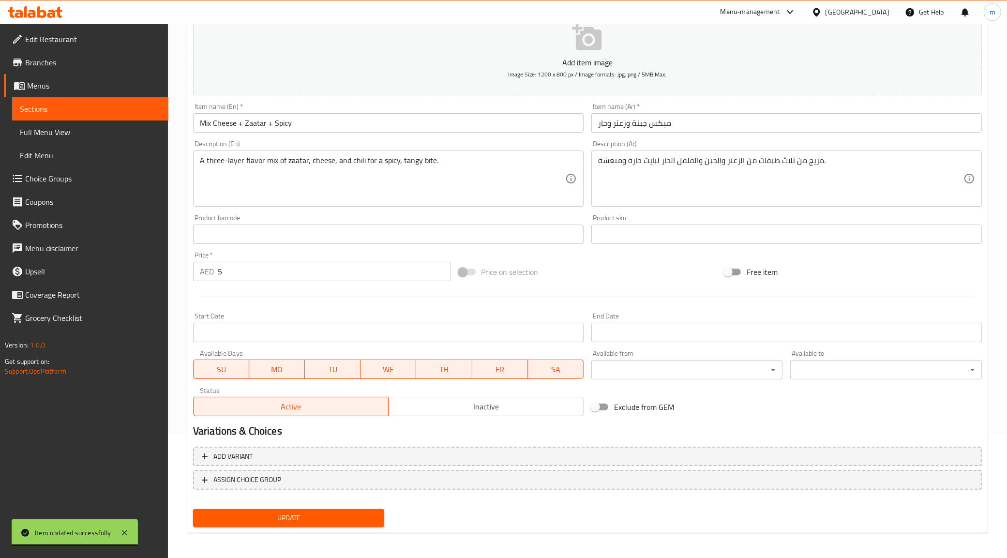
click at [72, 112] on span "Sections" at bounding box center [90, 109] width 141 height 12
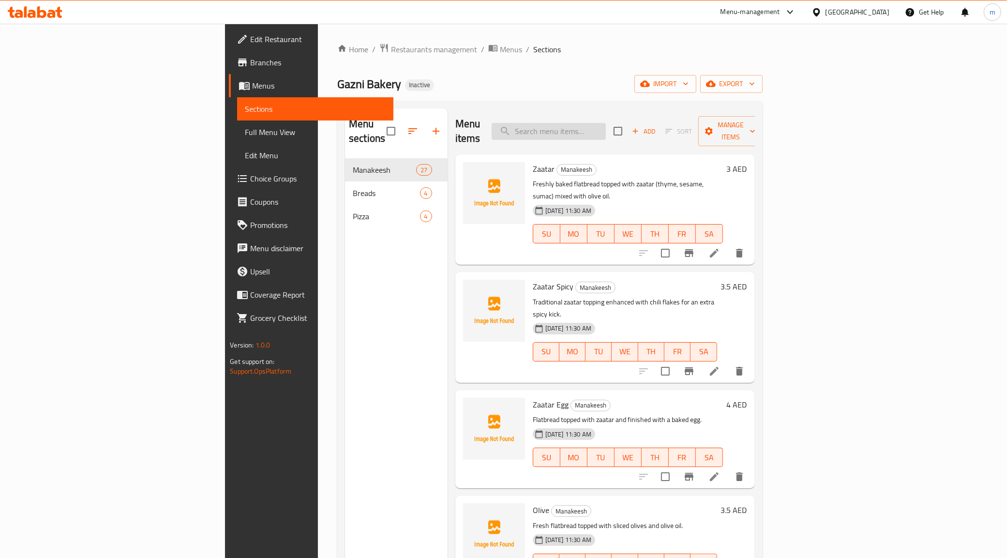
click at [606, 131] on input "search" at bounding box center [549, 131] width 114 height 17
paste input "Mix Lebna + Mortadella"
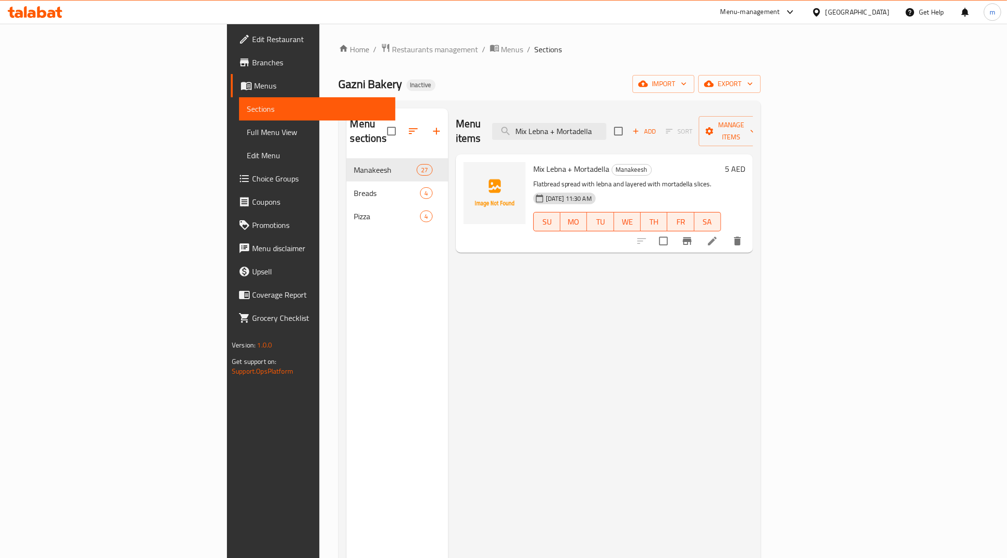
type input "Mix Lebna + Mortadella"
click at [718, 235] on icon at bounding box center [713, 241] width 12 height 12
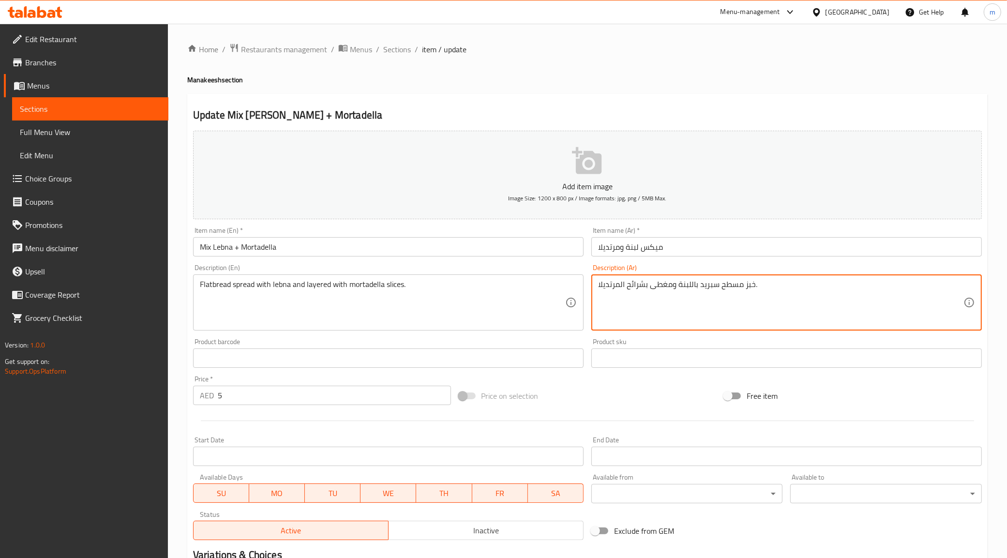
drag, startPoint x: 649, startPoint y: 287, endPoint x: 672, endPoint y: 301, distance: 27.1
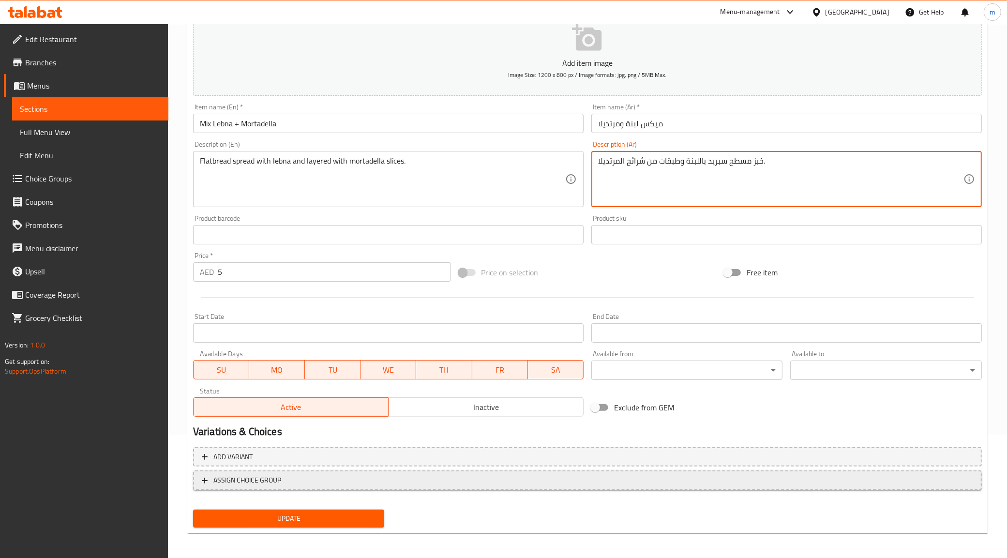
scroll to position [124, 0]
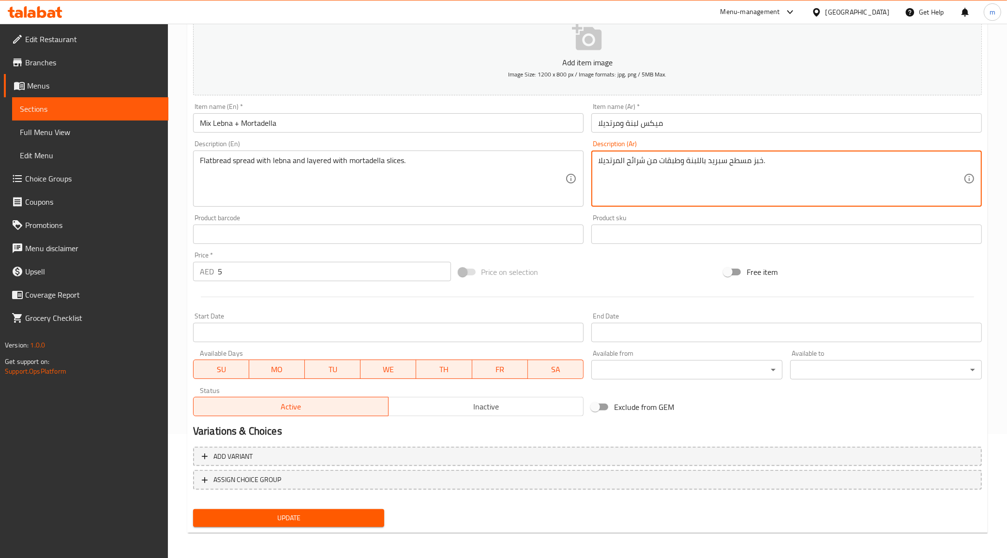
type textarea "خبز مسطح سبريد باللبنة وطبقات من شرائح المرتديلا."
click at [322, 512] on span "Update" at bounding box center [289, 518] width 176 height 12
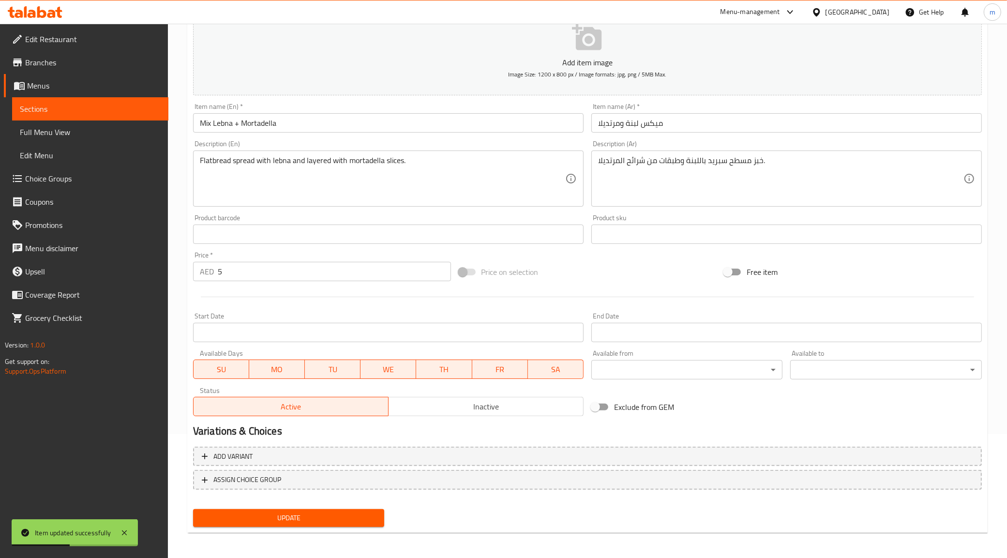
click at [94, 111] on span "Sections" at bounding box center [90, 109] width 141 height 12
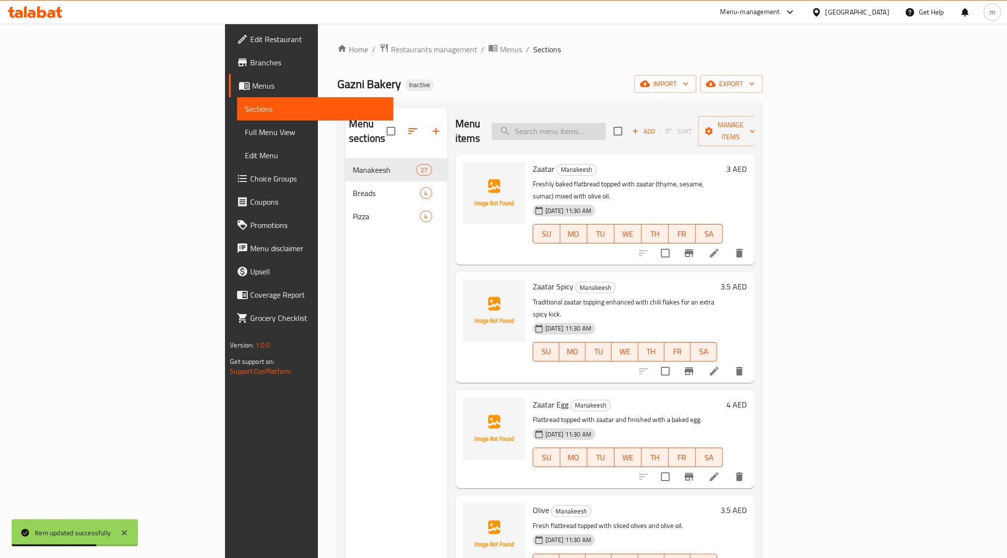
click at [606, 132] on input "search" at bounding box center [549, 131] width 114 height 17
type input "ب"
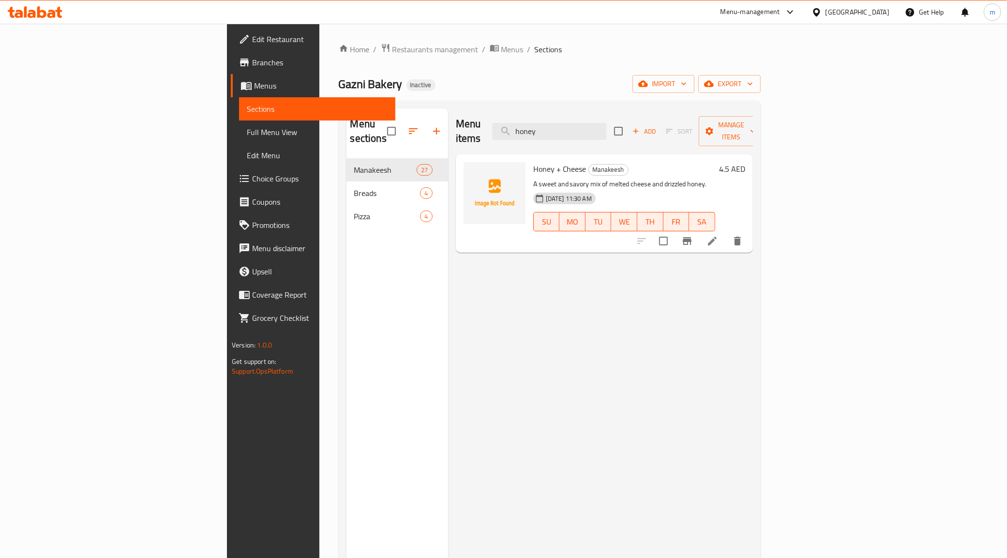
type input "honey"
click at [718, 235] on icon at bounding box center [713, 241] width 12 height 12
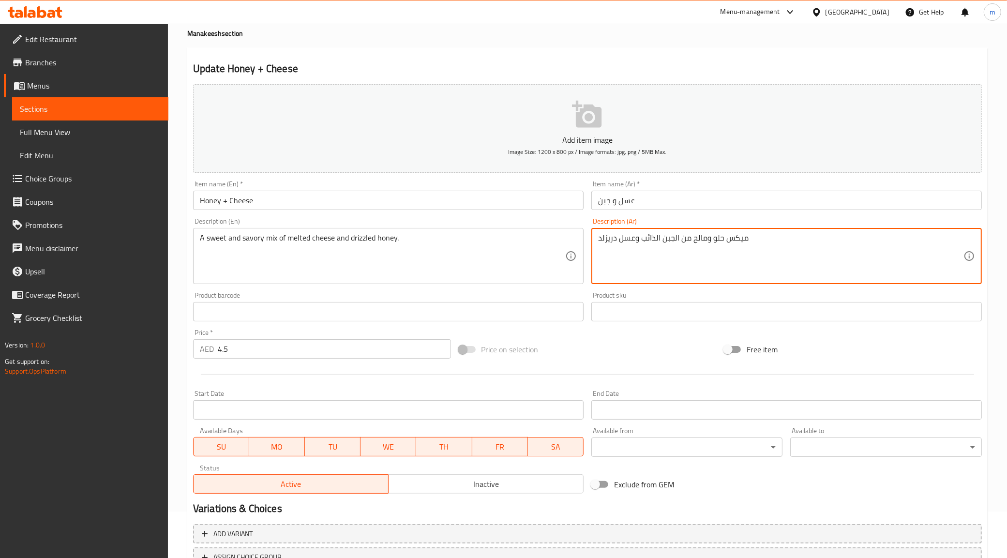
scroll to position [124, 0]
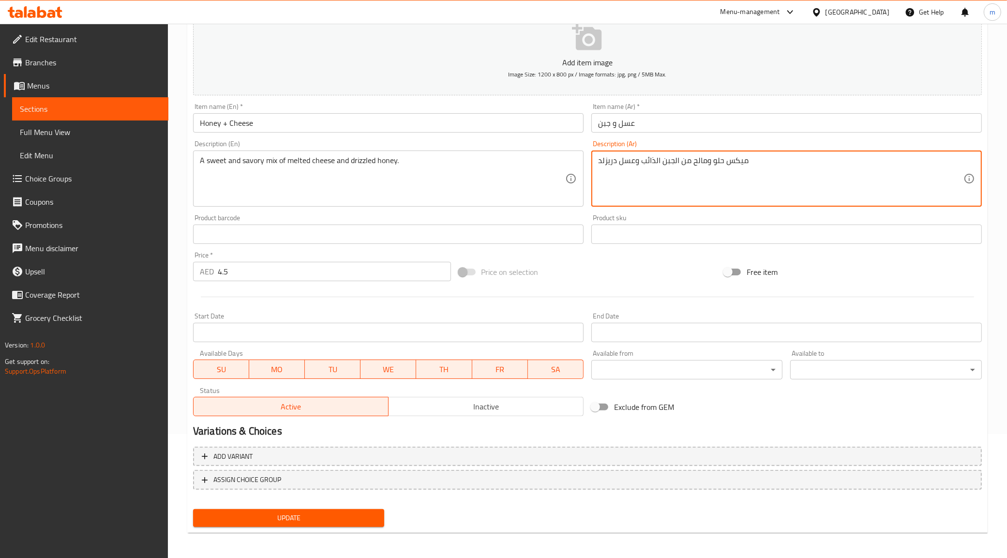
type textarea "ميكس حلو ومالح من الجبن الذائب وعسل دريزلد"
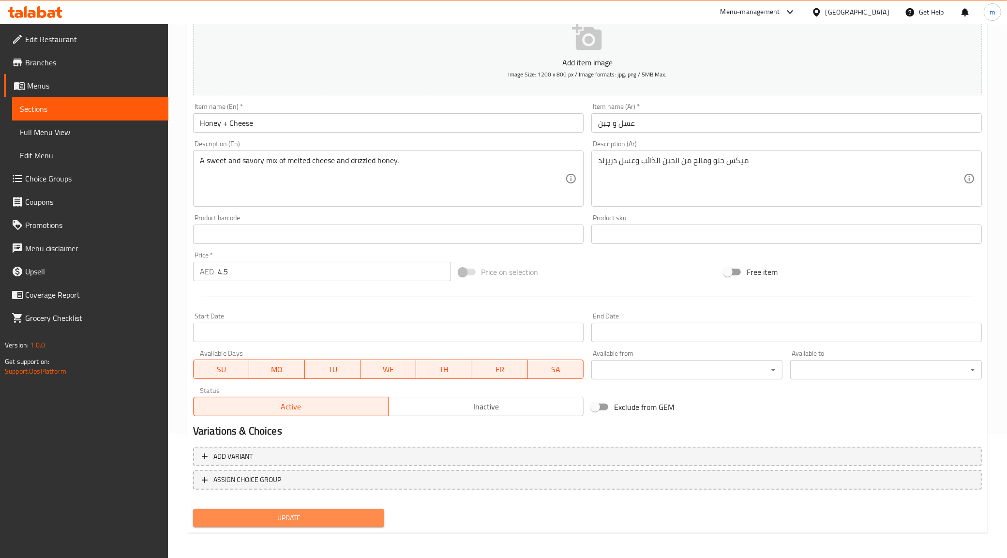
click at [248, 512] on span "Update" at bounding box center [289, 518] width 176 height 12
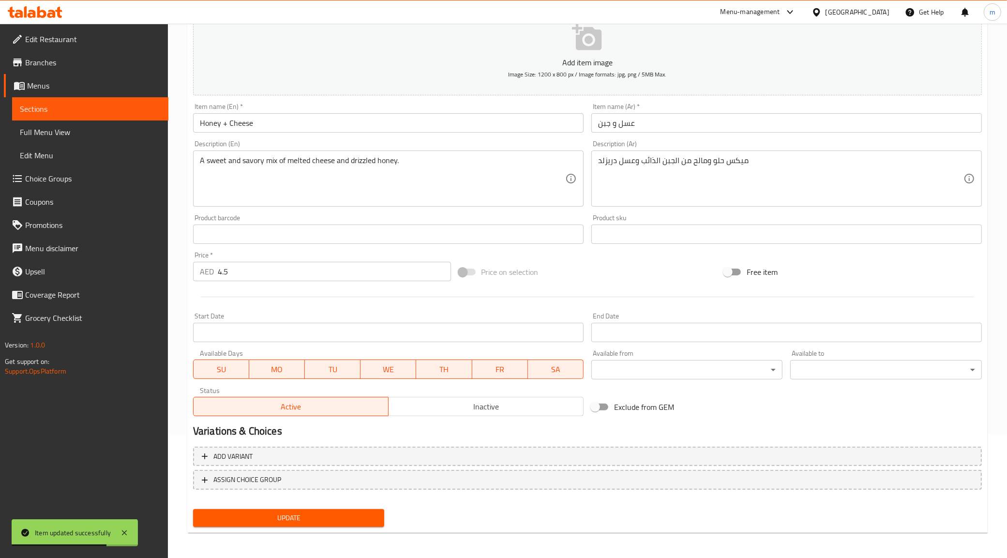
click at [114, 112] on span "Sections" at bounding box center [90, 109] width 141 height 12
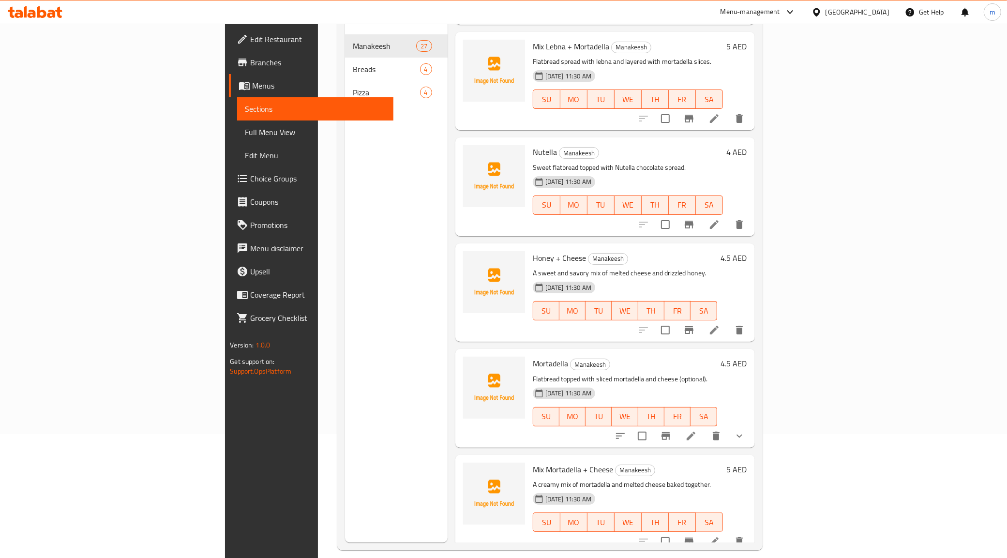
scroll to position [1876, 0]
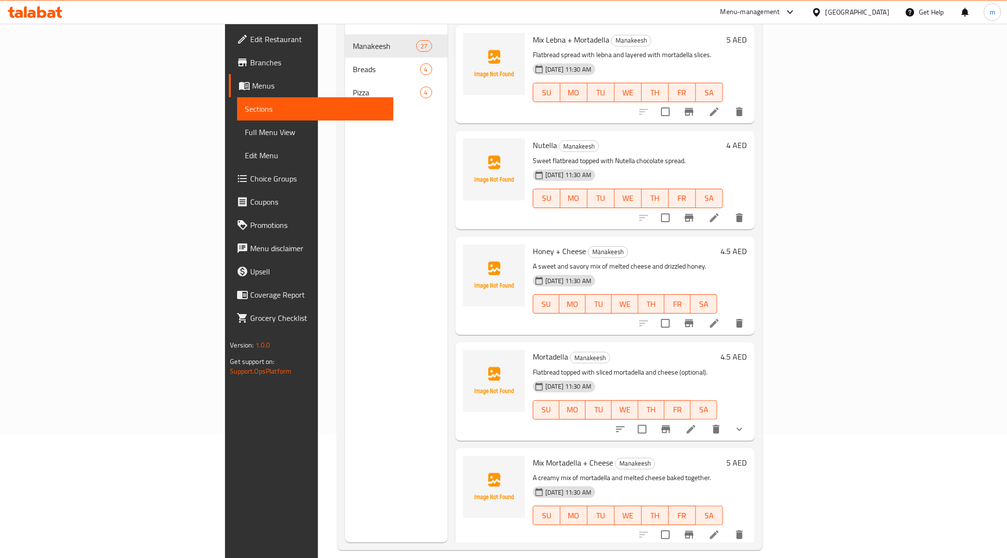
click at [728, 526] on li at bounding box center [714, 534] width 27 height 17
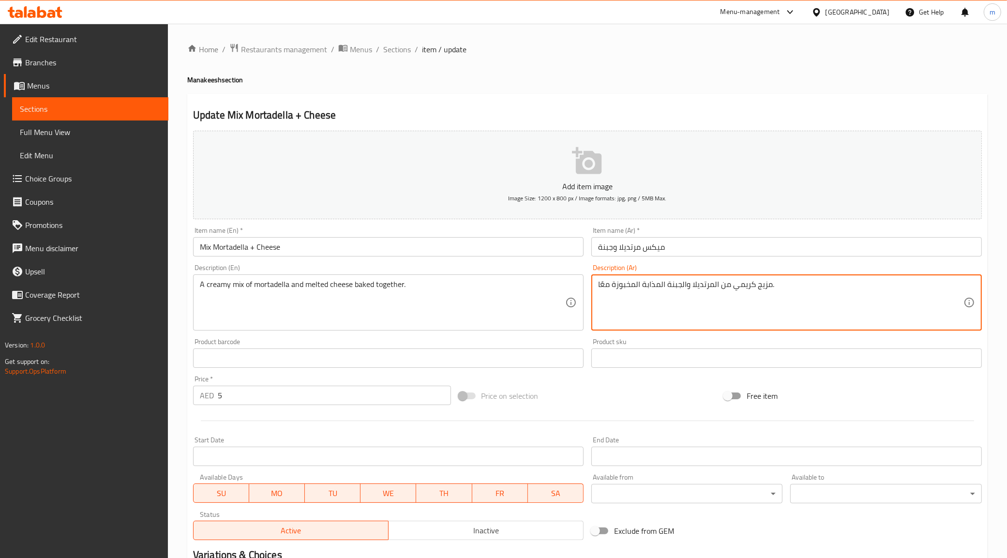
drag, startPoint x: 650, startPoint y: 285, endPoint x: 658, endPoint y: 293, distance: 12.0
type textarea "مزيج كريمي من المرتديلا والجبنة الذائبة المخبوزة معًا."
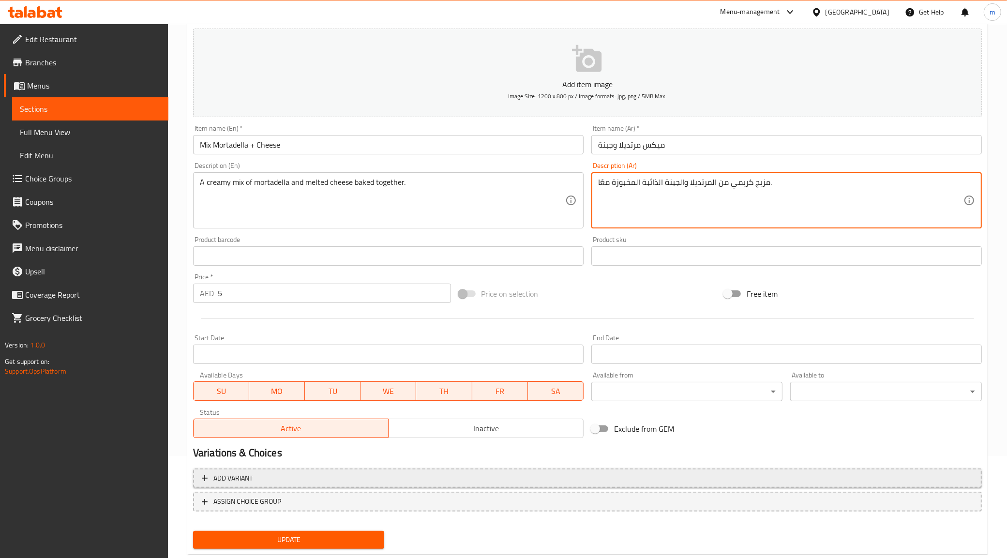
scroll to position [124, 0]
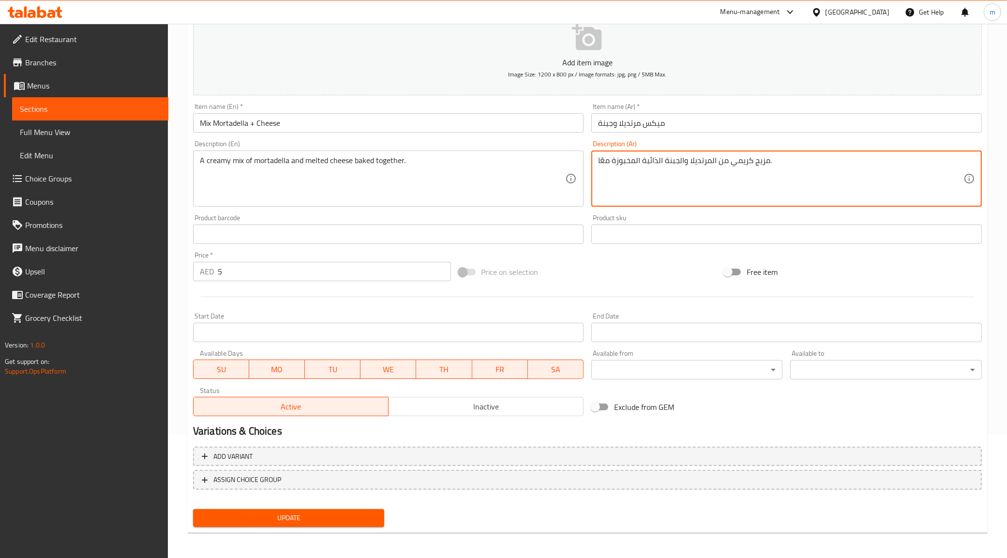
drag, startPoint x: 299, startPoint y: 519, endPoint x: 284, endPoint y: 508, distance: 18.4
click at [298, 519] on span "Update" at bounding box center [289, 518] width 176 height 12
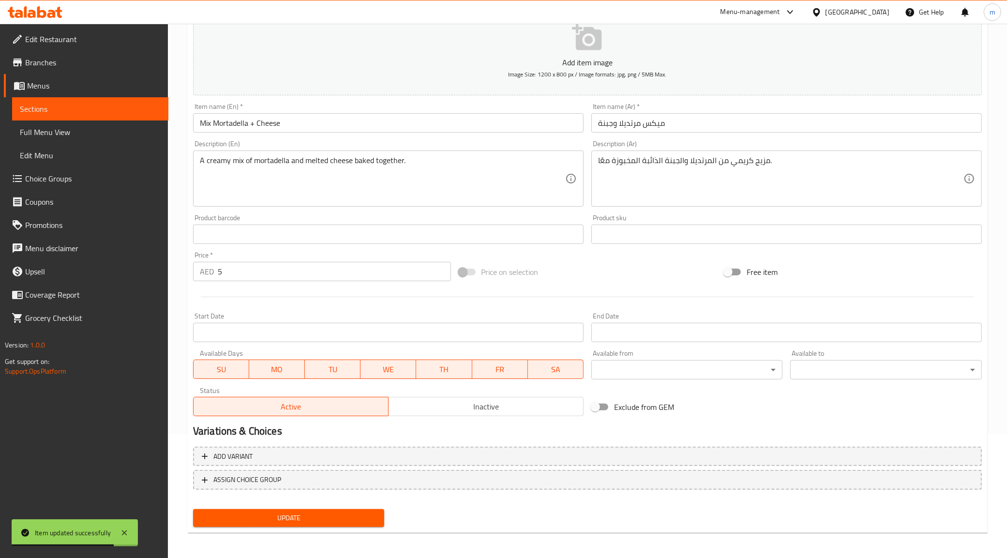
click at [79, 106] on span "Sections" at bounding box center [90, 109] width 141 height 12
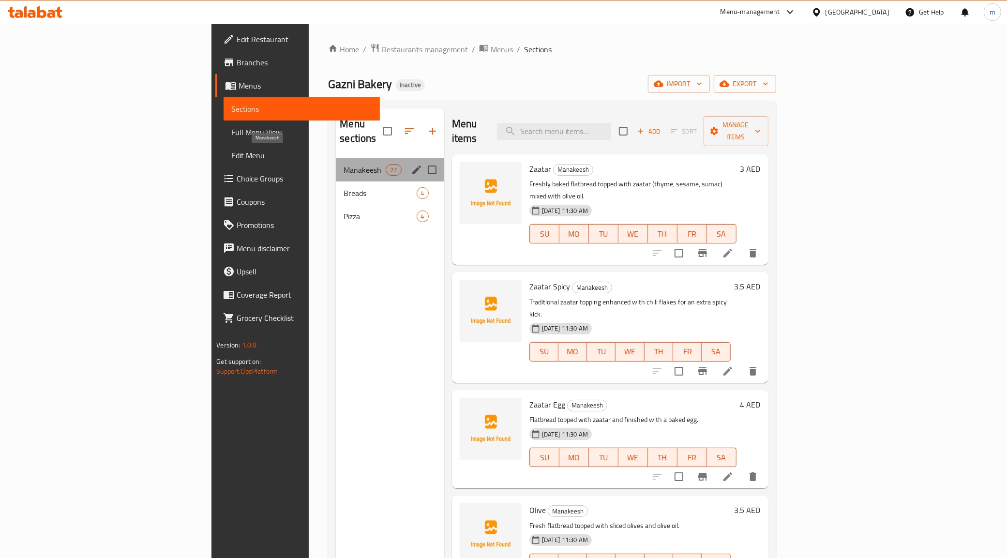
click at [344, 164] on span "Manakeesh" at bounding box center [365, 170] width 42 height 12
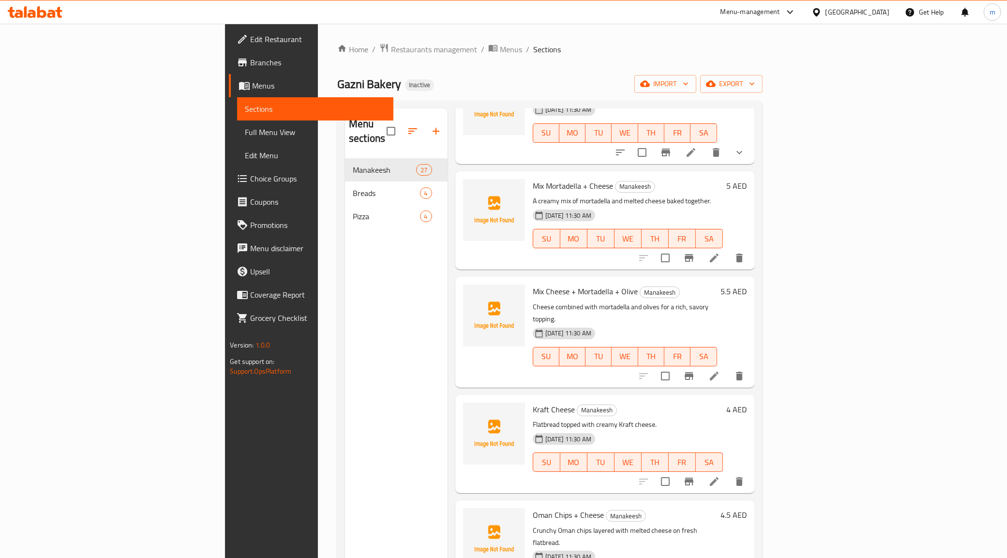
scroll to position [2319, 0]
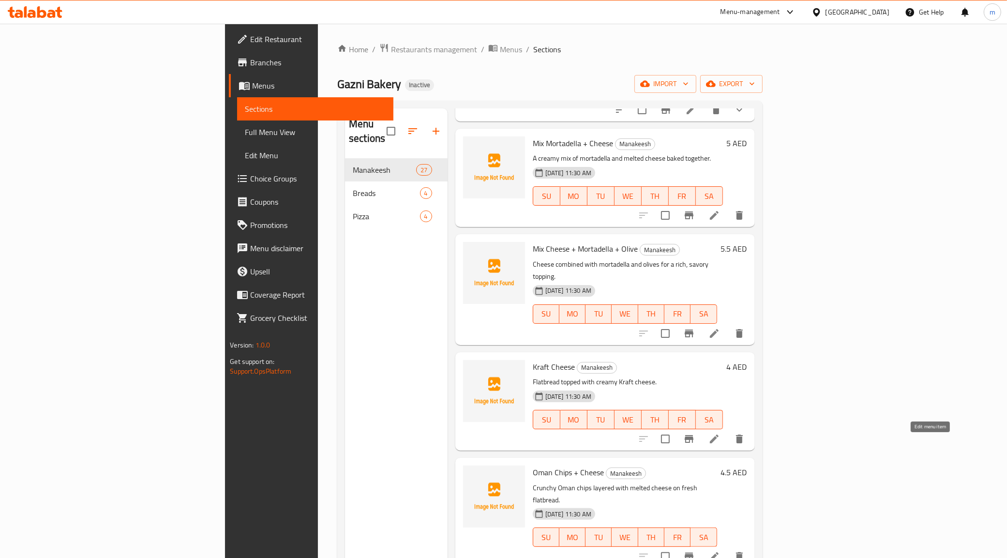
click at [719, 552] on icon at bounding box center [714, 556] width 9 height 9
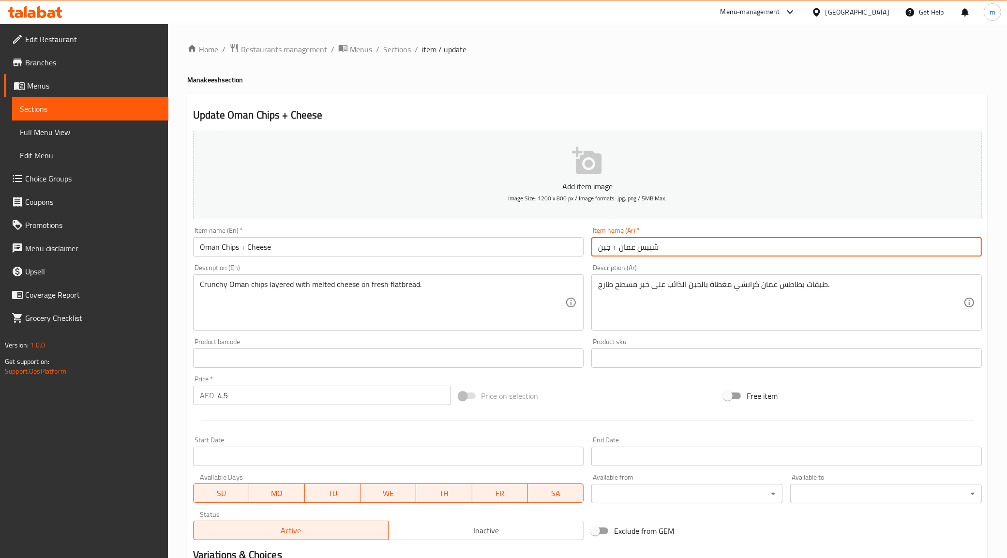
drag, startPoint x: 663, startPoint y: 247, endPoint x: 619, endPoint y: 254, distance: 45.0
click at [619, 254] on input "شيبس عمان + جبن" at bounding box center [786, 246] width 391 height 19
paste input "طاط"
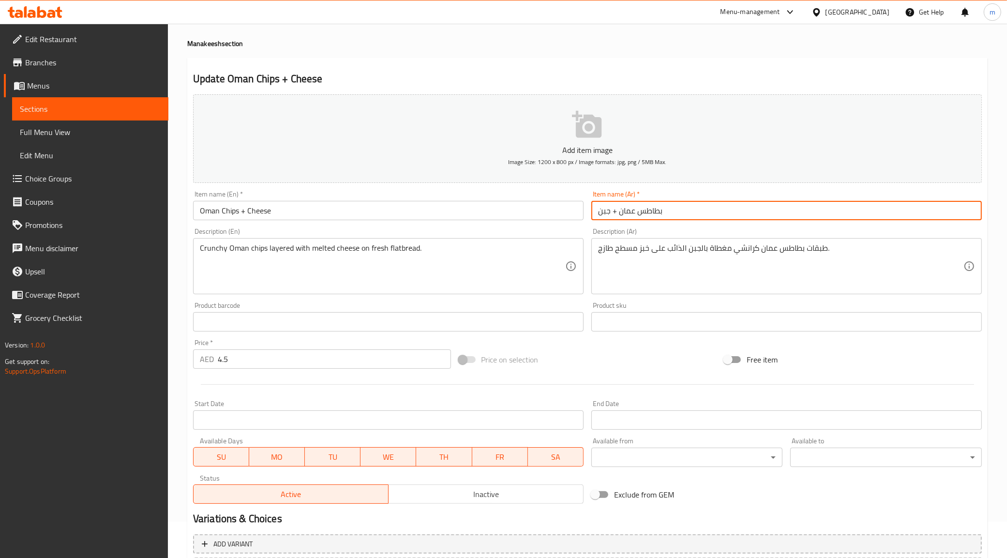
scroll to position [121, 0]
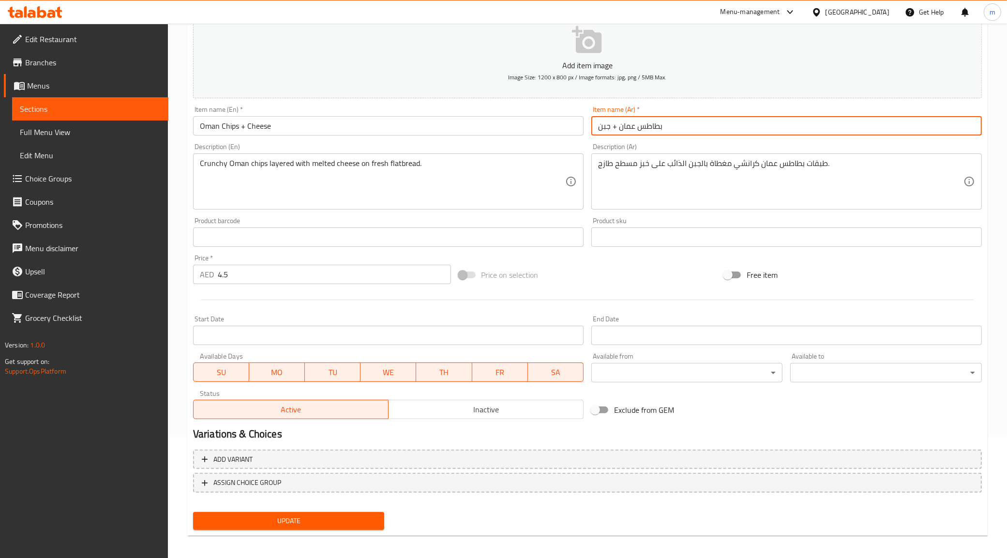
type input "بطاطس عمان + جبن"
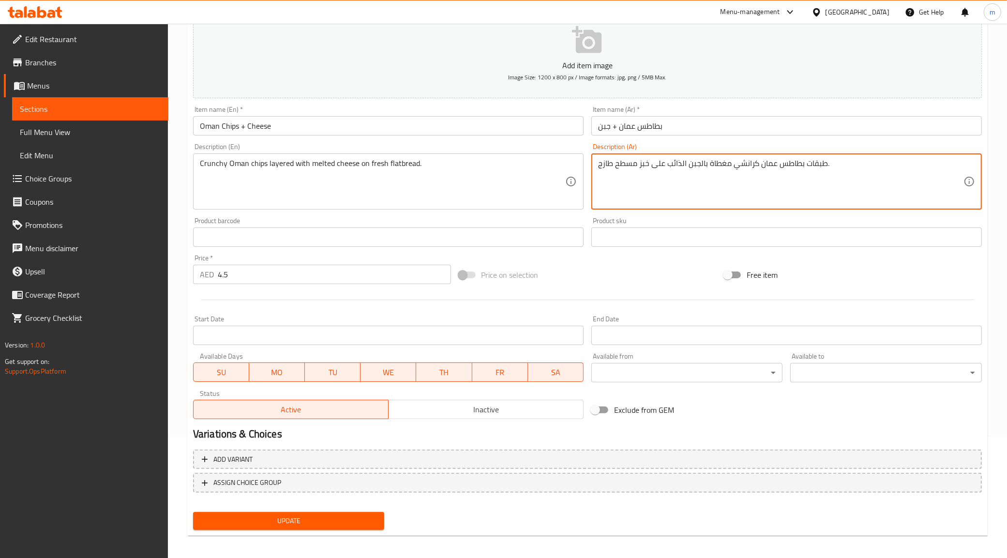
drag, startPoint x: 709, startPoint y: 163, endPoint x: 728, endPoint y: 167, distance: 19.0
click at [703, 163] on textarea "طبقات بطاطس عمان كرانشي بالجبن الذائب على خبز مسطح طازج." at bounding box center [780, 182] width 365 height 46
type textarea "طبقات بطاطس عمان كرانشي مع الجبن الذائب على خبز مسطح طازج."
click at [342, 518] on span "Update" at bounding box center [289, 521] width 176 height 12
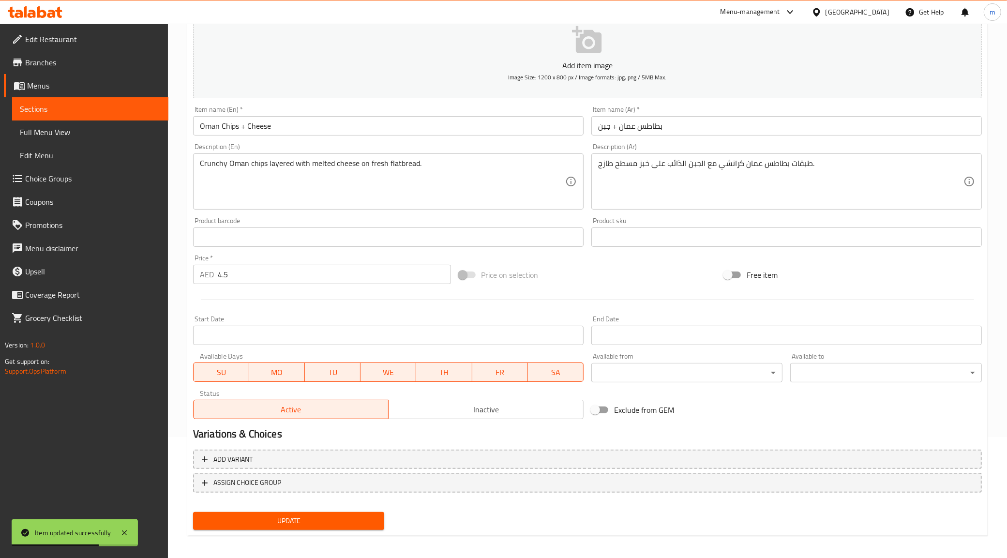
click at [95, 111] on span "Sections" at bounding box center [90, 109] width 141 height 12
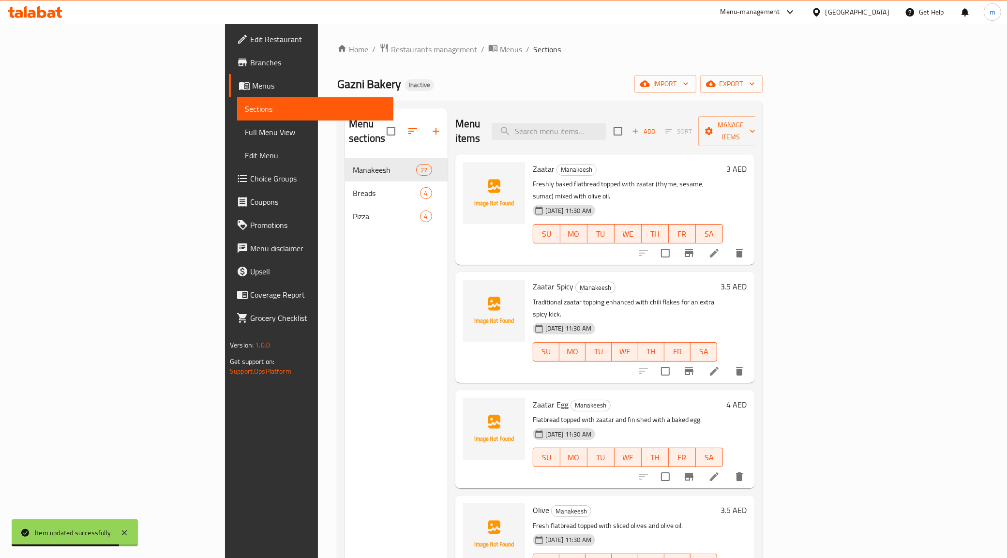
click at [606, 112] on div "Menu items Add Sort Manage items" at bounding box center [605, 131] width 300 height 46
click at [606, 127] on input "search" at bounding box center [549, 131] width 114 height 17
paste input "Chapati"
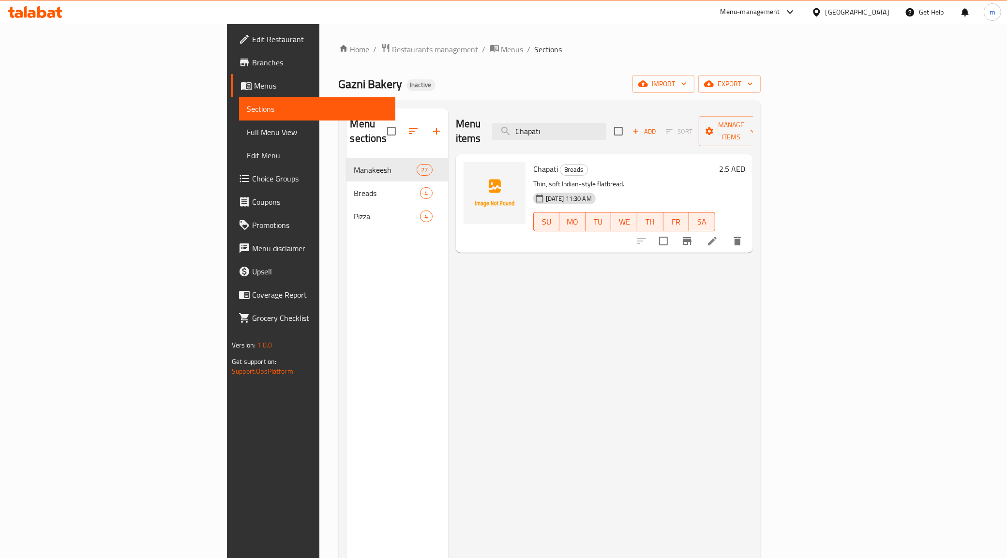
type input "Chapati"
click at [718, 235] on icon at bounding box center [713, 241] width 12 height 12
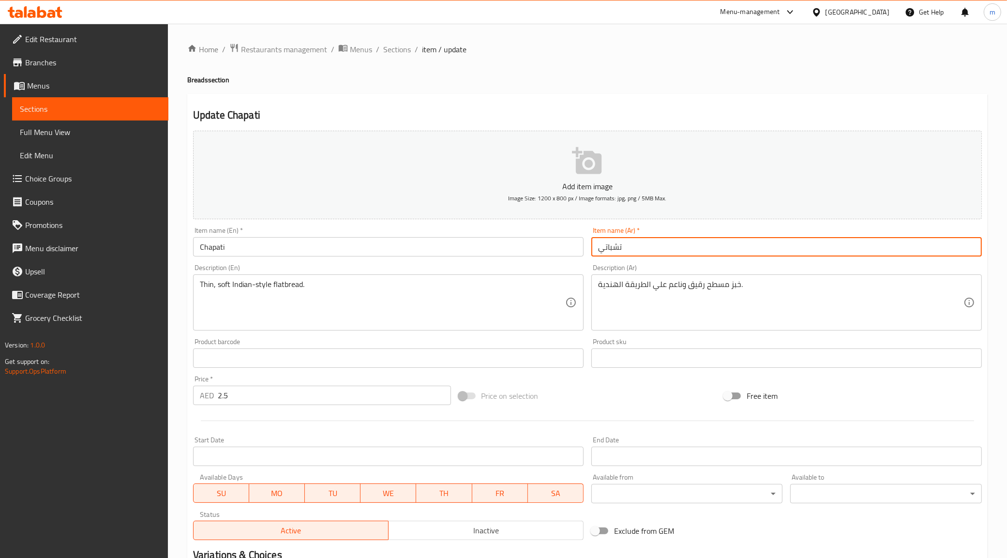
click at [622, 248] on input "تشباتي" at bounding box center [786, 246] width 391 height 19
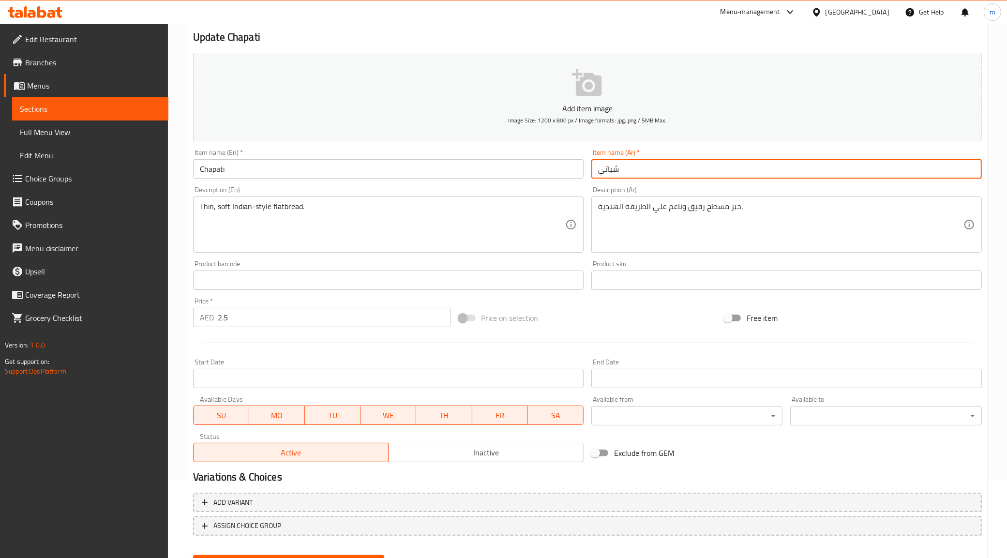
scroll to position [124, 0]
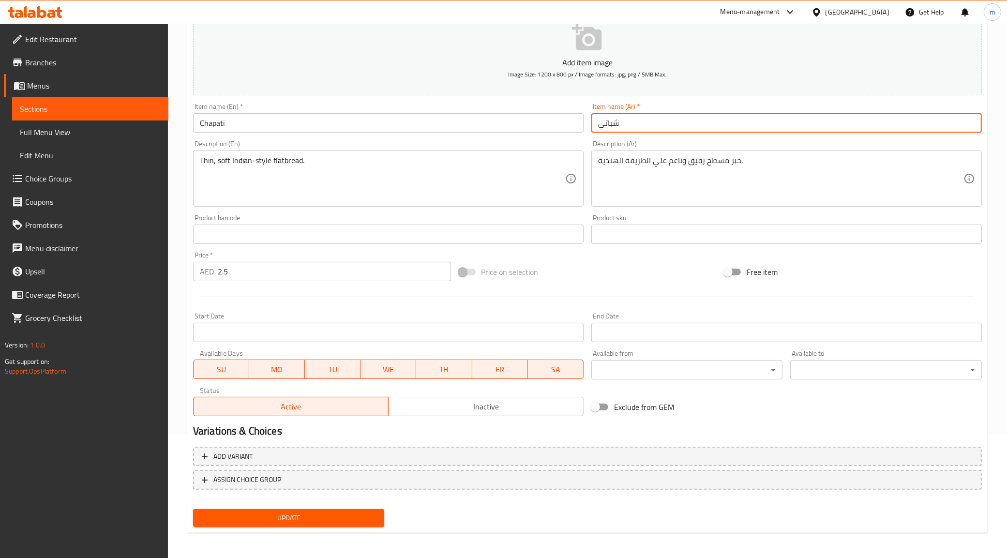
type input "شباتي"
click at [303, 521] on span "Update" at bounding box center [289, 518] width 176 height 12
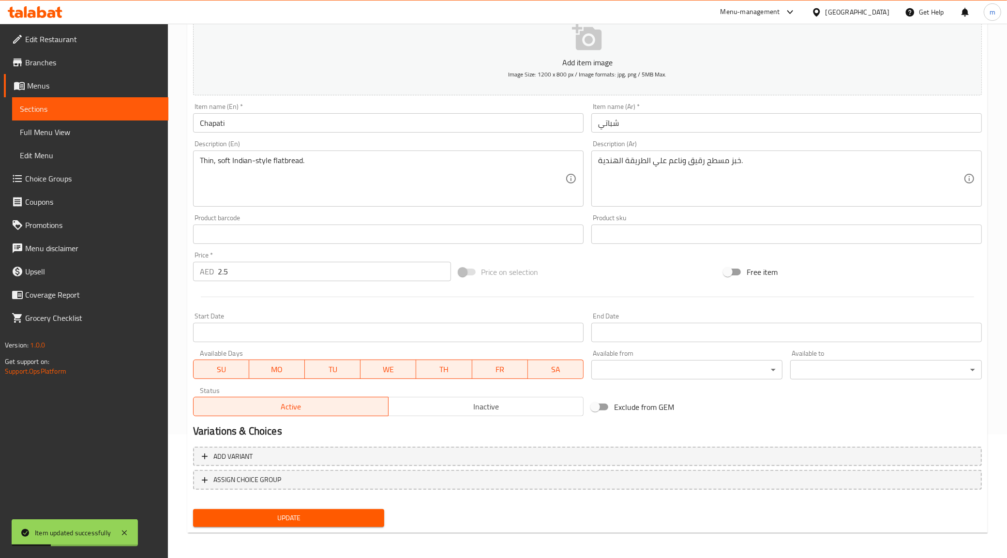
click at [58, 109] on span "Sections" at bounding box center [90, 109] width 141 height 12
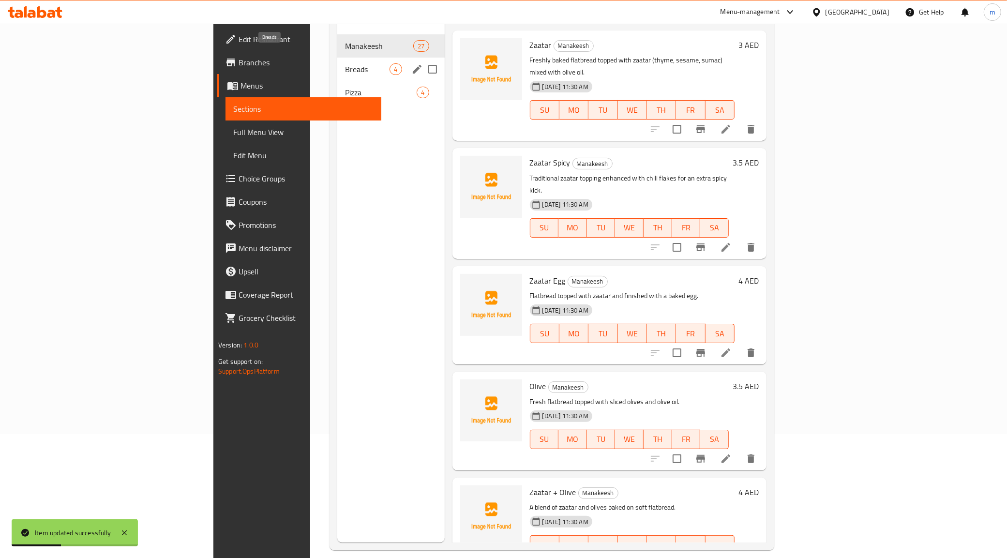
click at [345, 63] on span "Breads" at bounding box center [367, 69] width 45 height 12
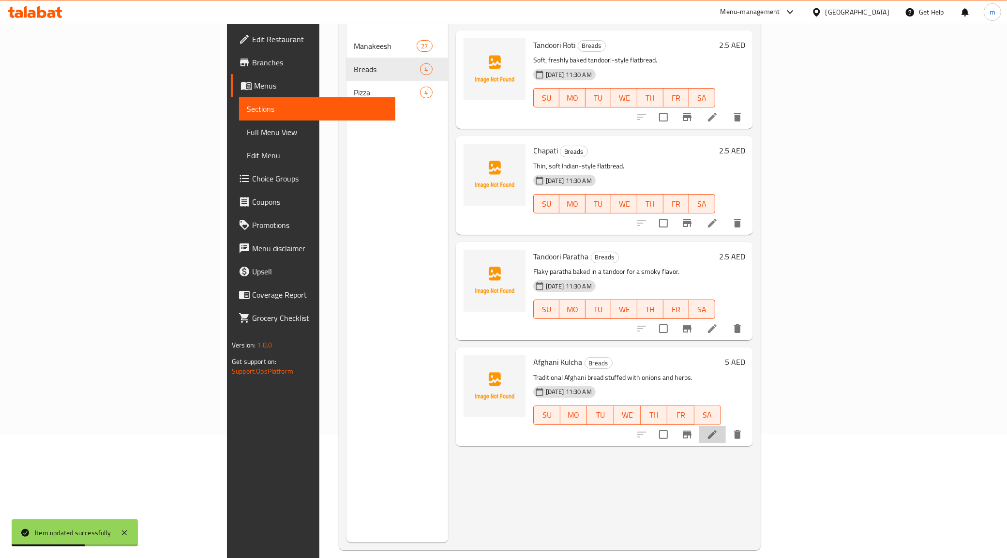
click at [726, 426] on li at bounding box center [712, 434] width 27 height 17
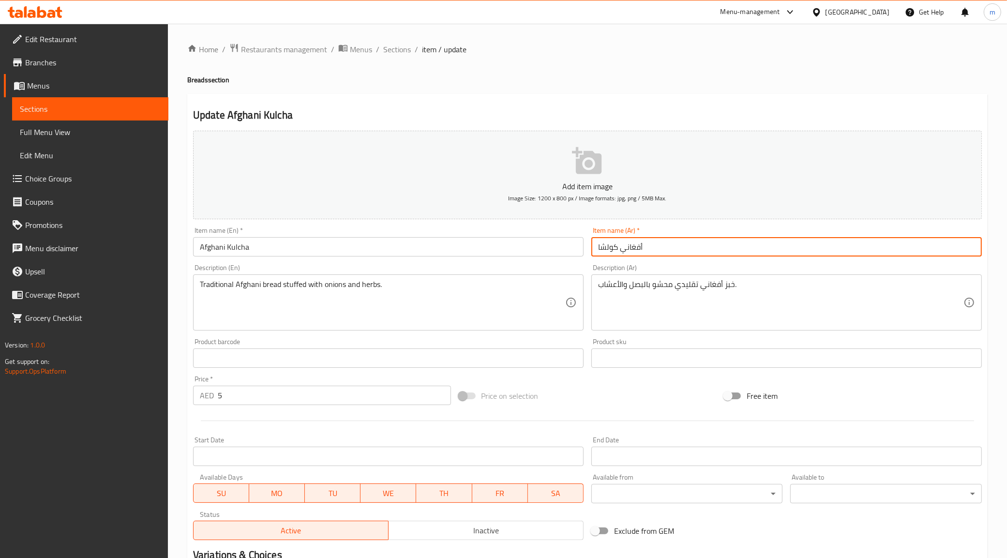
drag, startPoint x: 622, startPoint y: 247, endPoint x: 692, endPoint y: 253, distance: 70.4
click at [692, 253] on input "أفغاني كولشا" at bounding box center [786, 246] width 391 height 19
click at [625, 251] on input "كولشا" at bounding box center [786, 246] width 391 height 19
paste input "أفغاني"
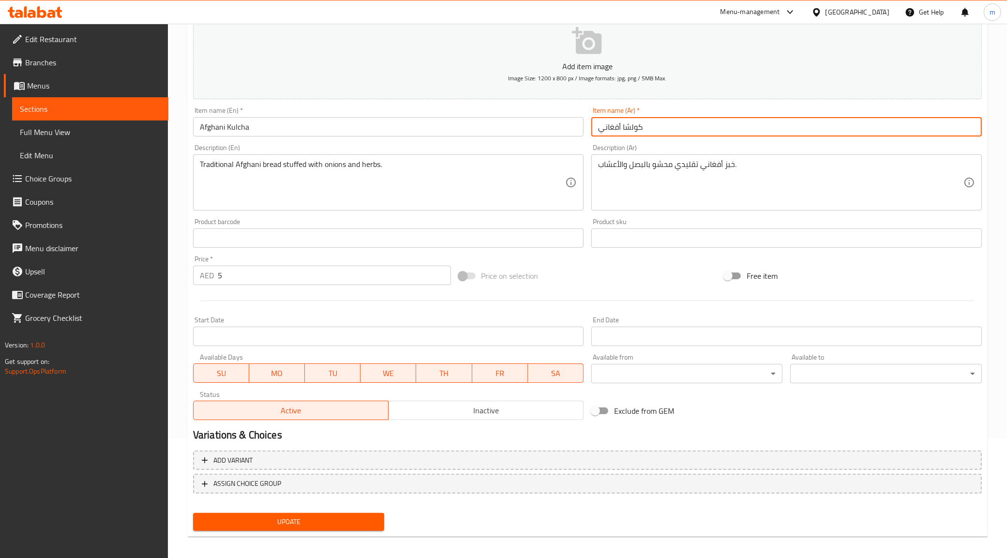
scroll to position [124, 0]
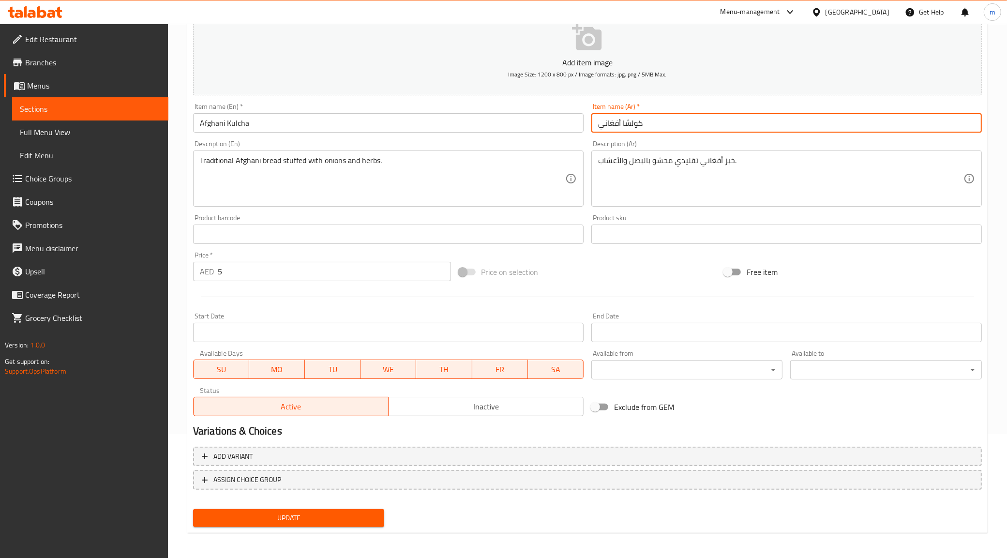
type input "كولشا أفغاني"
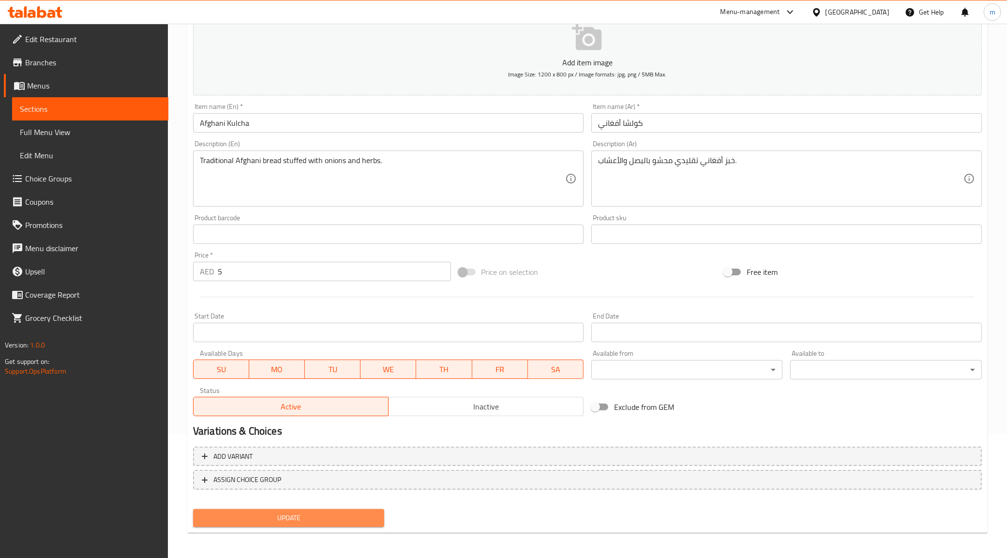
click at [296, 514] on span "Update" at bounding box center [289, 518] width 176 height 12
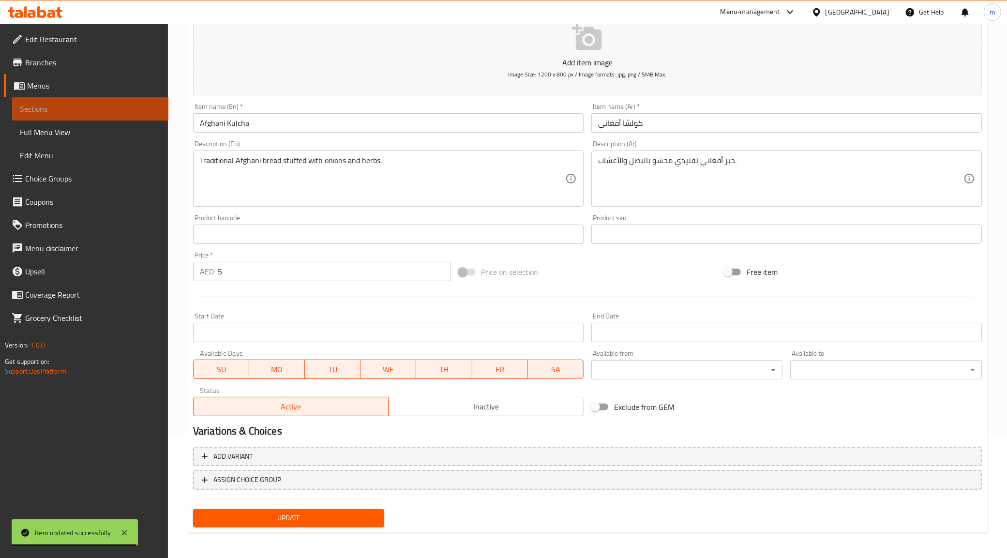
click at [20, 109] on span "Sections" at bounding box center [90, 109] width 141 height 12
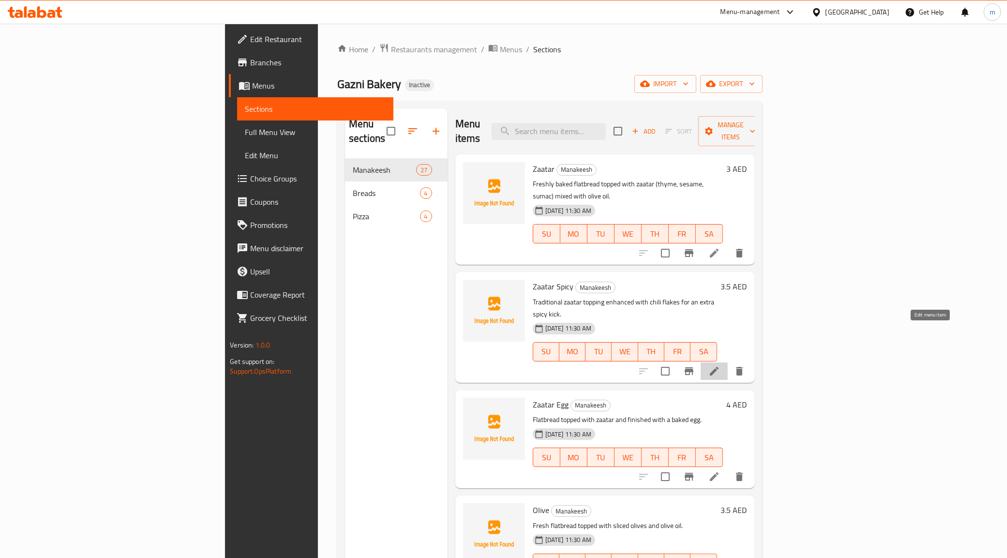
click at [720, 365] on icon at bounding box center [715, 371] width 12 height 12
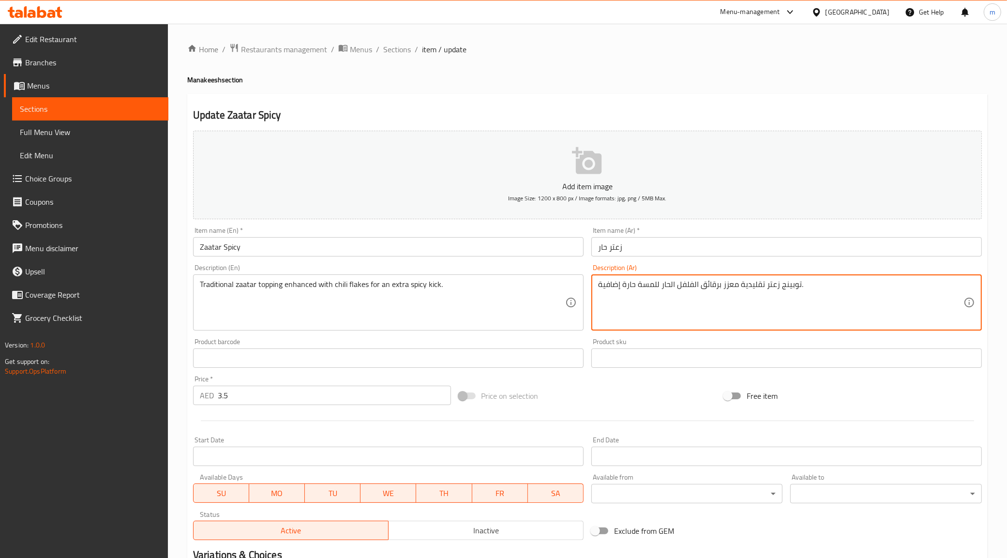
click at [721, 286] on textarea "توبينج زعتر تقليدية معزز برقائق الفلفل الحار للمسة حارة إضافية." at bounding box center [780, 303] width 365 height 46
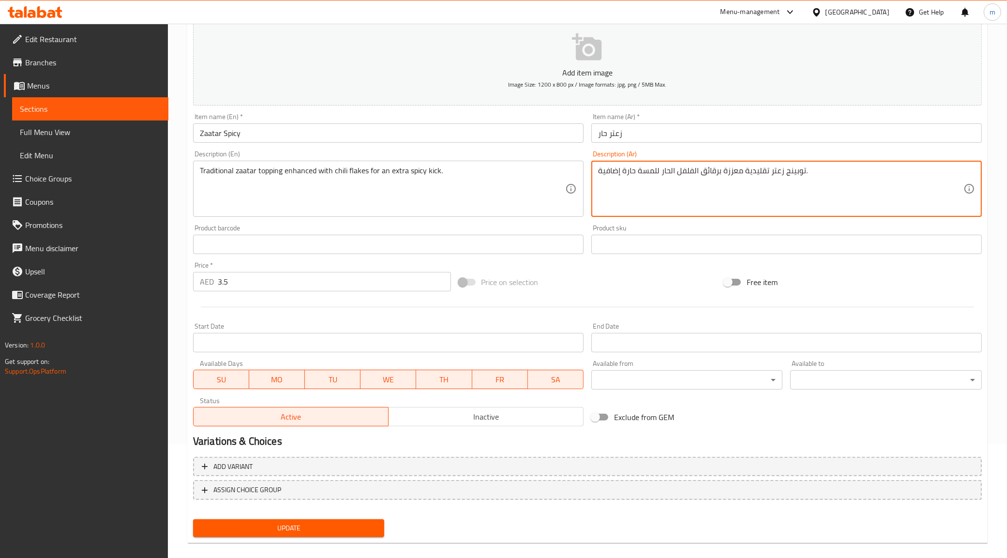
scroll to position [124, 0]
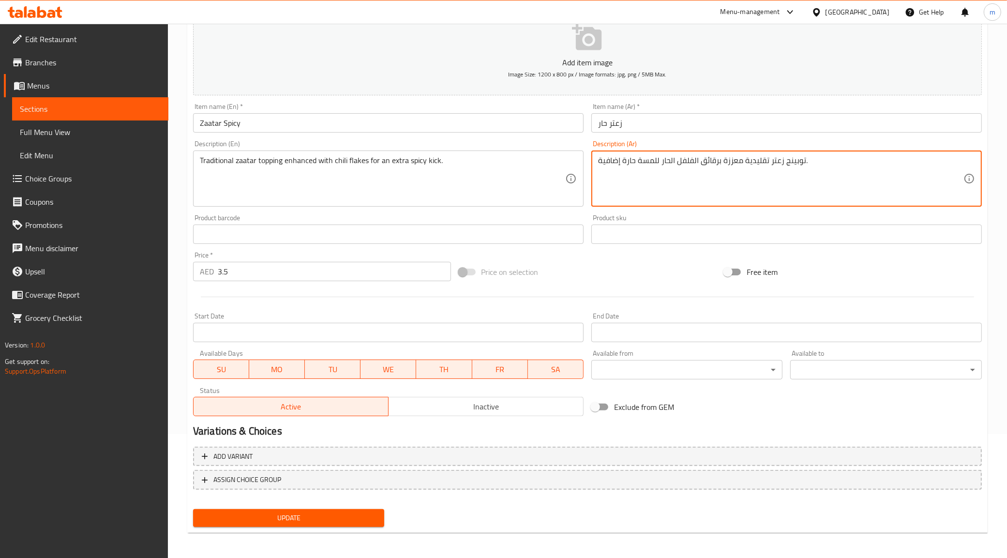
type textarea "توبينج زعتر تقليدية معززة برقائق الفلفل الحار للمسة حارة إضافية."
click at [318, 515] on span "Update" at bounding box center [289, 518] width 176 height 12
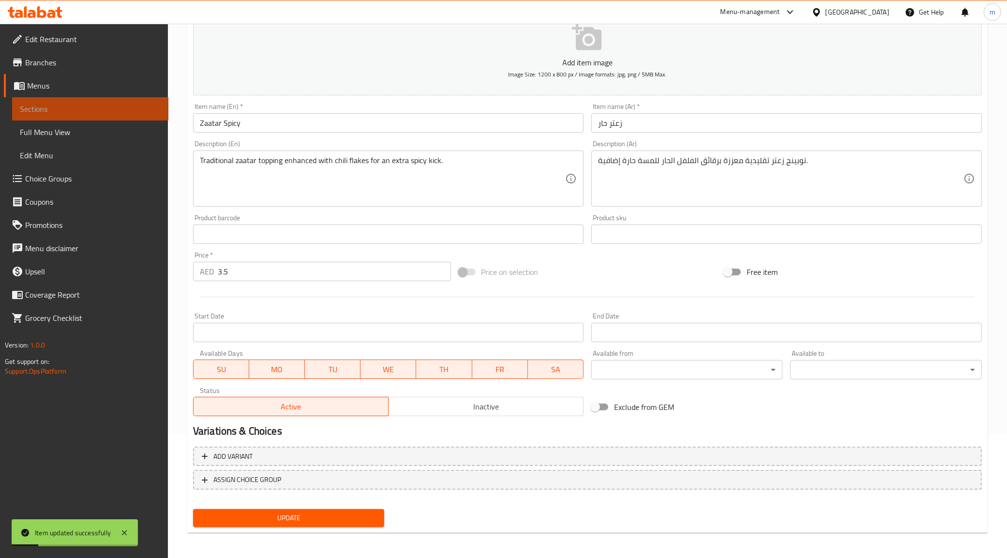
click at [83, 112] on span "Sections" at bounding box center [90, 109] width 141 height 12
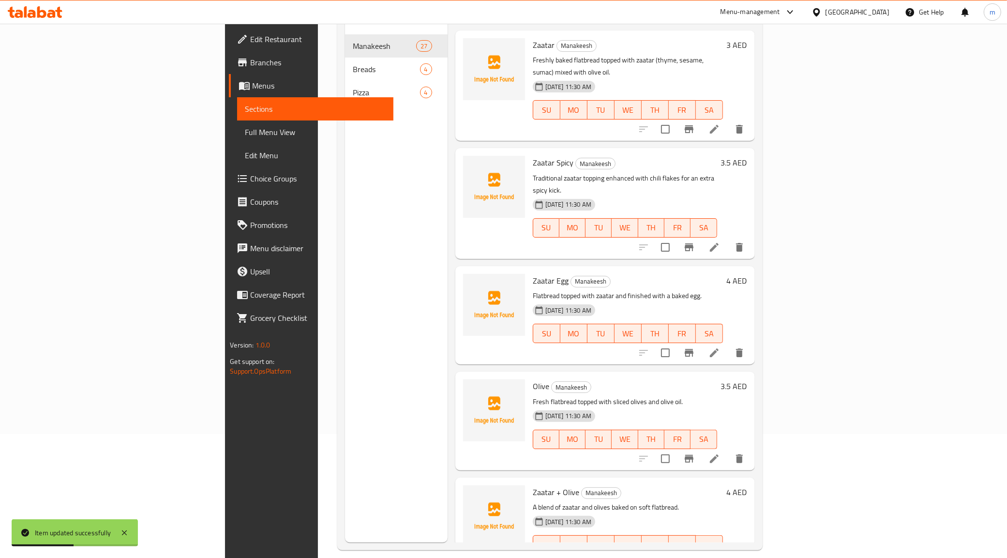
click at [728, 344] on li at bounding box center [714, 352] width 27 height 17
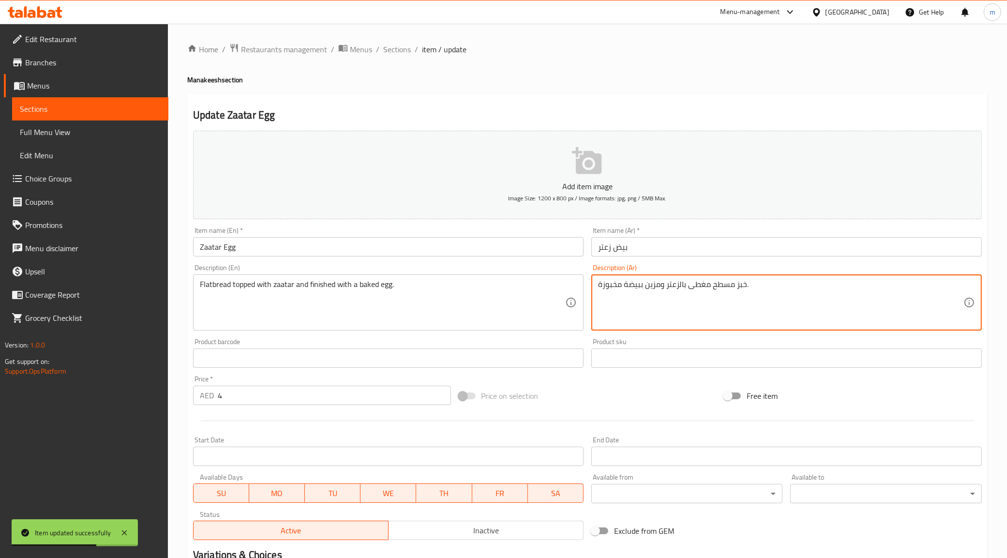
click at [625, 286] on textarea "خبز مسطح مغطى بالزعتر ومزين ببيضة مخبوزة." at bounding box center [780, 303] width 365 height 46
click at [601, 284] on textarea "خبز مسطح مغطى بالزعتر ومزين ببيض مخبوزة." at bounding box center [780, 303] width 365 height 46
click at [599, 287] on textarea "خبز مسطح مغطى بالزعتر ومزين ببيض مخبوزة." at bounding box center [780, 303] width 365 height 46
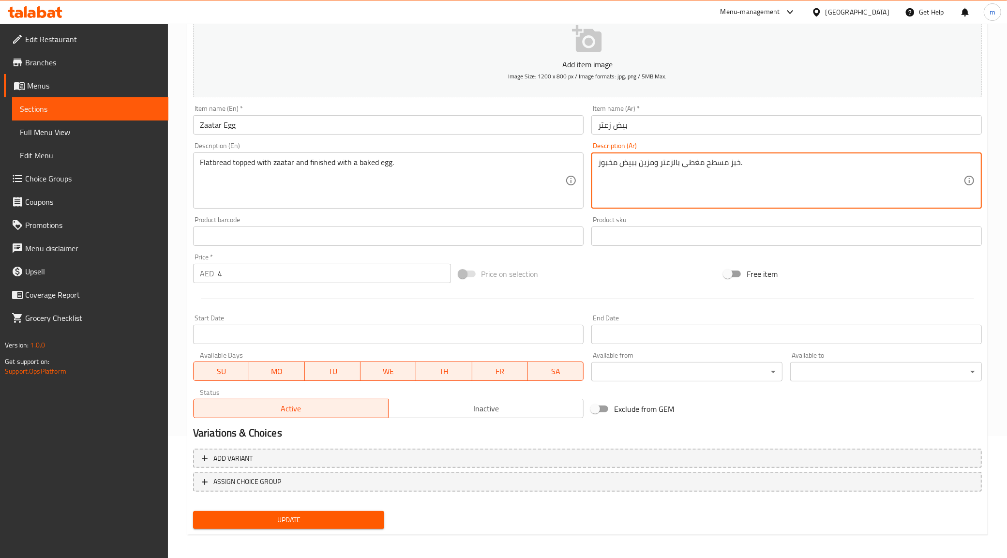
scroll to position [124, 0]
type textarea "خبز مسطح مغطى بالزعتر ومزين ببيض مخبوز."
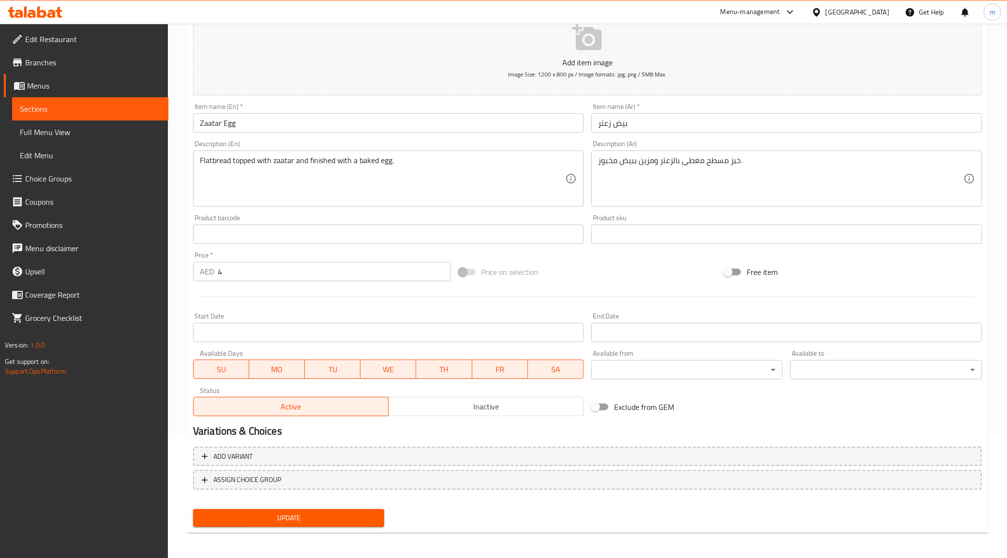
click at [272, 507] on div "Update" at bounding box center [288, 518] width 199 height 26
click at [272, 522] on span "Update" at bounding box center [289, 518] width 176 height 12
click at [44, 106] on span "Sections" at bounding box center [90, 109] width 141 height 12
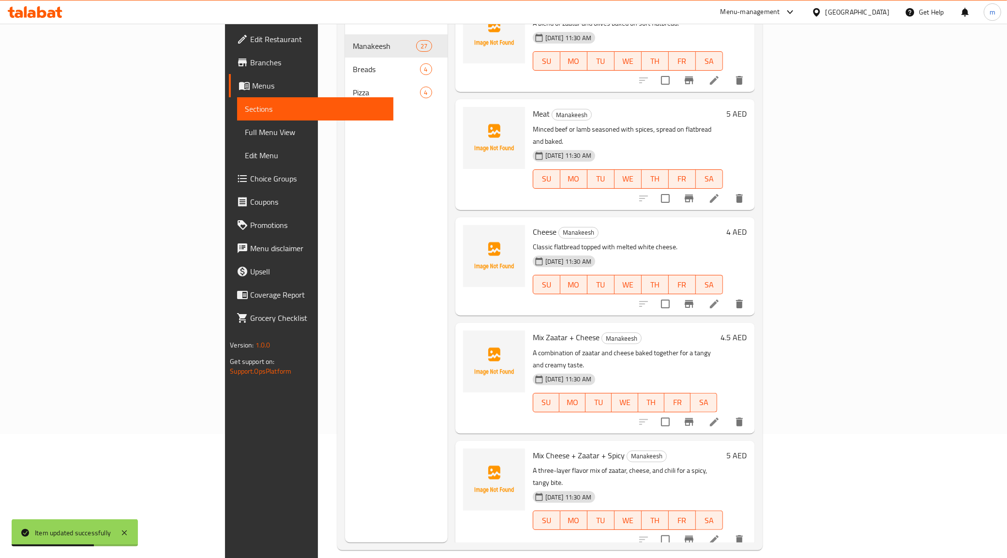
scroll to position [545, 0]
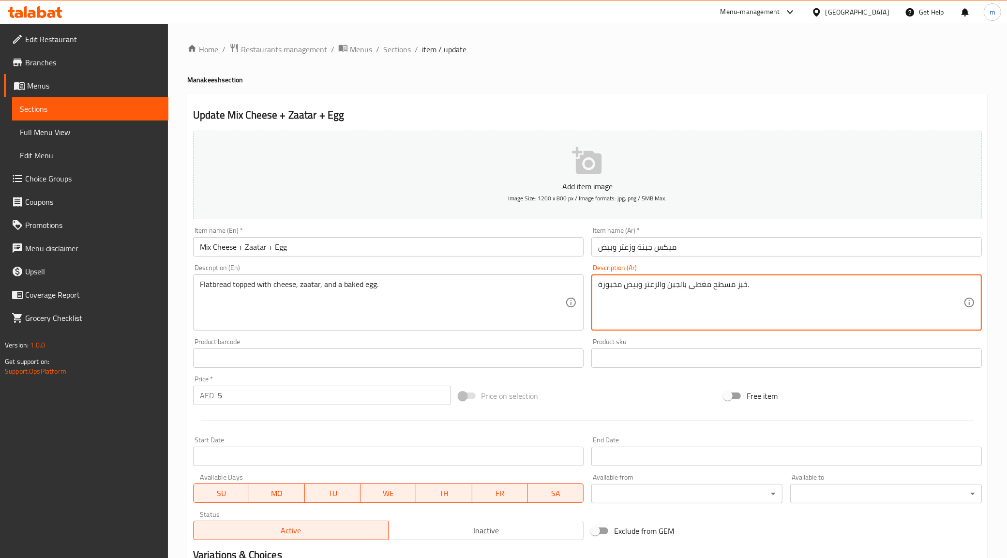
click at [601, 284] on textarea "خبز مسطح مغطى بالجبن والزعتر وبيض مخبوزة." at bounding box center [780, 303] width 365 height 46
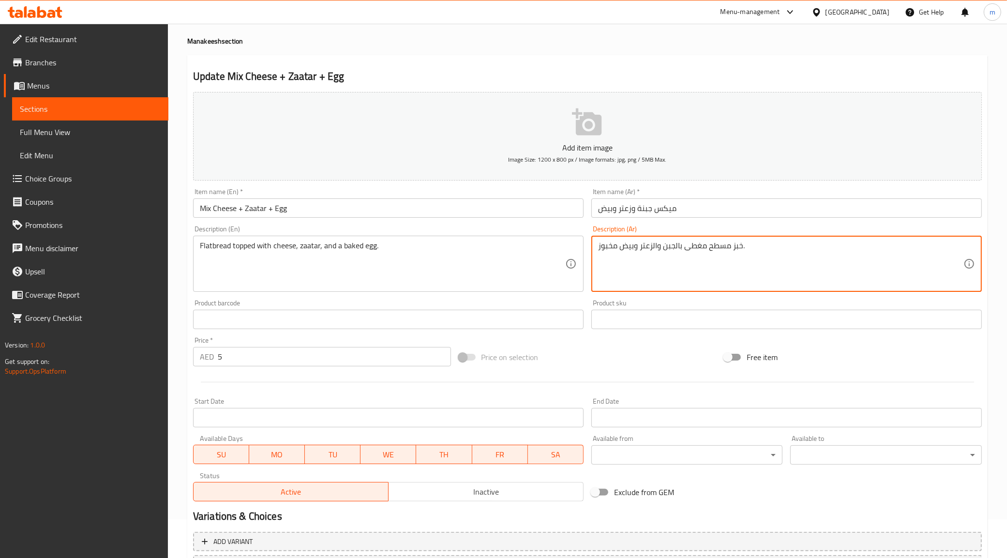
scroll to position [124, 0]
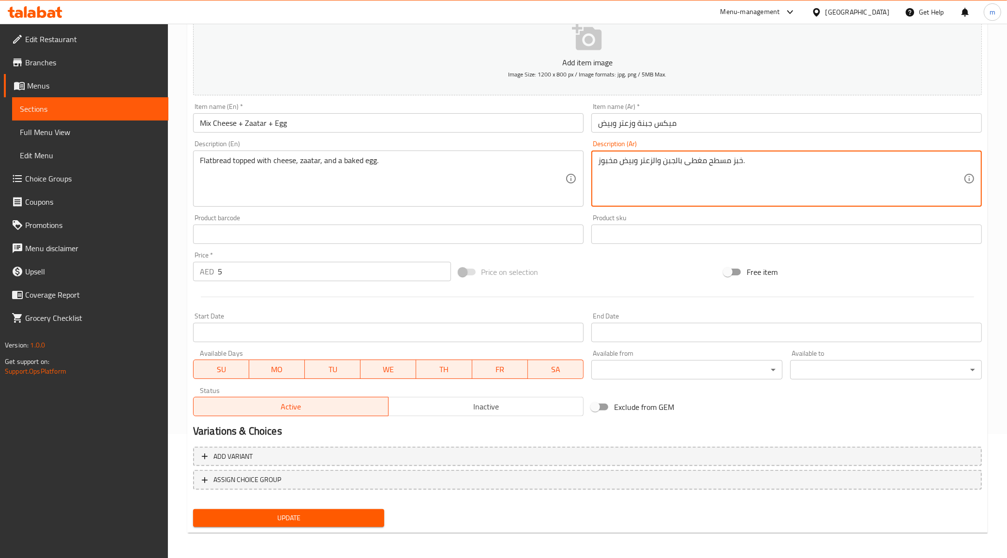
type textarea "خبز مسطح مغطى بالجبن والزعتر وبيض مخبوز."
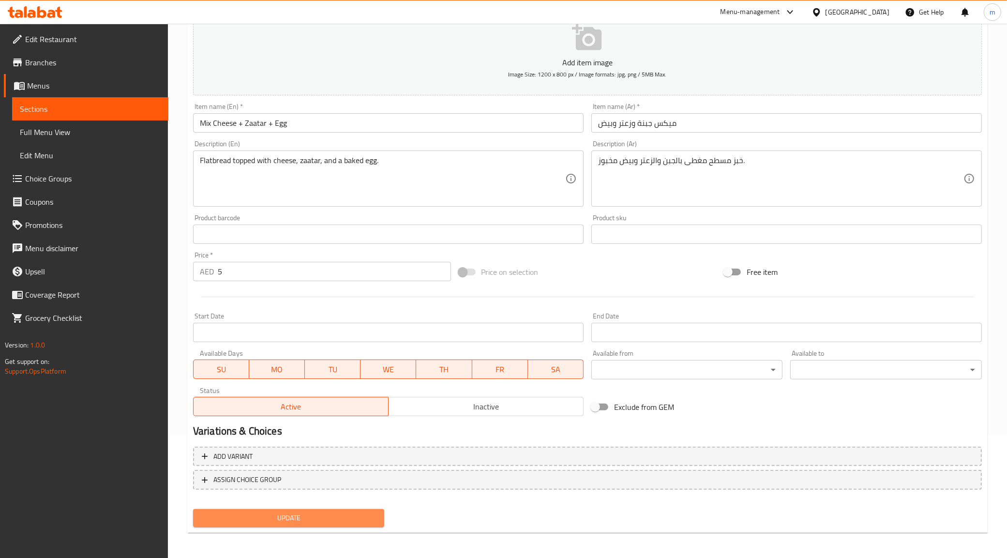
click at [301, 515] on span "Update" at bounding box center [289, 518] width 176 height 12
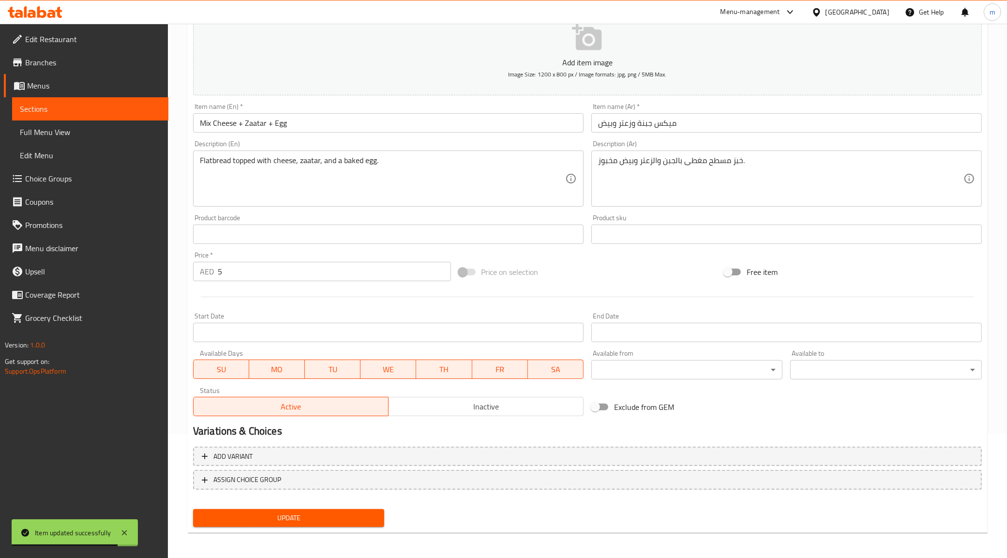
click at [76, 101] on link "Sections" at bounding box center [90, 108] width 156 height 23
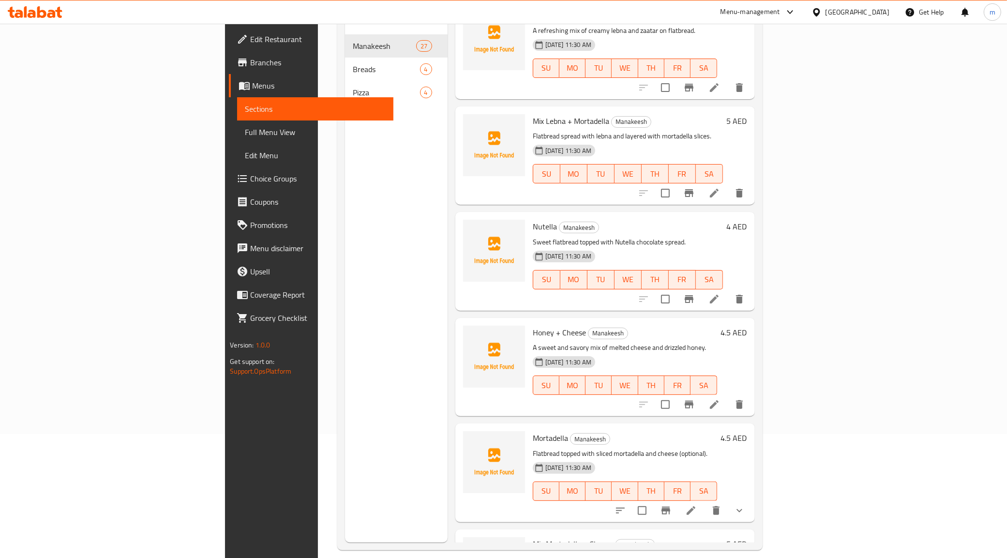
scroll to position [1815, 0]
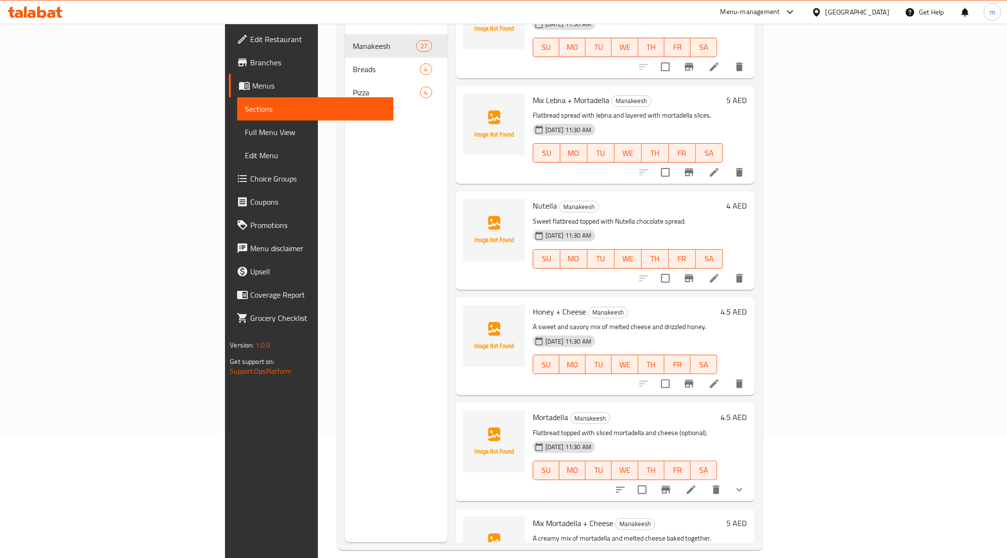
click at [705, 481] on li at bounding box center [691, 489] width 27 height 17
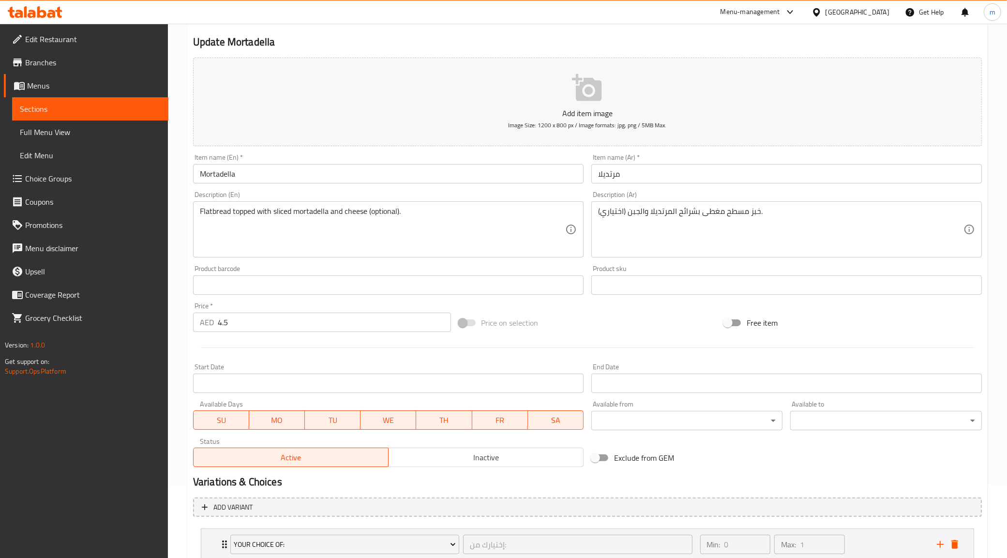
scroll to position [141, 0]
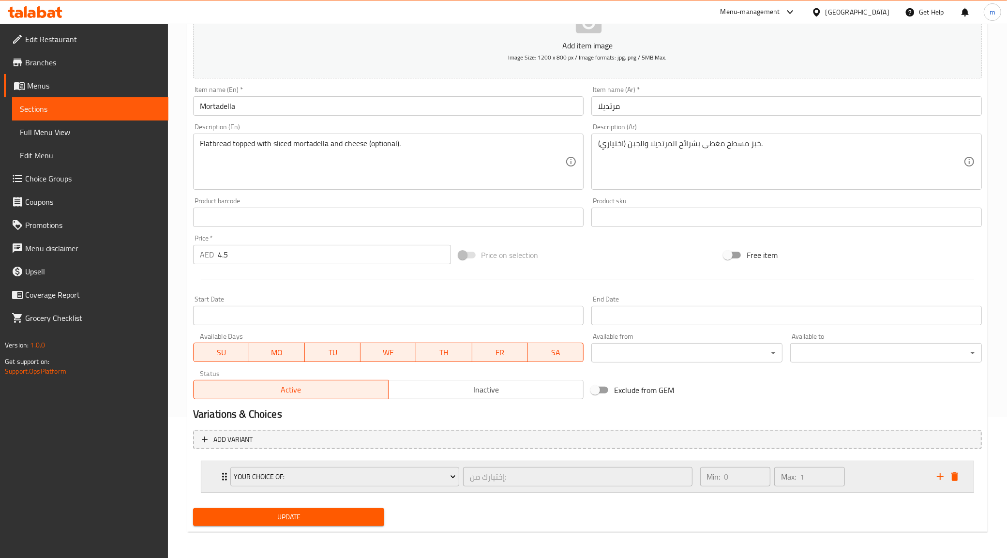
click at [219, 473] on icon "Expand" at bounding box center [225, 477] width 12 height 12
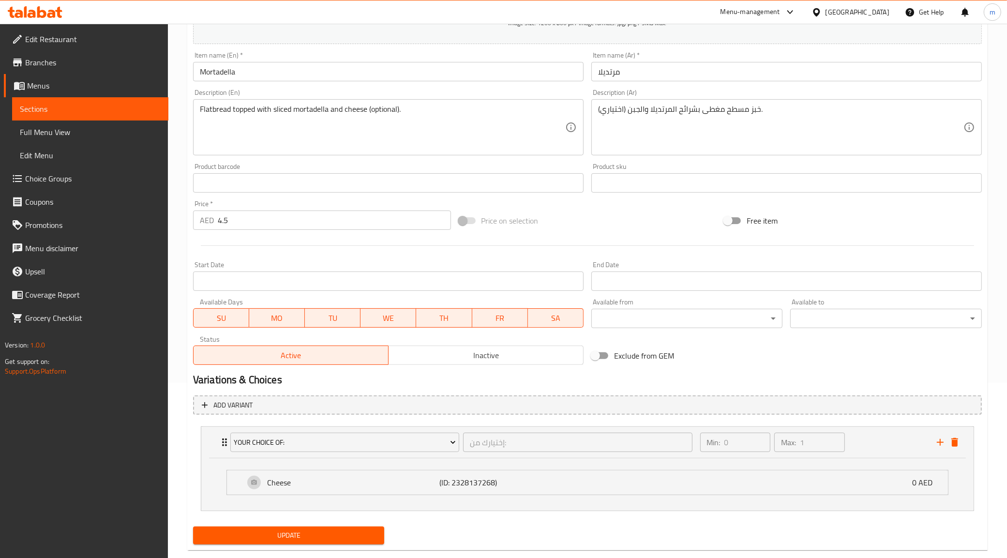
scroll to position [194, 0]
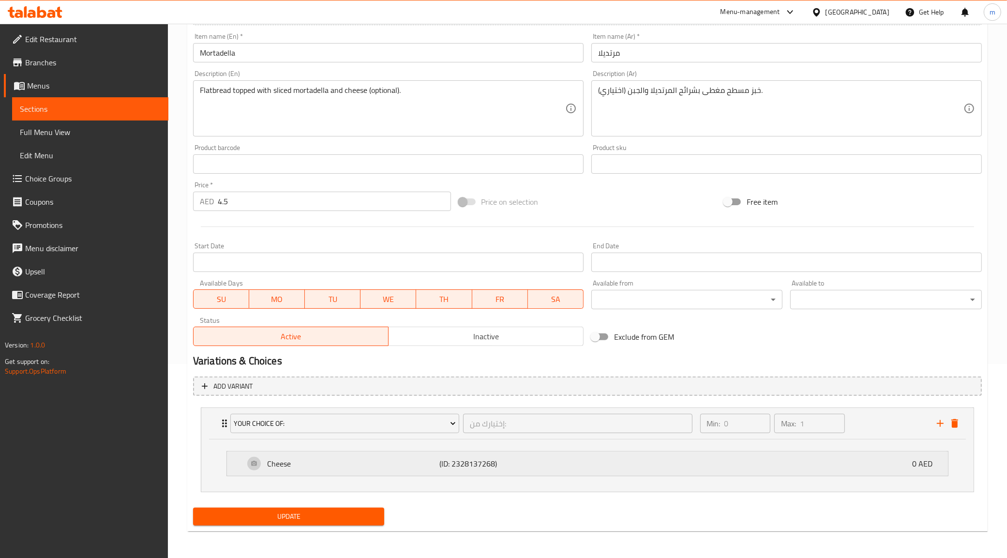
click at [558, 462] on div "Cheese (ID: 2328137268) 0 AED" at bounding box center [590, 464] width 692 height 24
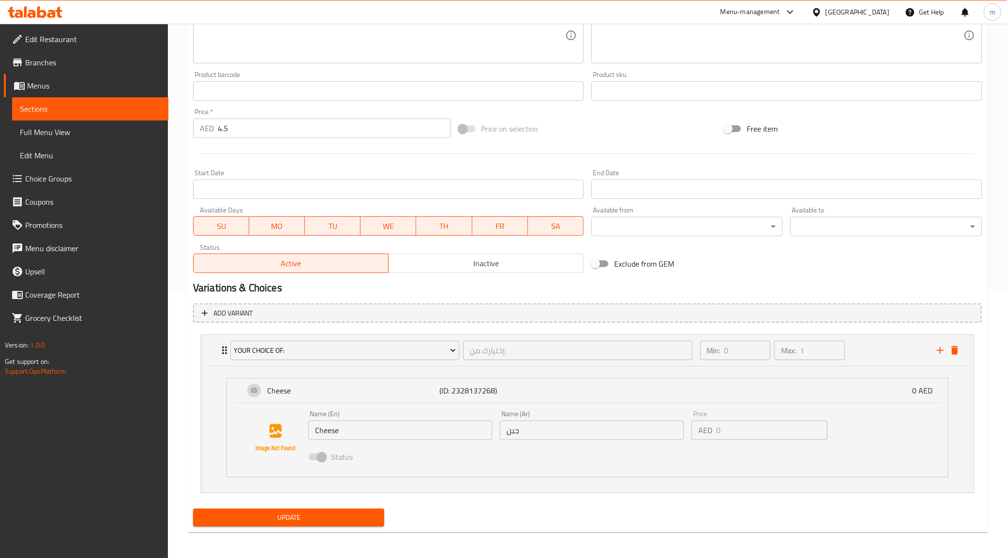
scroll to position [268, 0]
click at [364, 398] on div "Cheese (ID: 2328137268) 0 AED" at bounding box center [590, 390] width 692 height 24
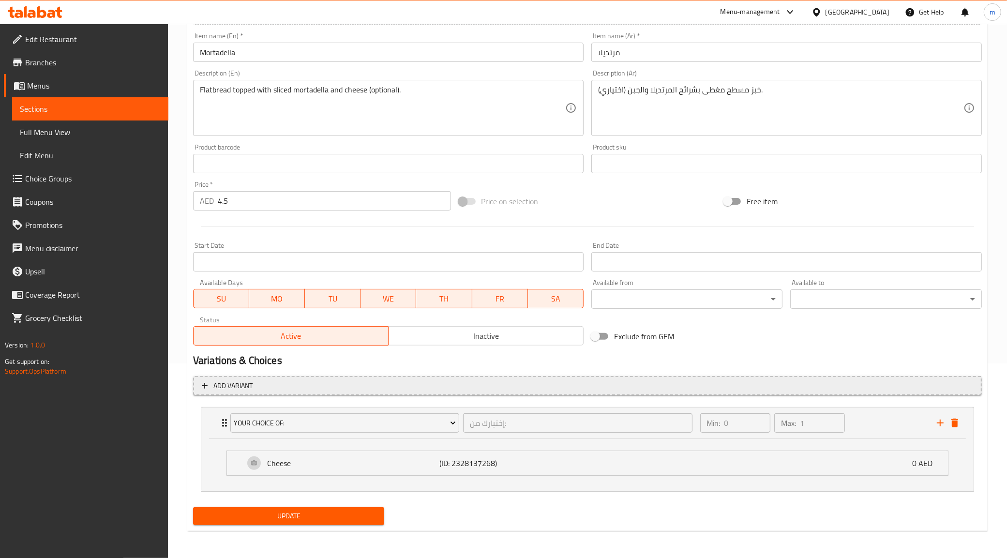
scroll to position [194, 0]
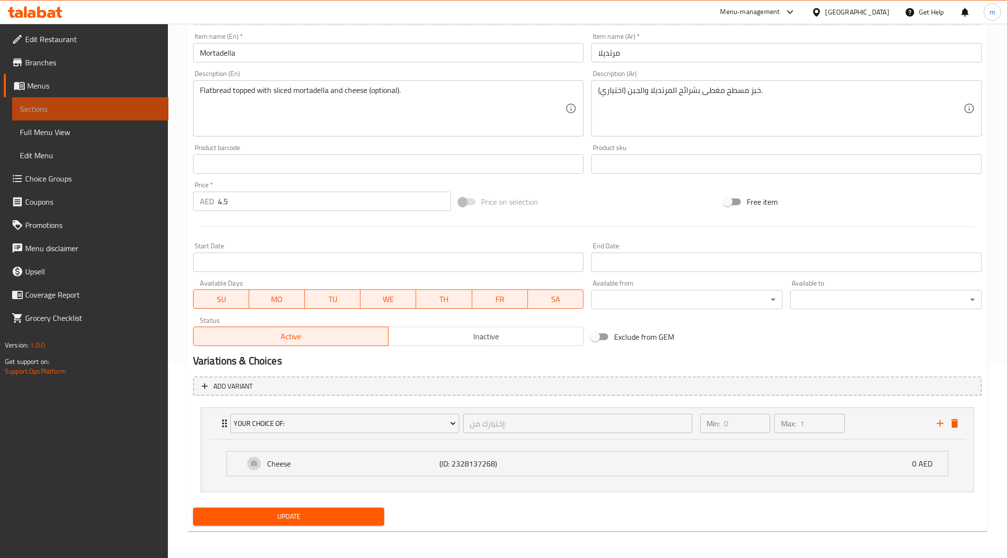
click at [115, 102] on link "Sections" at bounding box center [90, 108] width 156 height 23
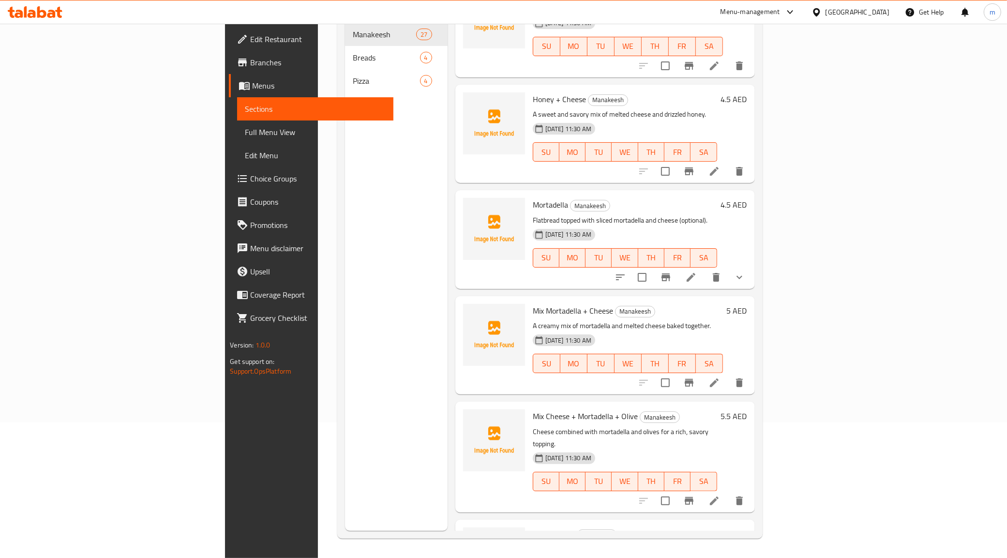
scroll to position [2057, 0]
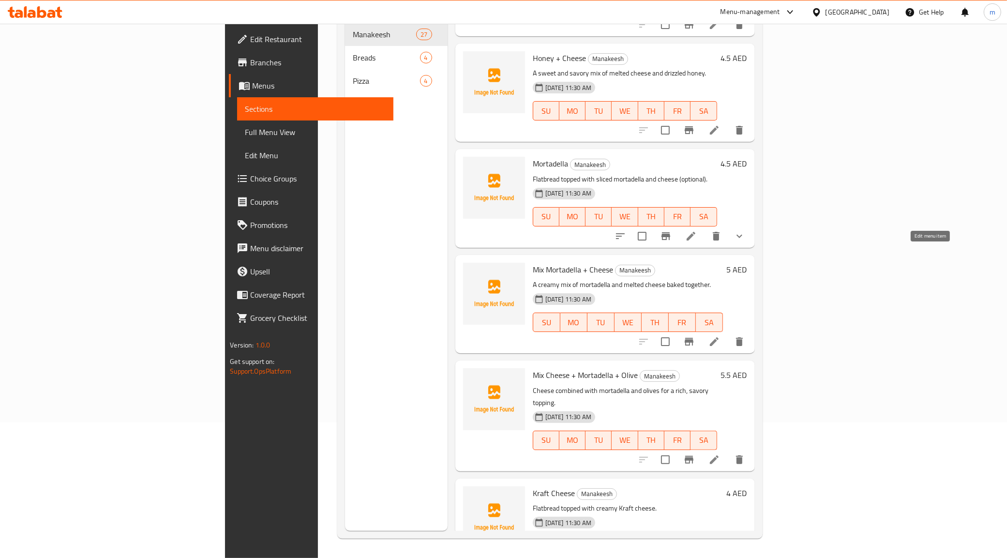
click at [720, 336] on icon at bounding box center [715, 342] width 12 height 12
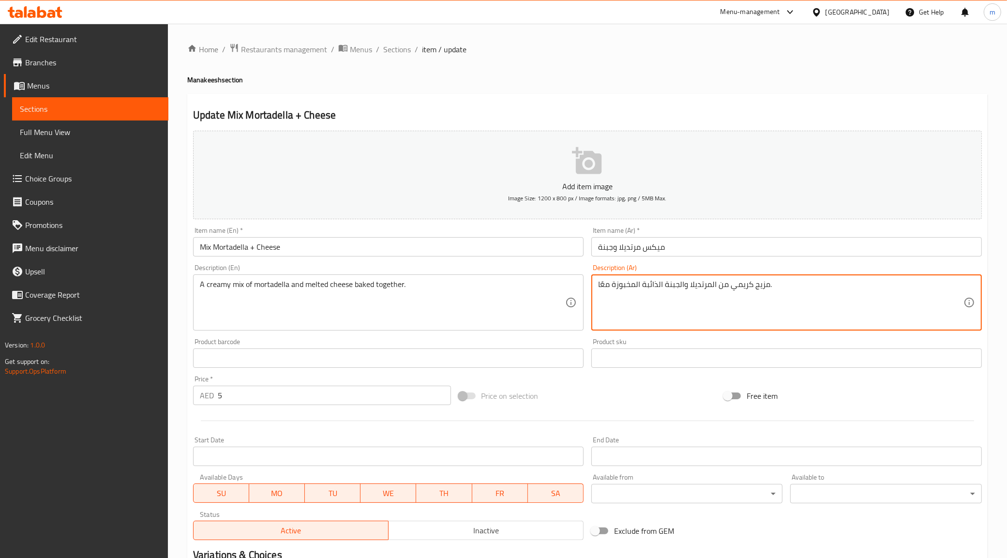
click at [665, 282] on textarea "مزيج كريمي من المرتديلا والجبنة الذائبة المخبوزة معًا." at bounding box center [780, 303] width 365 height 46
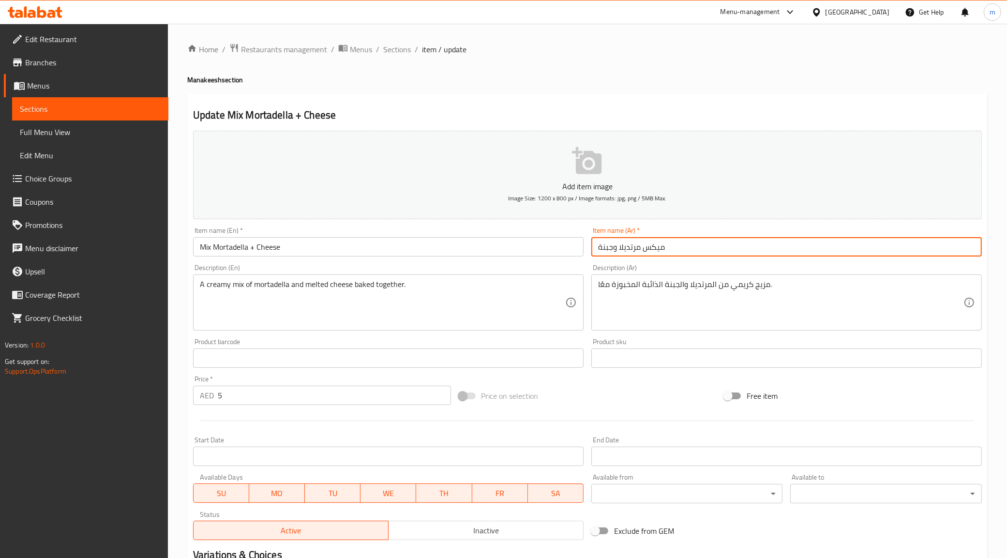
drag, startPoint x: 597, startPoint y: 244, endPoint x: 603, endPoint y: 247, distance: 6.7
click at [603, 247] on input "ميكس مرتديلا وجبنة" at bounding box center [786, 246] width 391 height 19
type input "ميكس مرتديلا وجبن"
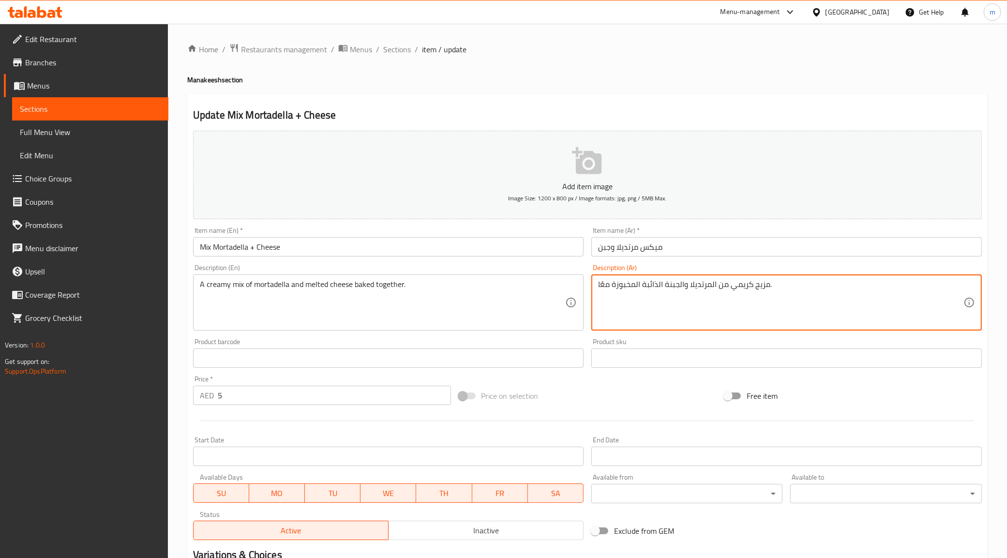
click at [644, 285] on textarea "مزيج كريمي من المرتديلا والجبنة الذائبة المخبوزة معًا." at bounding box center [780, 303] width 365 height 46
click at [667, 287] on textarea "مزيج كريمي من المرتديلا والجبنة الذائب المخبوزة معًا." at bounding box center [780, 303] width 365 height 46
click at [614, 286] on textarea "مزيج كريمي من المرتديلا والجبن الذائب المخبوزة معًا." at bounding box center [780, 303] width 365 height 46
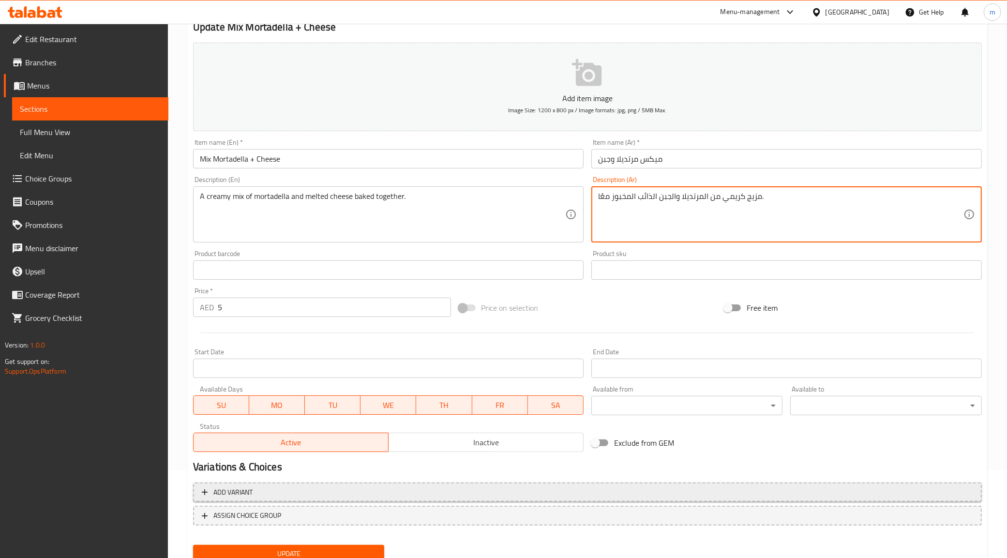
scroll to position [124, 0]
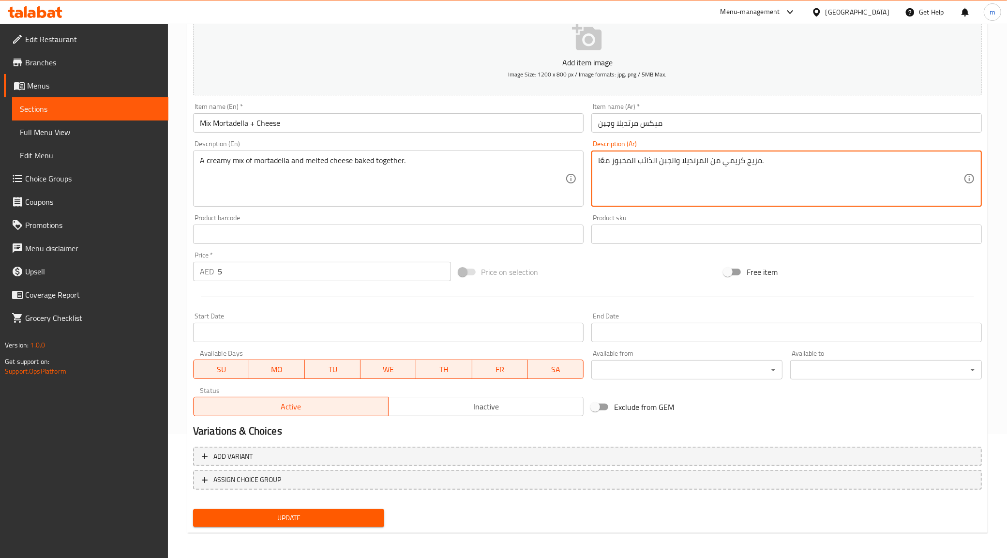
type textarea "مزيج كريمي من المرتديلا والجبن الذائب المخبوز معًا."
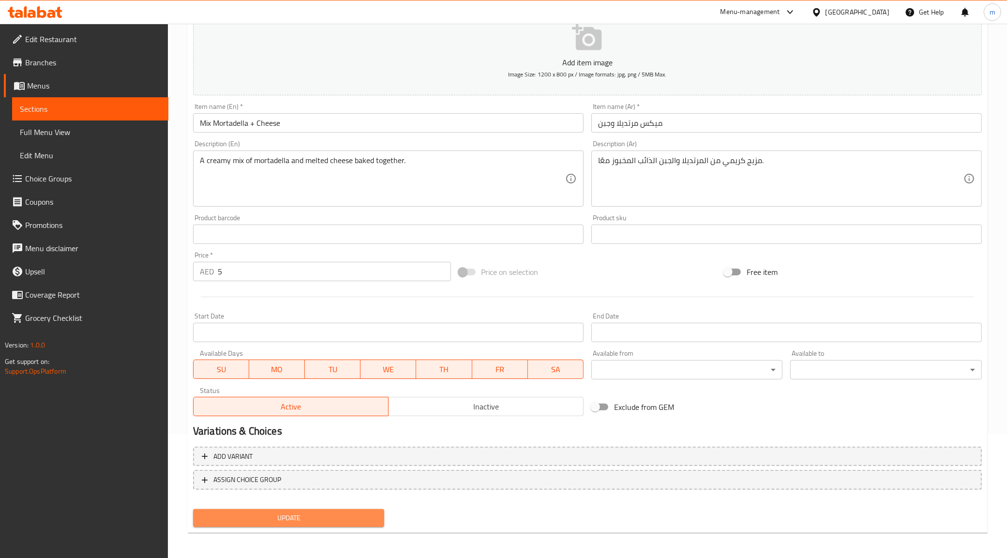
click at [334, 515] on span "Update" at bounding box center [289, 518] width 176 height 12
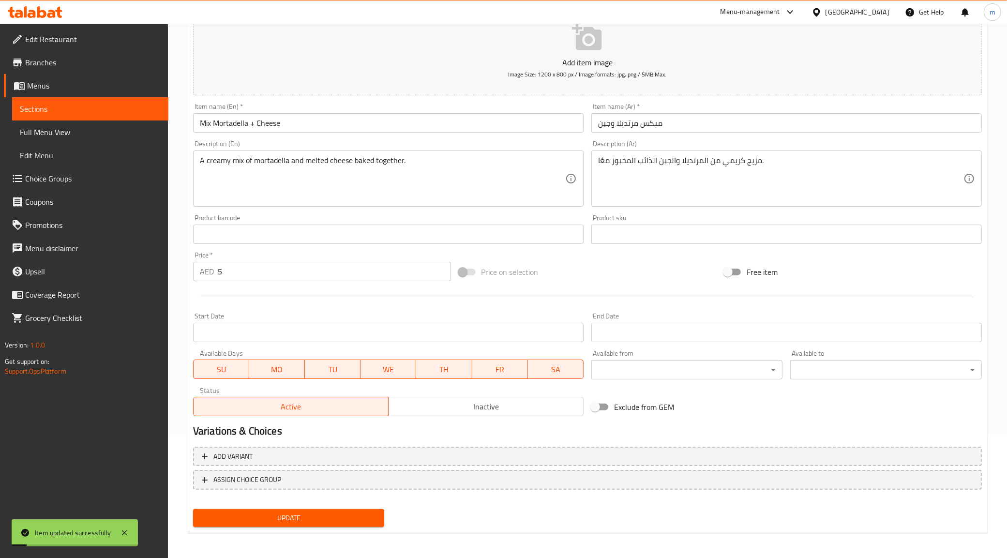
click at [67, 106] on span "Sections" at bounding box center [90, 109] width 141 height 12
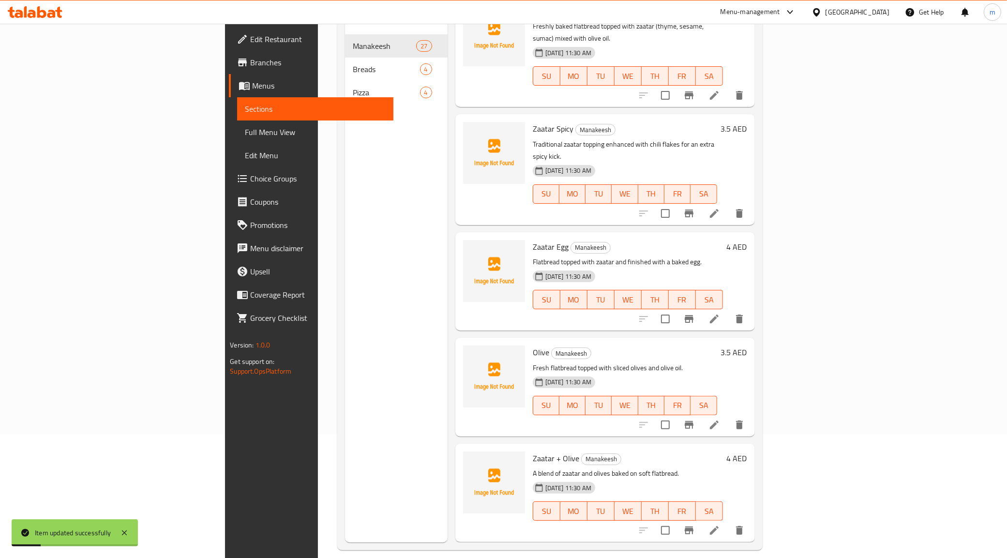
scroll to position [61, 0]
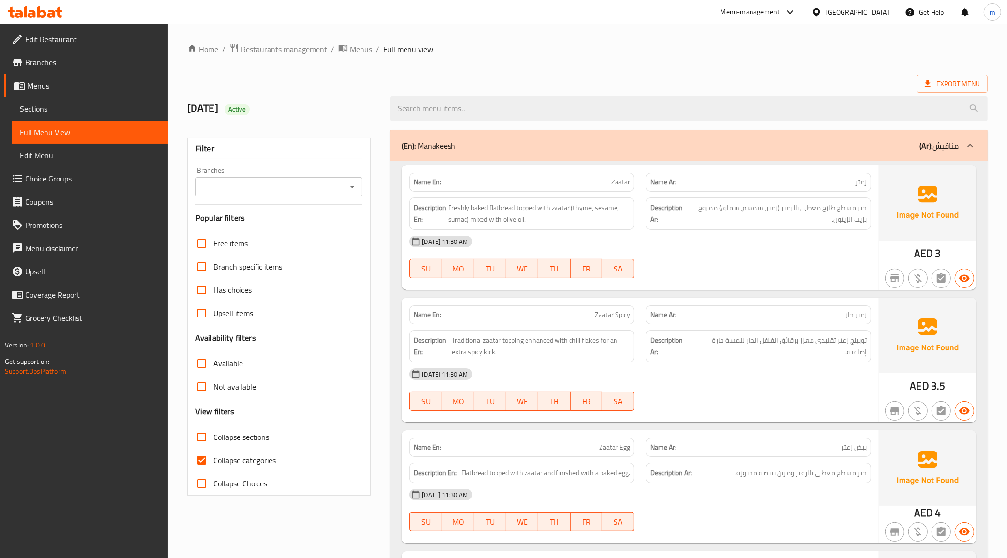
click at [236, 456] on span "Collapse categories" at bounding box center [244, 461] width 62 height 12
click at [213, 456] on input "Collapse categories" at bounding box center [201, 460] width 23 height 23
checkbox input "false"
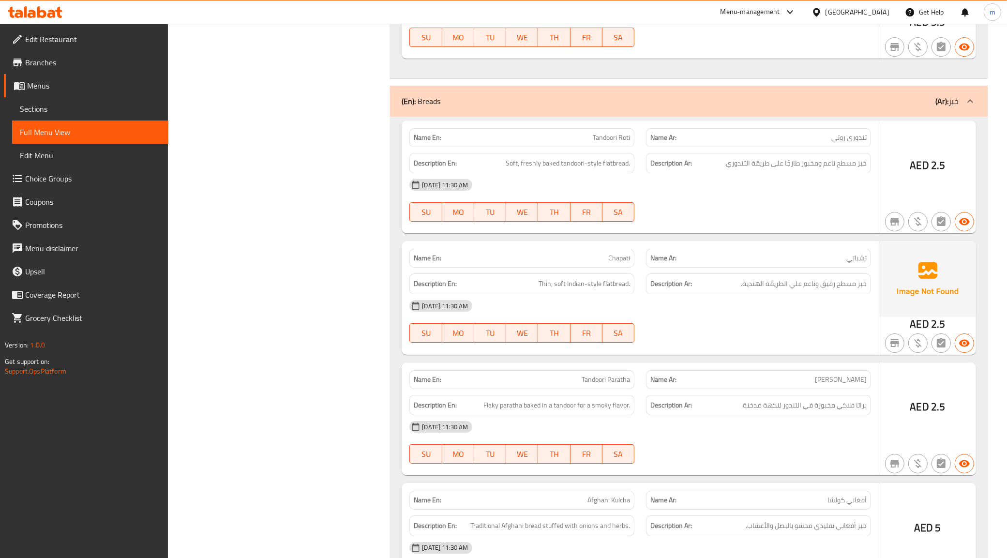
scroll to position [3691, 0]
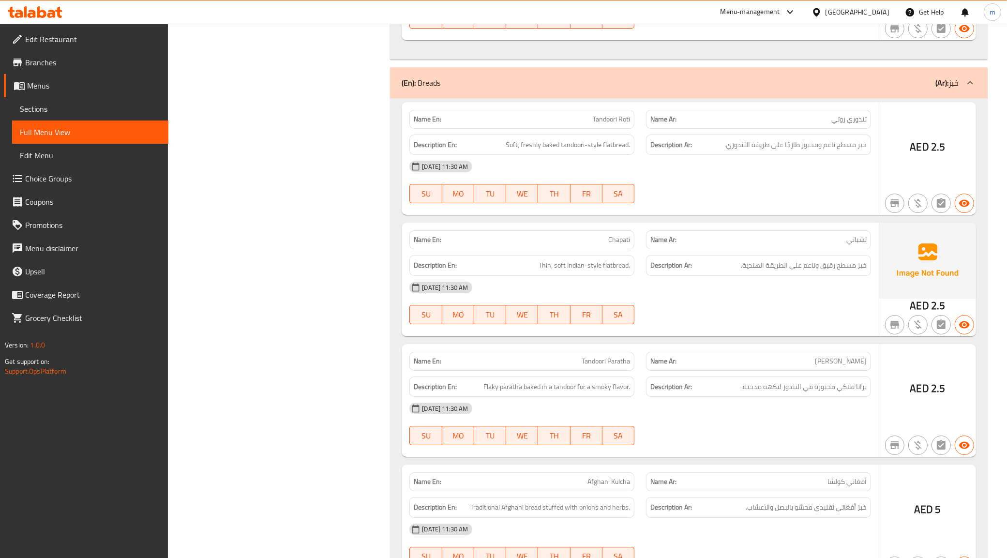
click at [518, 245] on p "Name En: Chapati" at bounding box center [522, 240] width 216 height 10
click at [623, 242] on span "Chapati" at bounding box center [619, 240] width 22 height 10
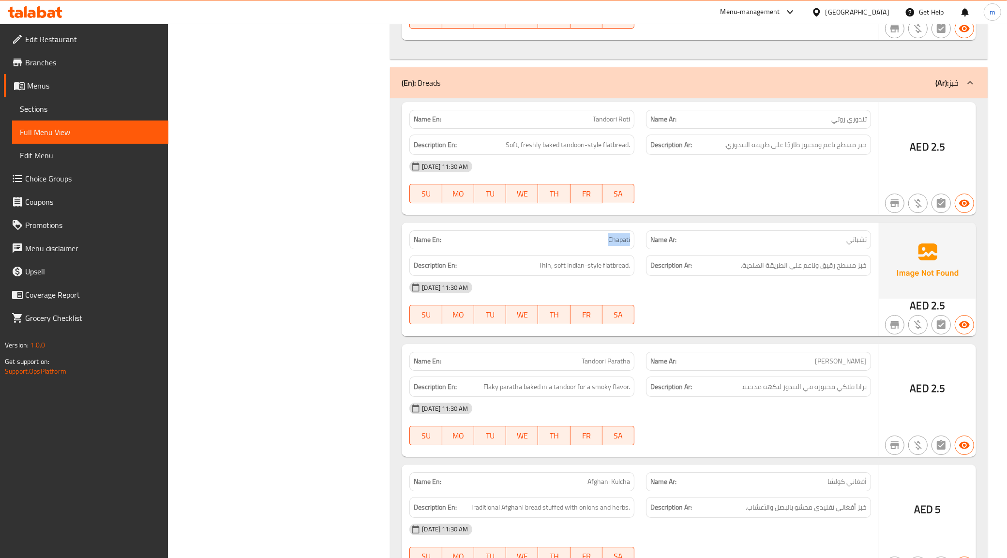
copy span "Chapati"
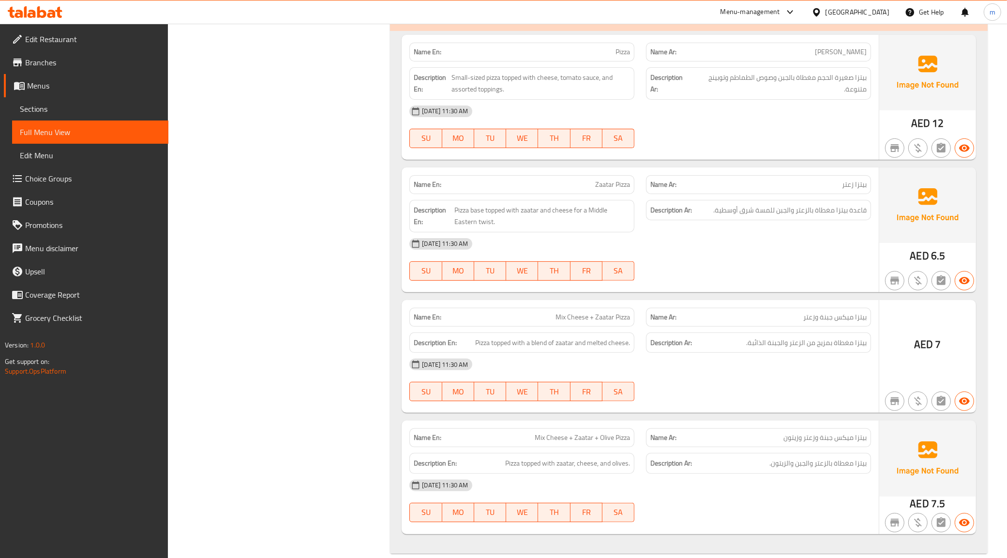
scroll to position [4320, 0]
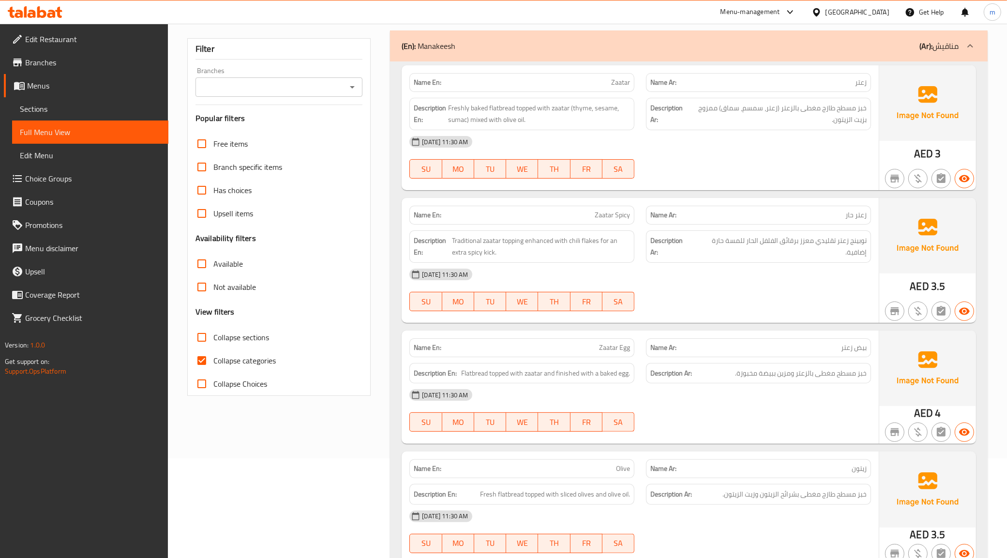
scroll to position [121, 0]
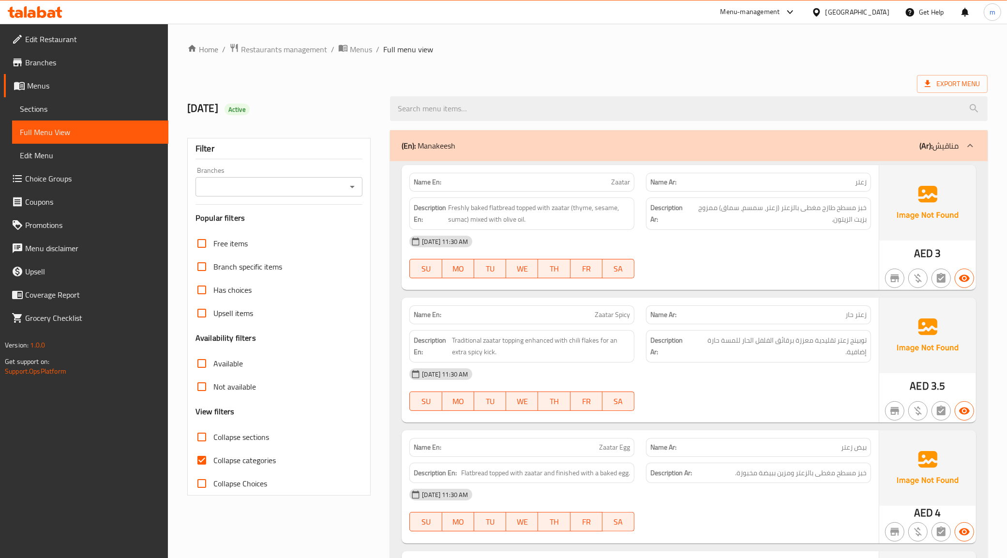
click at [226, 455] on span "Collapse categories" at bounding box center [244, 461] width 62 height 12
click at [213, 455] on input "Collapse categories" at bounding box center [201, 460] width 23 height 23
checkbox input "false"
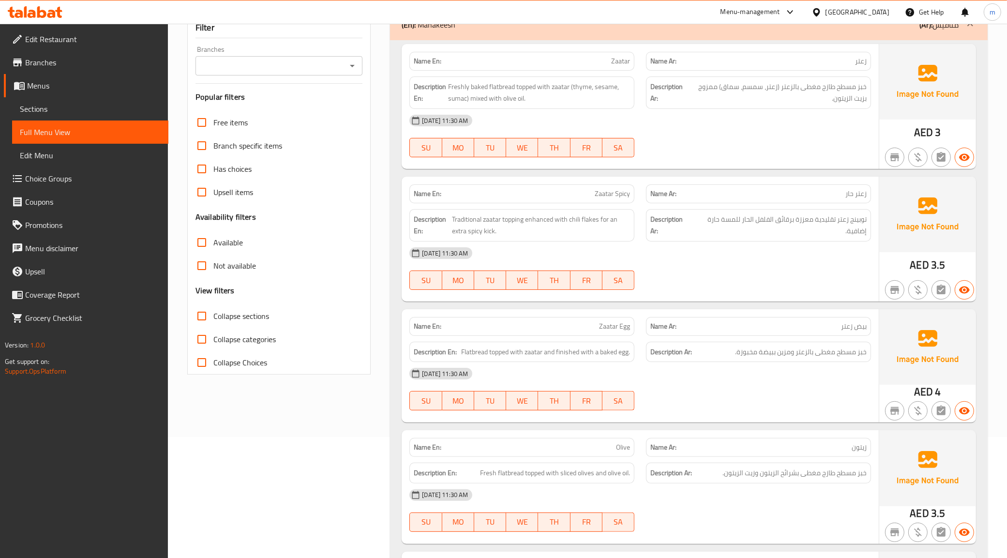
scroll to position [182, 0]
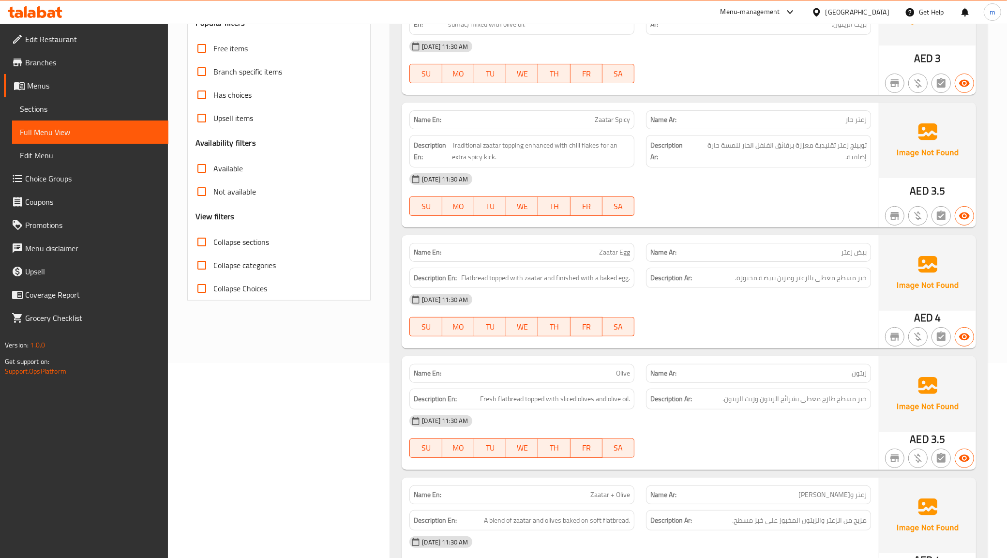
scroll to position [1079, 0]
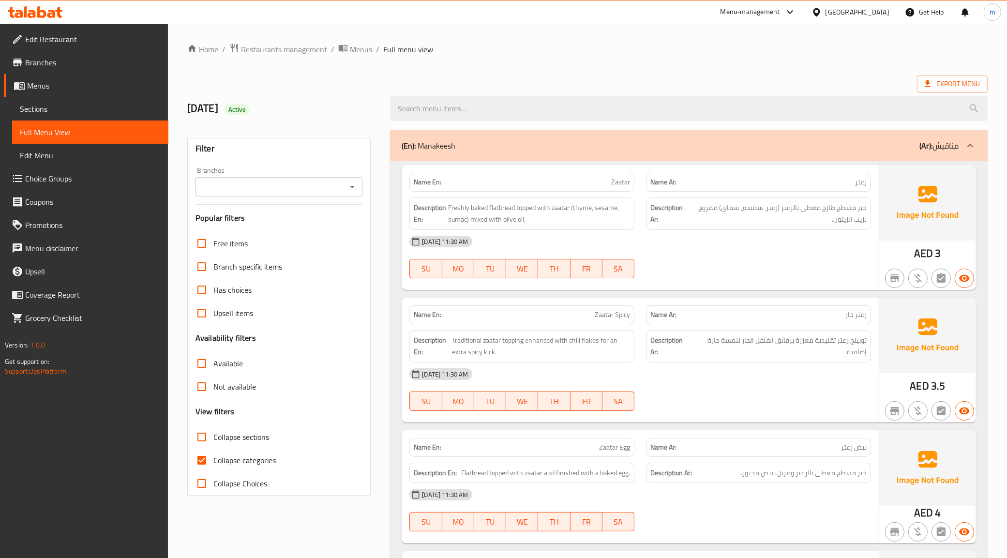
click at [209, 451] on input "Collapse categories" at bounding box center [201, 460] width 23 height 23
checkbox input "false"
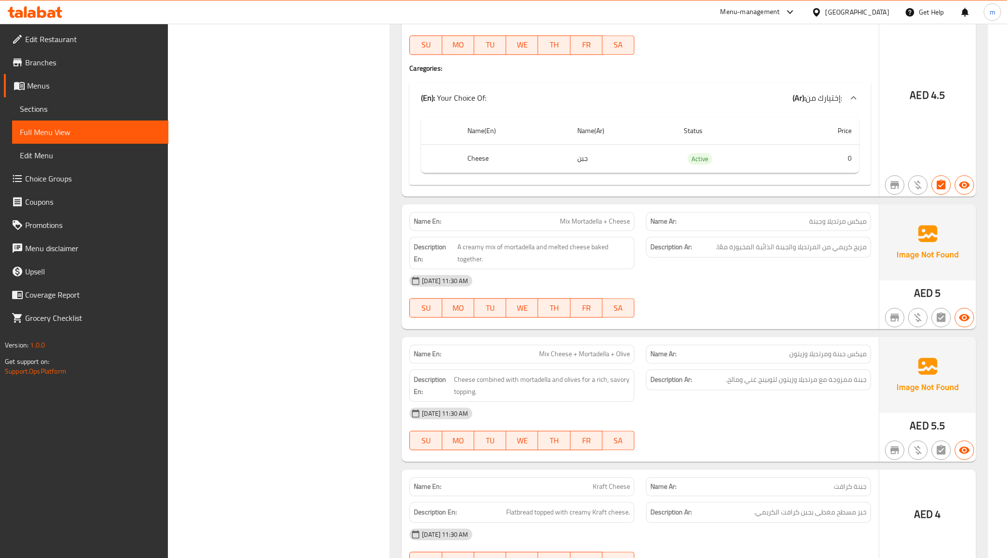
scroll to position [2783, 0]
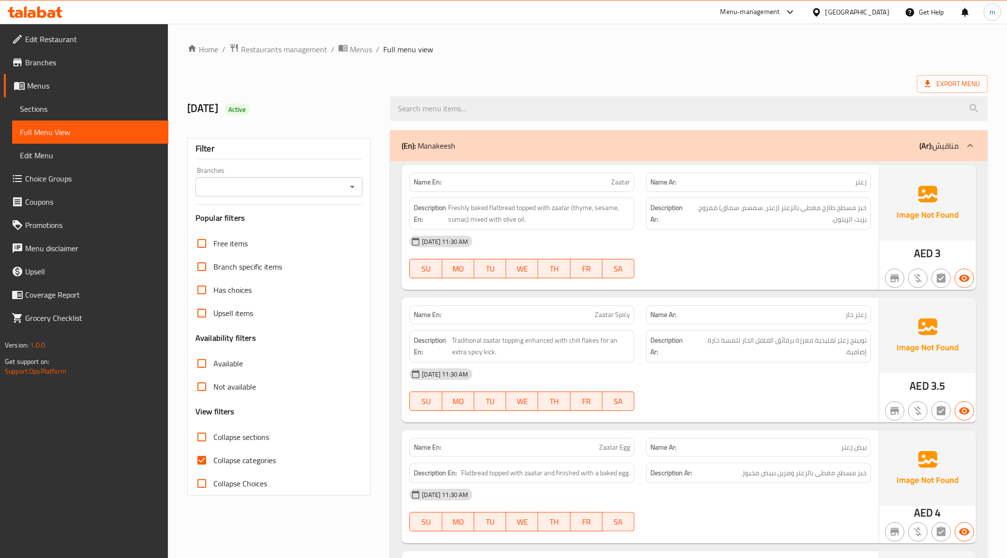
click at [255, 466] on span "Collapse categories" at bounding box center [244, 461] width 62 height 12
click at [213, 466] on input "Collapse categories" at bounding box center [201, 460] width 23 height 23
checkbox input "false"
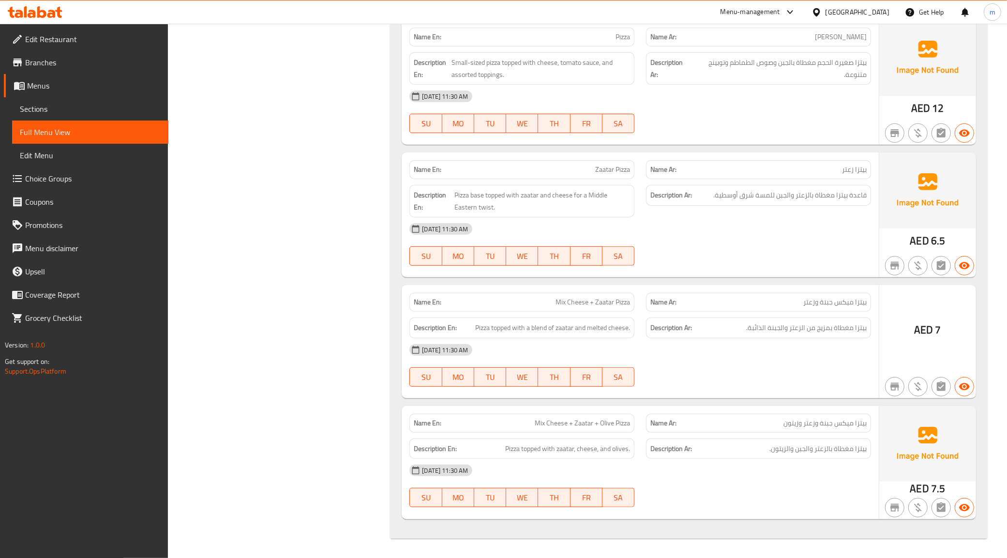
scroll to position [920, 0]
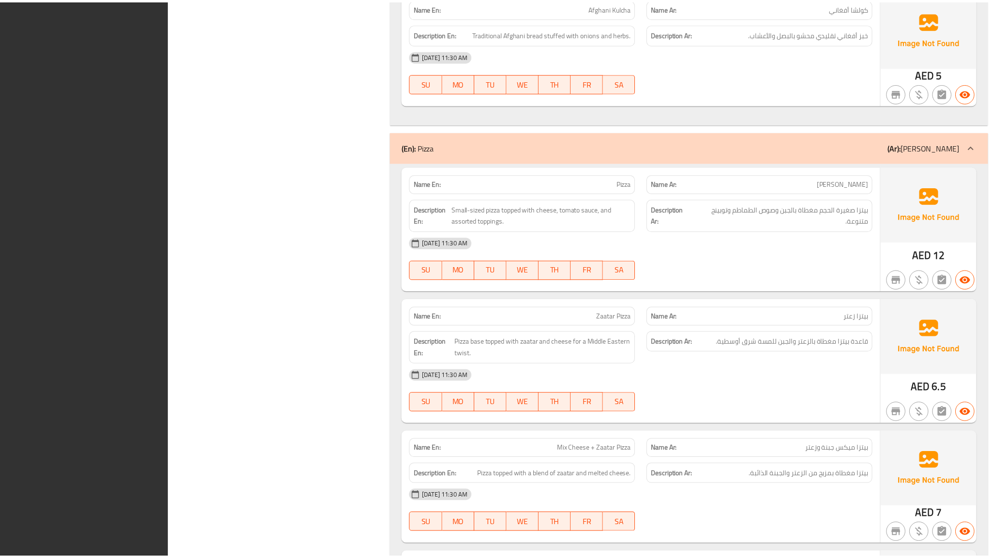
scroll to position [4297, 0]
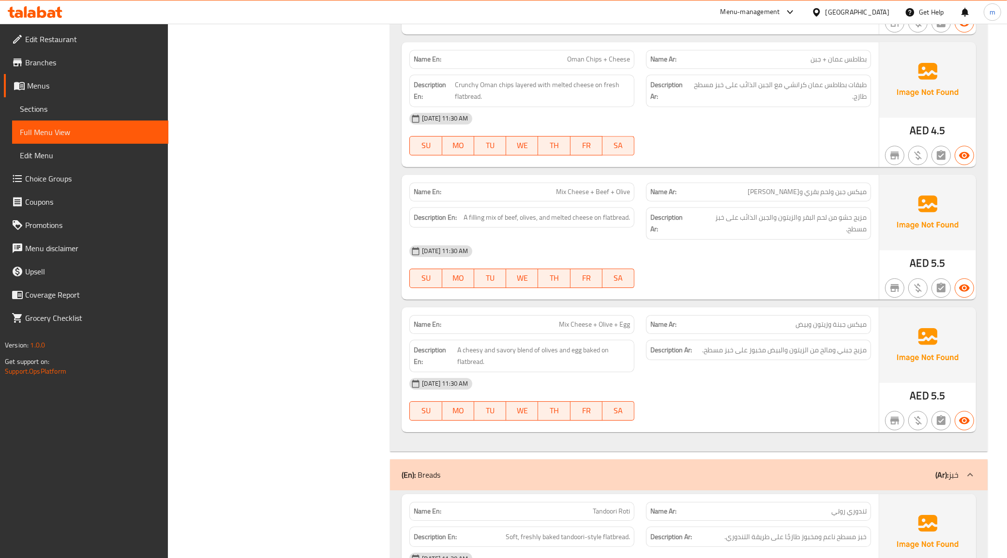
scroll to position [3171, 0]
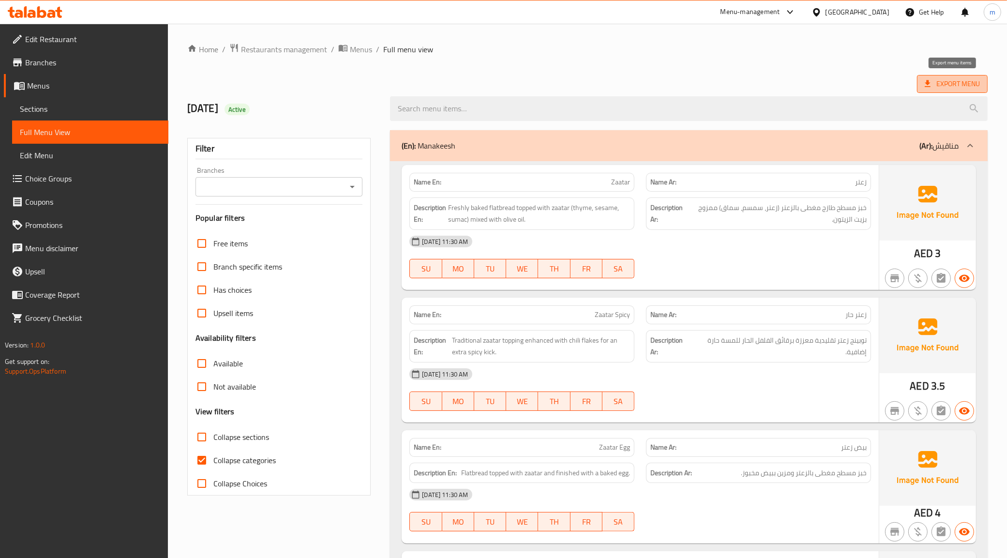
click at [951, 81] on span "Export Menu" at bounding box center [952, 84] width 55 height 12
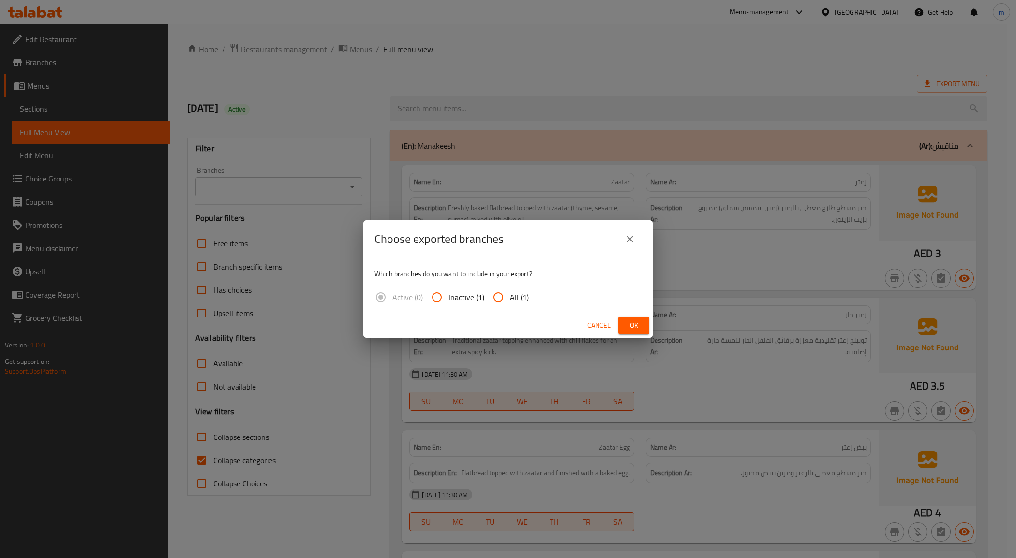
click at [502, 301] on input "All (1)" at bounding box center [498, 297] width 23 height 23
radio input "true"
click at [629, 321] on span "Ok" at bounding box center [633, 325] width 15 height 12
